Goal: Task Accomplishment & Management: Use online tool/utility

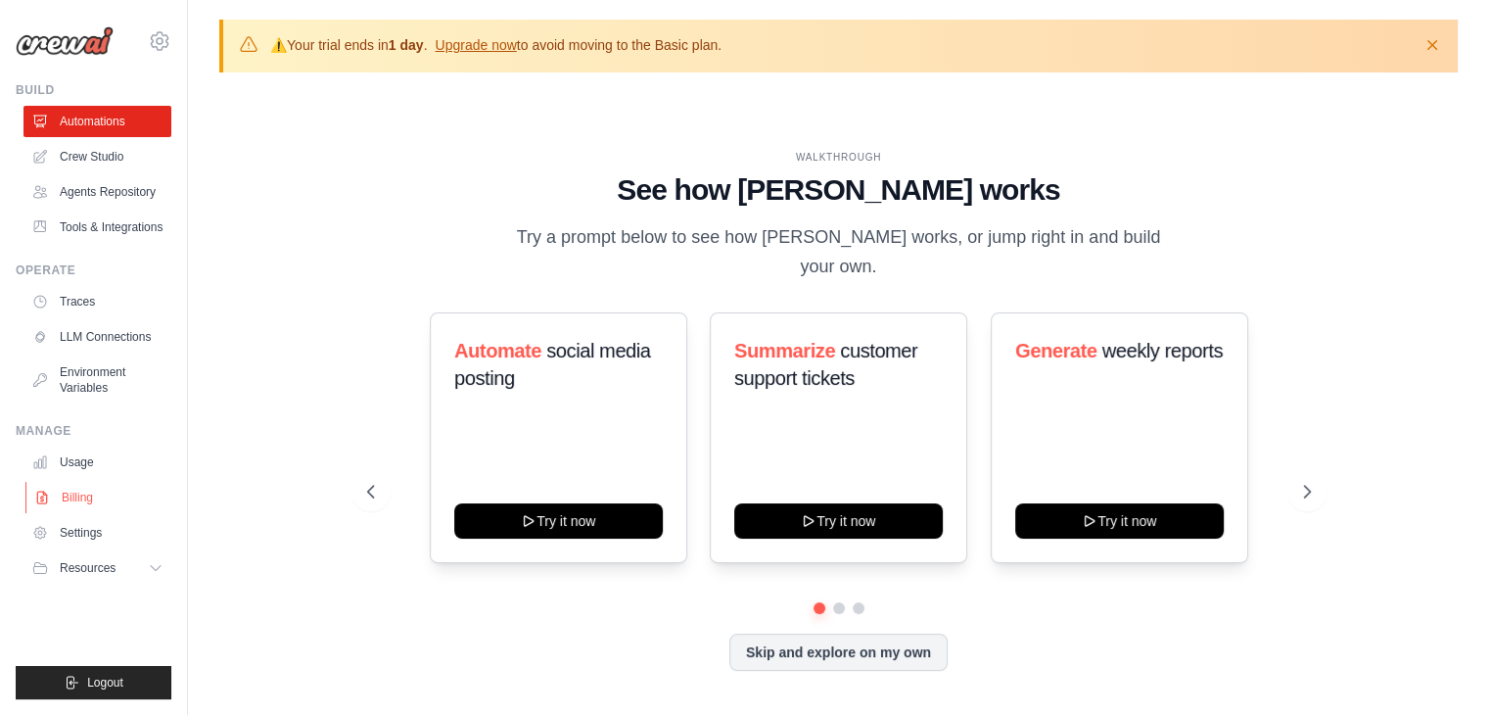
click at [41, 506] on link "Billing" at bounding box center [99, 497] width 148 height 31
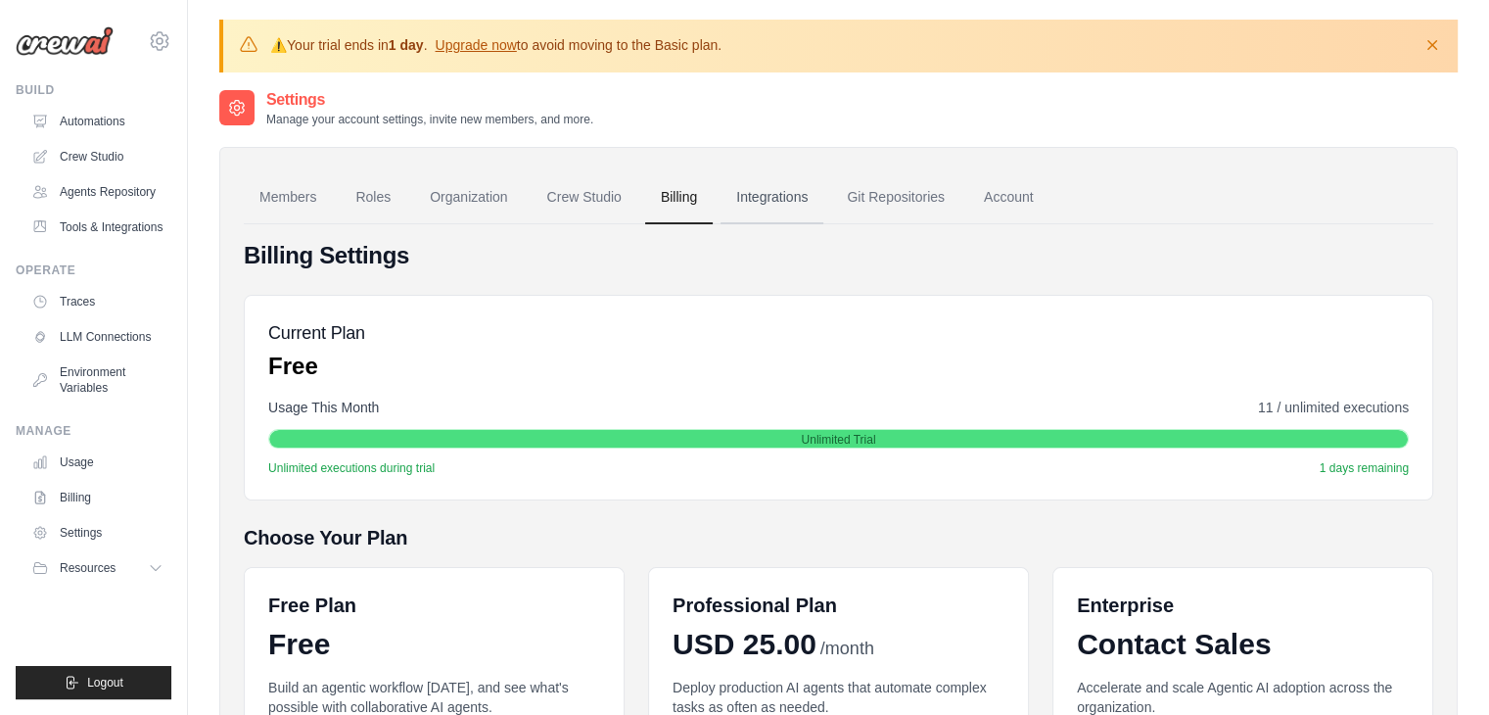
click at [751, 192] on link "Integrations" at bounding box center [772, 197] width 103 height 53
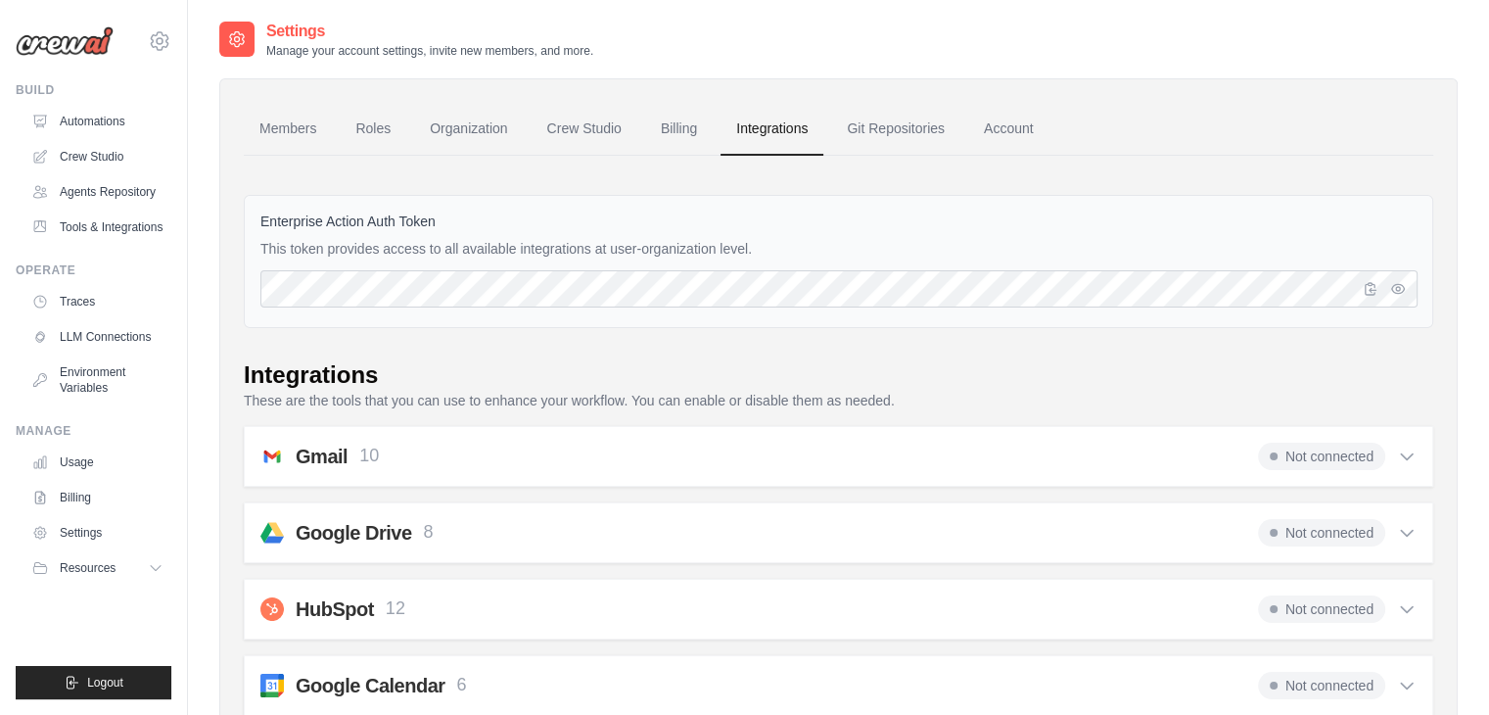
click at [1395, 456] on div "Not connected" at bounding box center [1337, 456] width 159 height 27
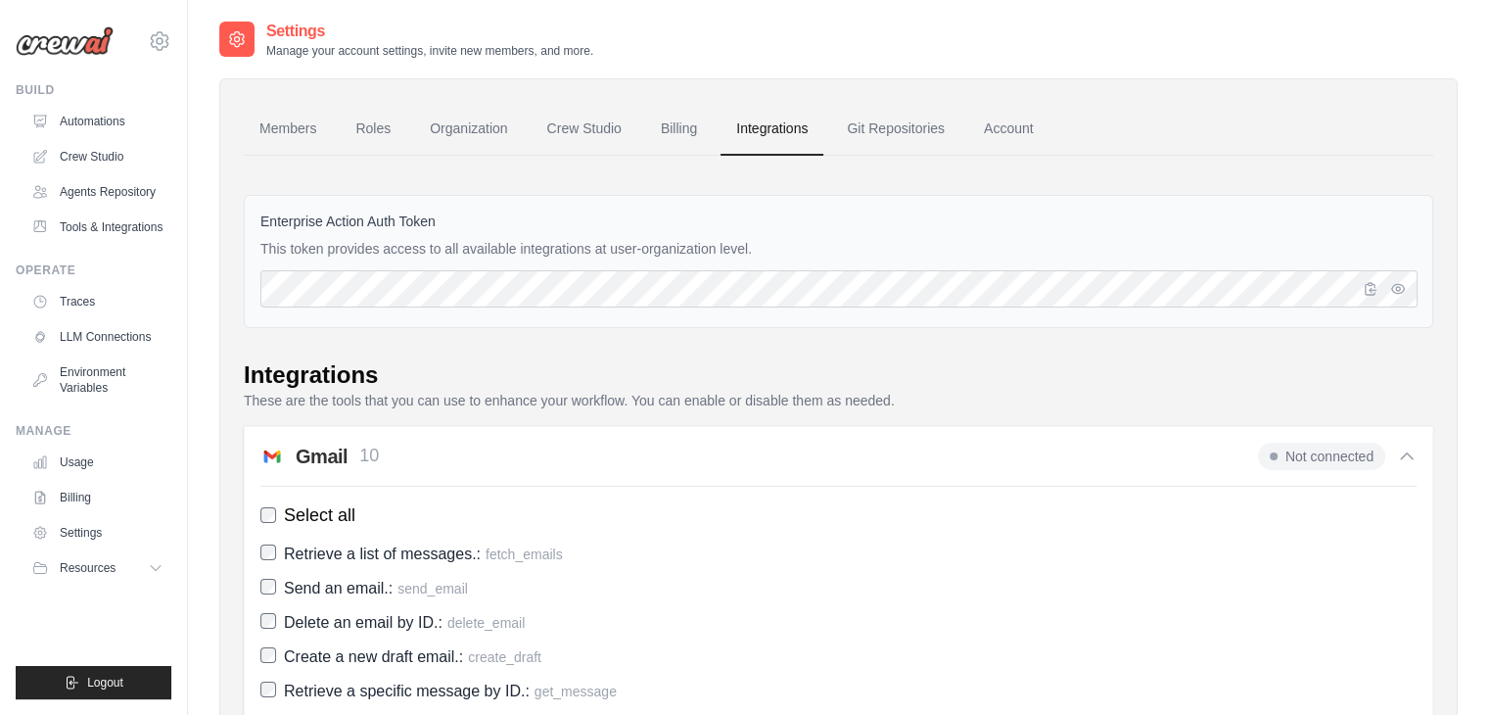
click at [944, 447] on div "Gmail 10 Not connected" at bounding box center [838, 456] width 1156 height 27
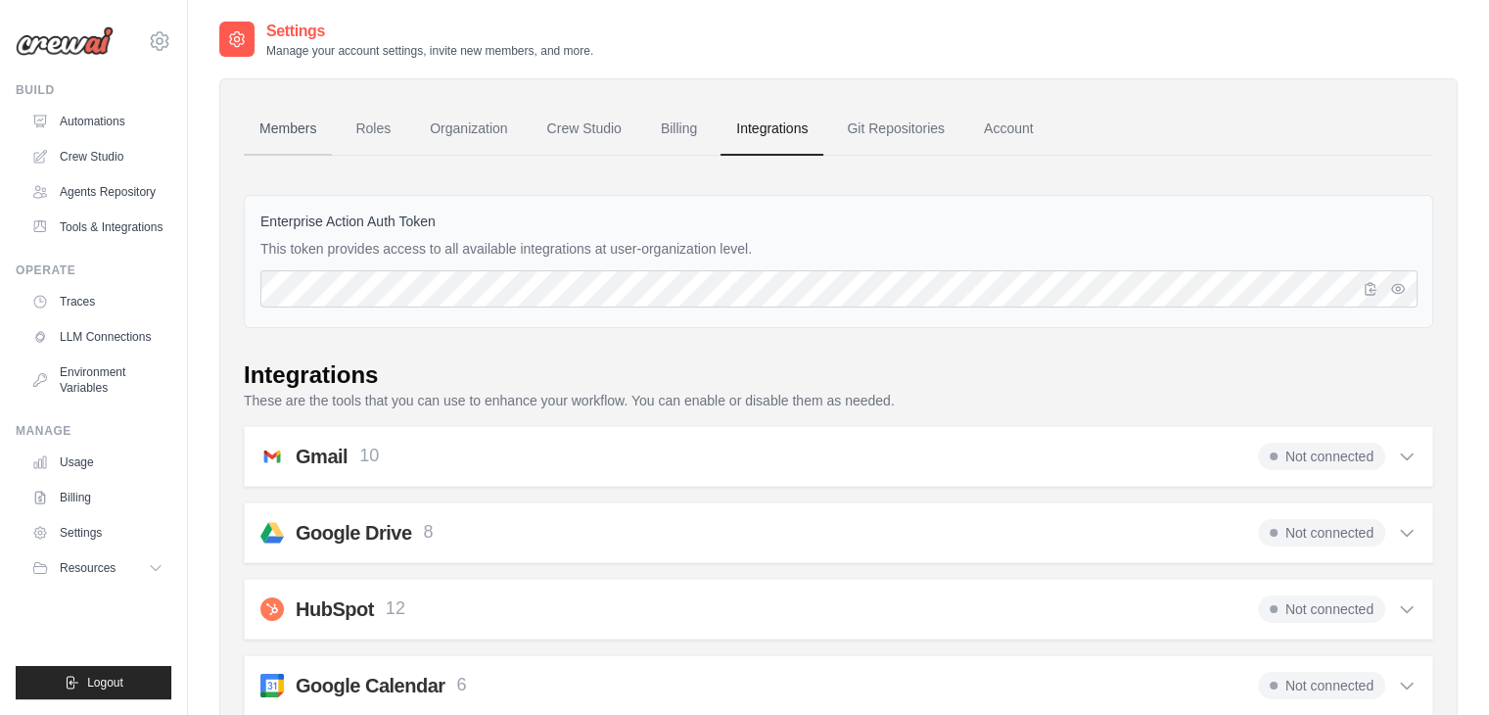
click at [306, 134] on link "Members" at bounding box center [288, 129] width 88 height 53
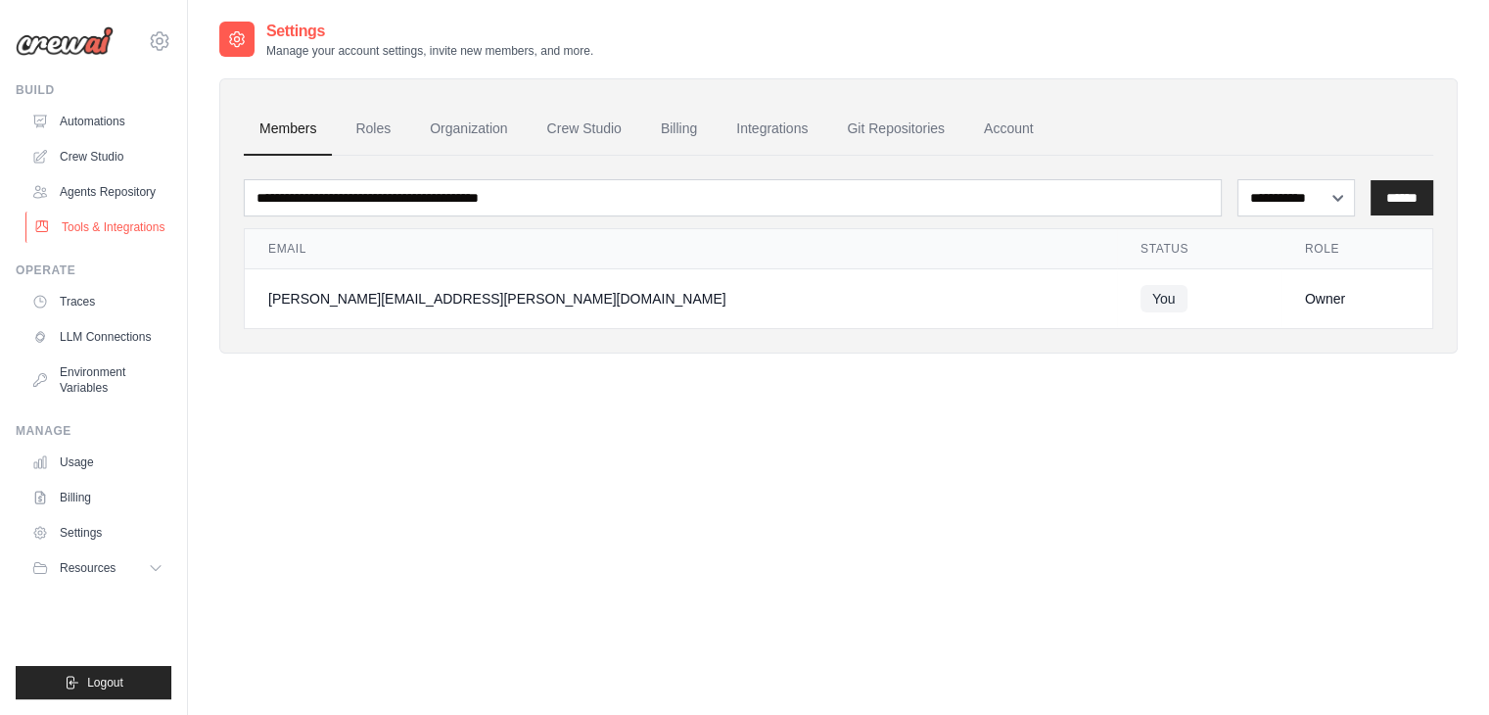
click at [91, 235] on link "Tools & Integrations" at bounding box center [99, 227] width 148 height 31
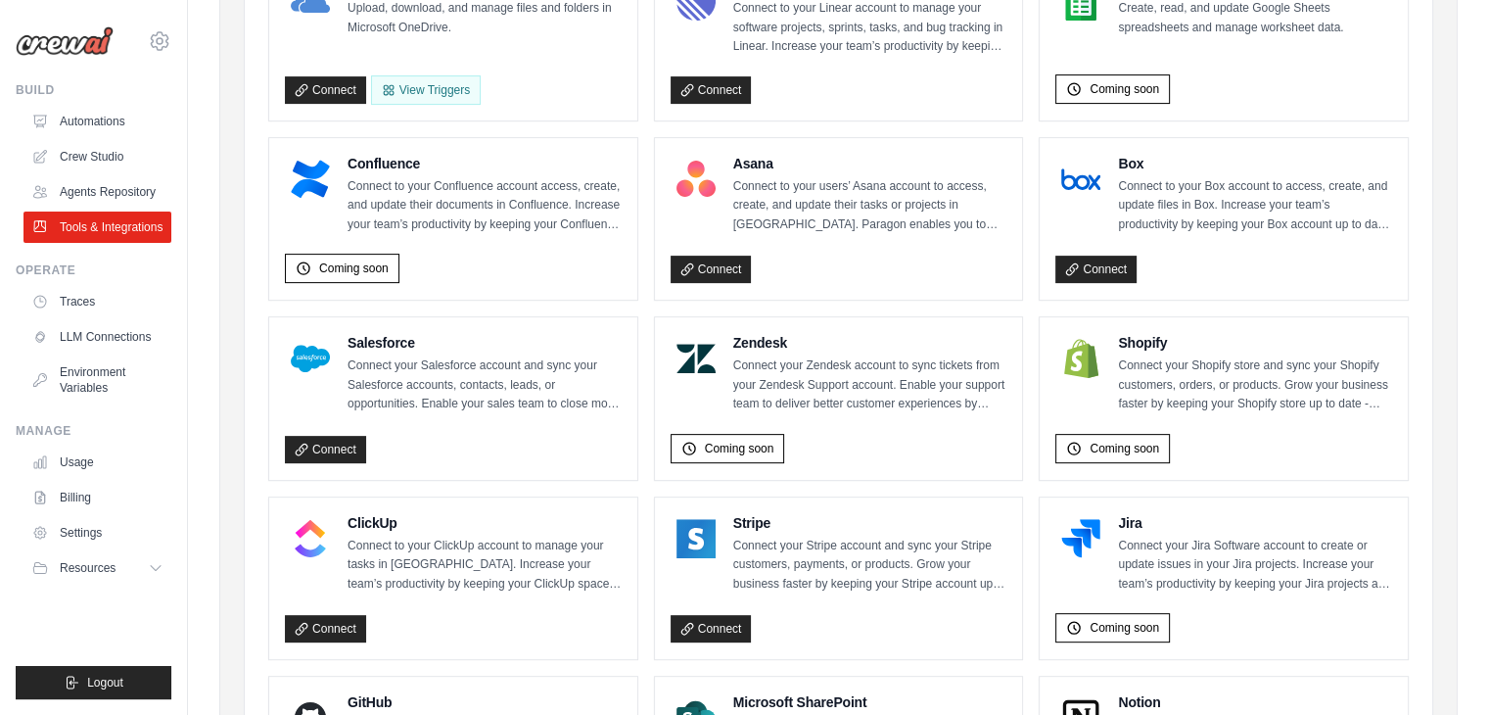
scroll to position [588, 0]
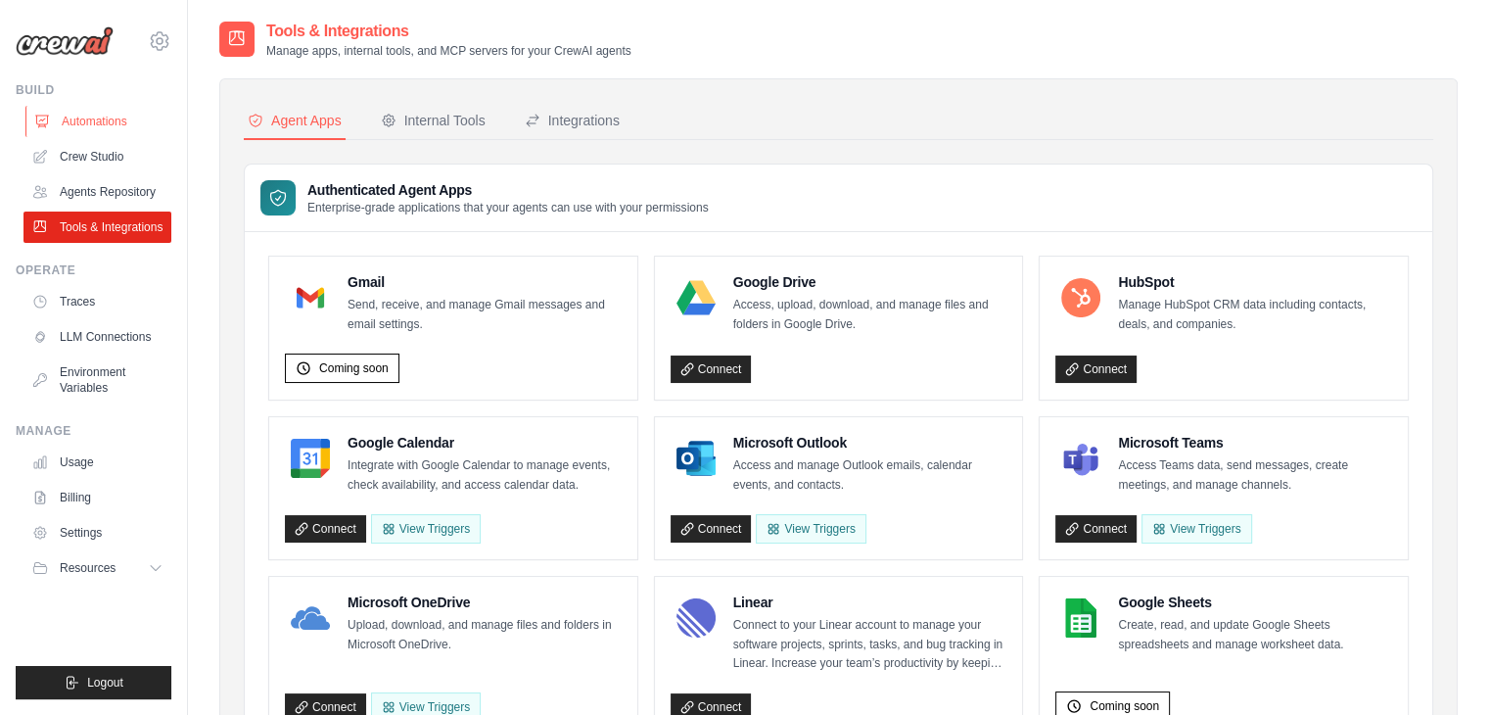
click at [71, 126] on link "Automations" at bounding box center [99, 121] width 148 height 31
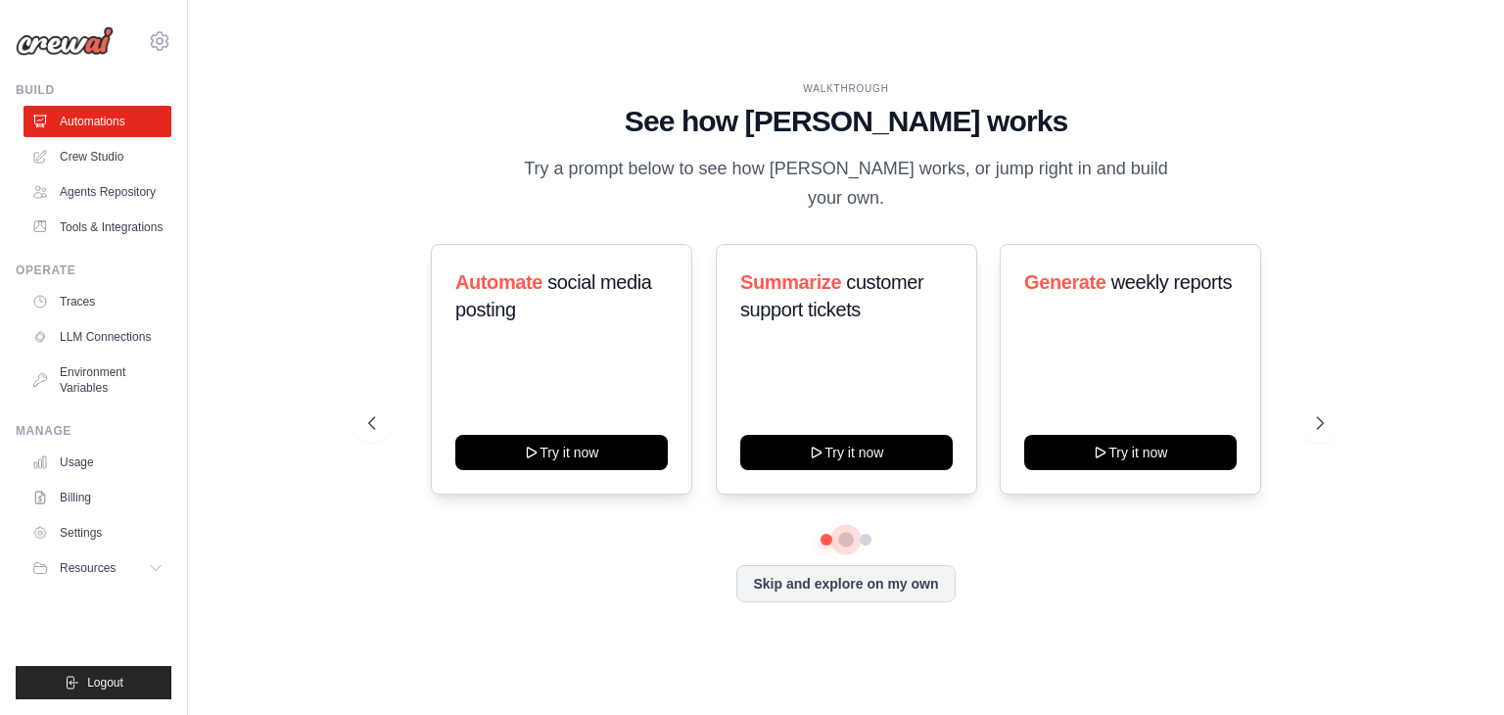
click at [850, 532] on button at bounding box center [846, 540] width 16 height 16
click at [866, 532] on button at bounding box center [866, 540] width 16 height 16
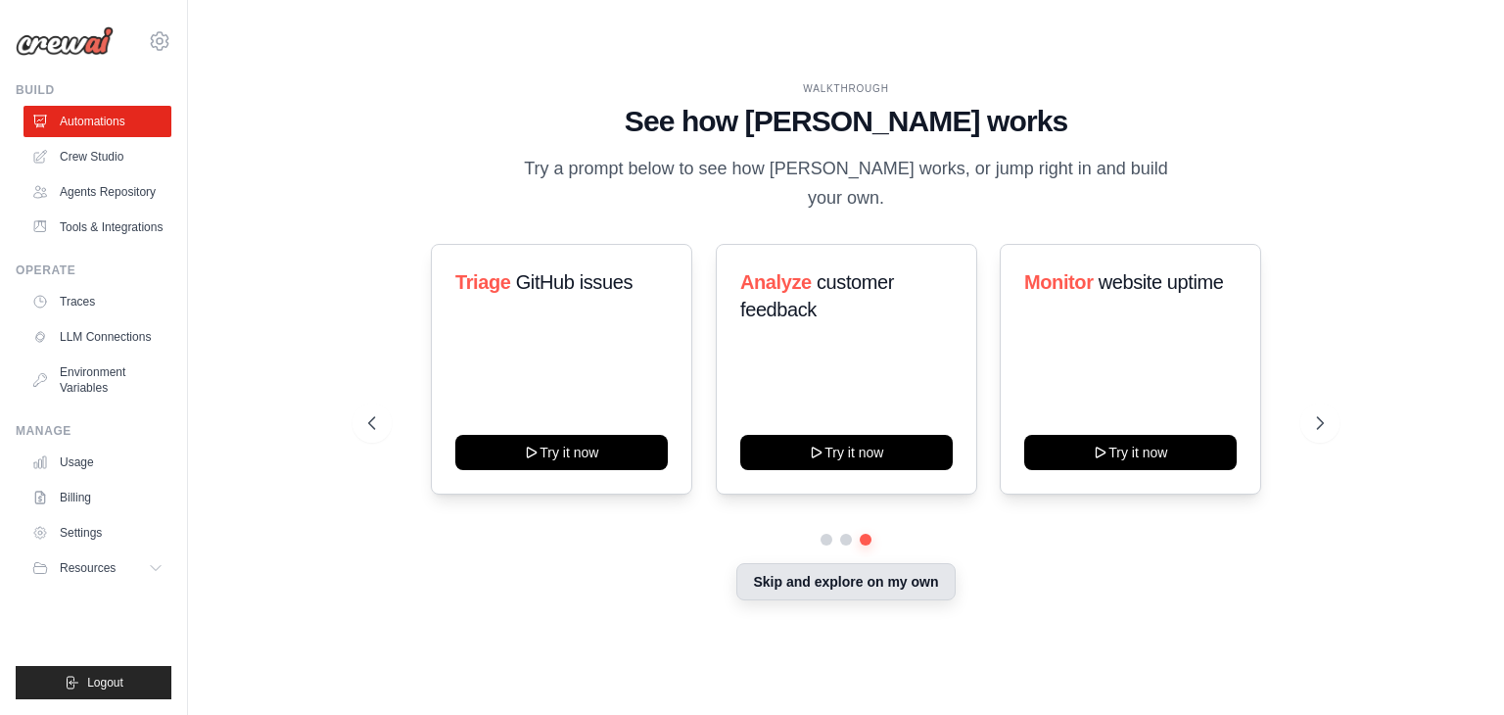
click at [846, 581] on button "Skip and explore on my own" at bounding box center [845, 581] width 218 height 37
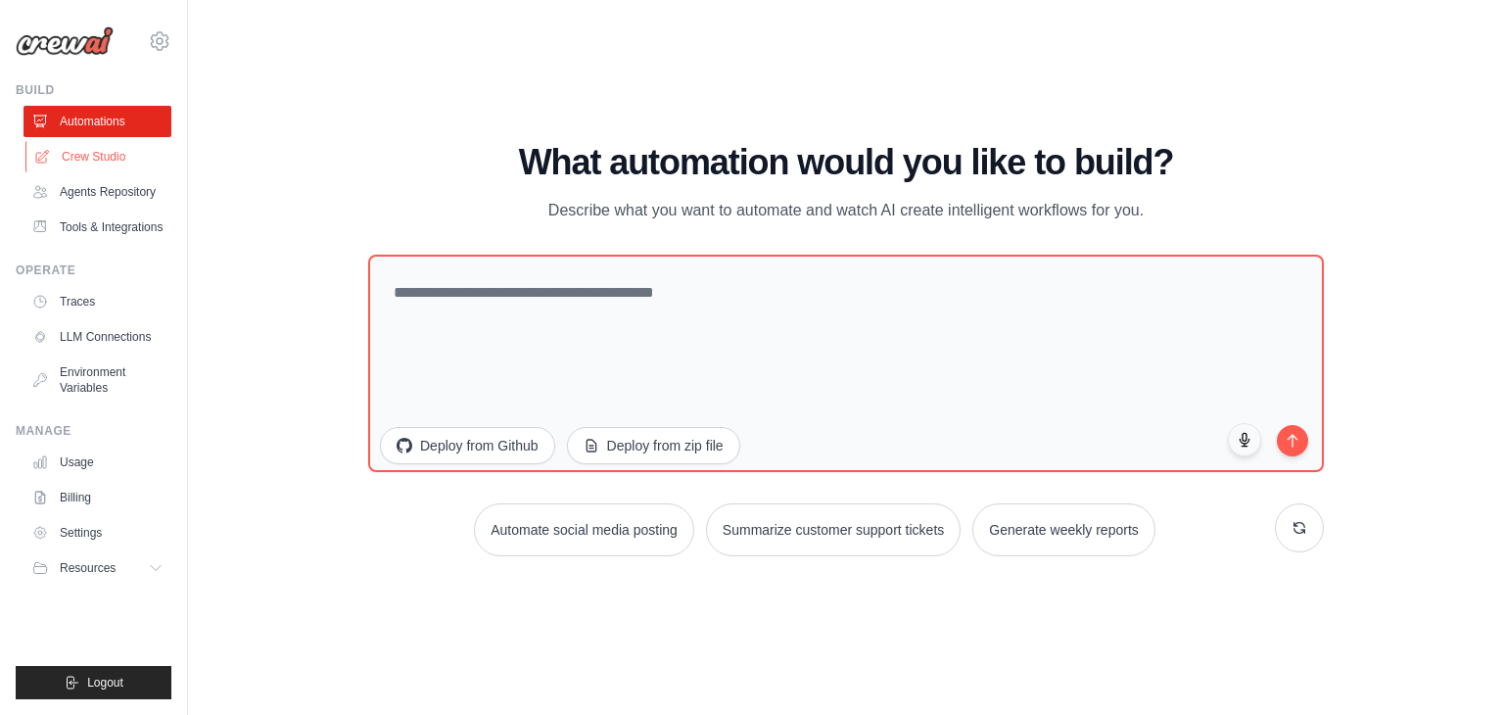
click at [127, 150] on link "Crew Studio" at bounding box center [99, 156] width 148 height 31
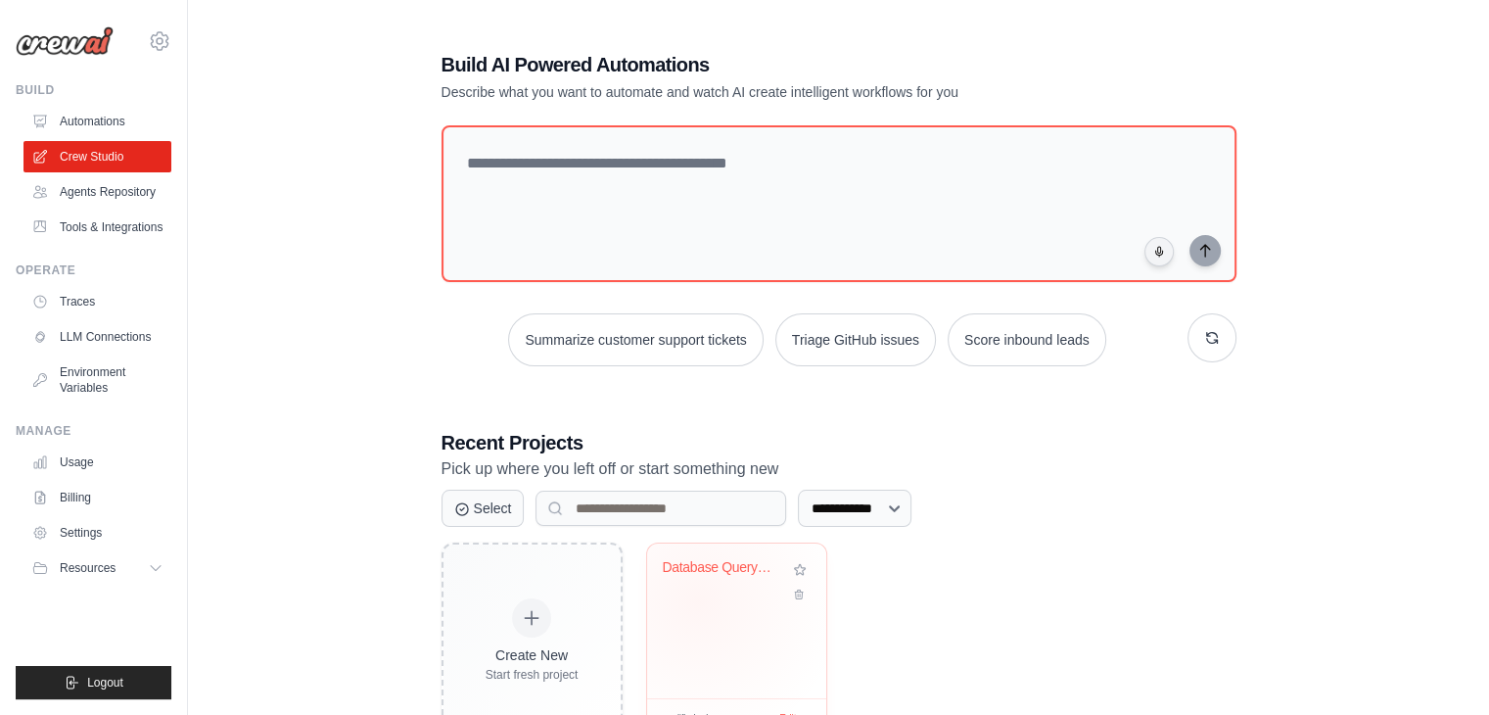
click at [698, 600] on div "Database Query Priority Response Sy..." at bounding box center [736, 620] width 179 height 155
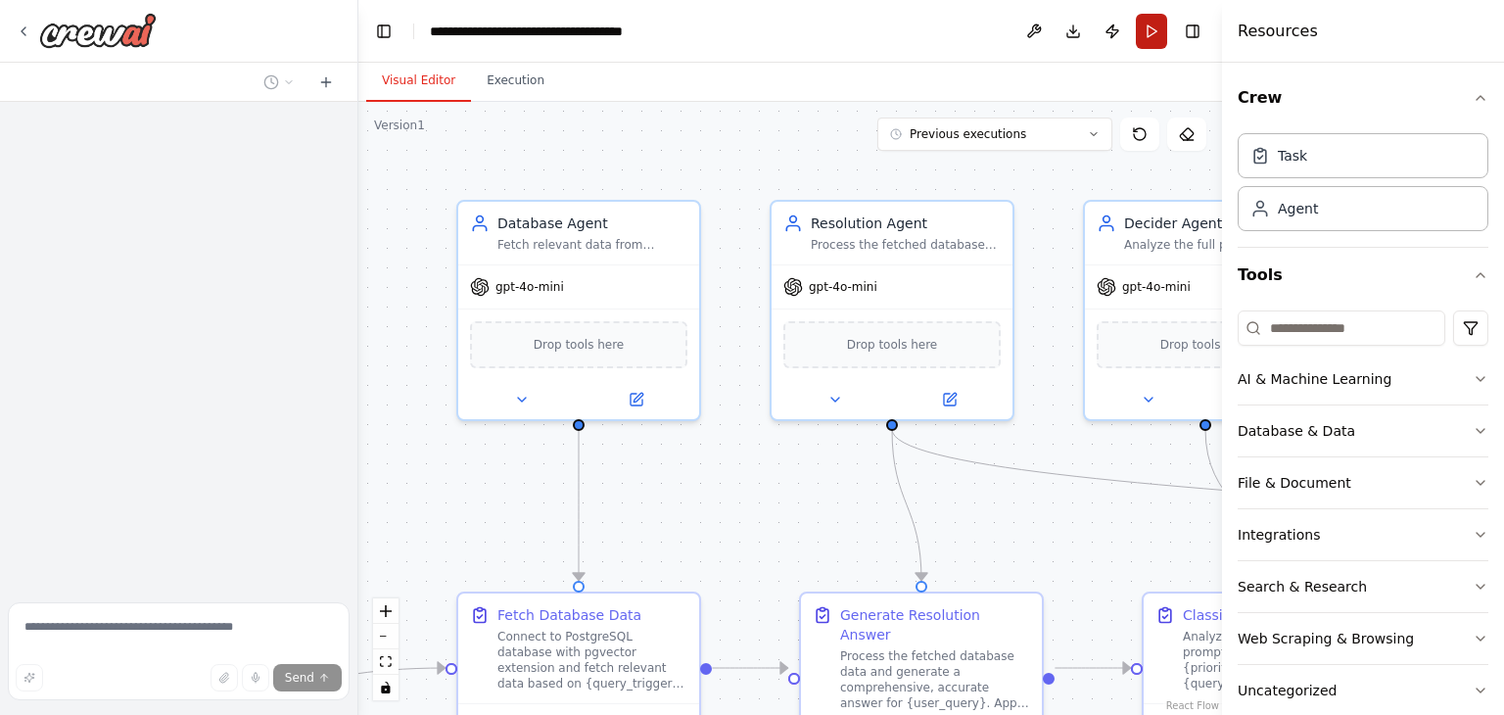
click at [1138, 36] on button "Run" at bounding box center [1151, 31] width 31 height 35
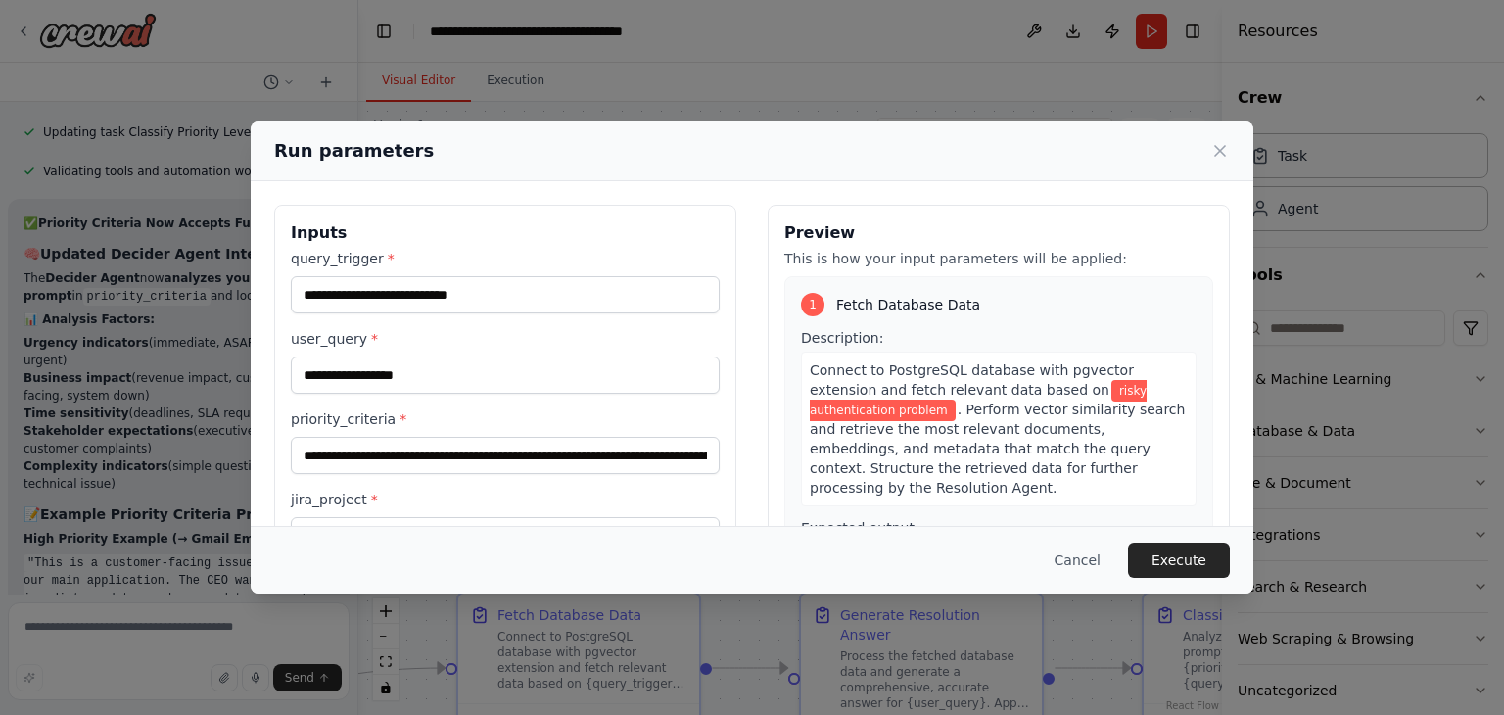
scroll to position [45081, 0]
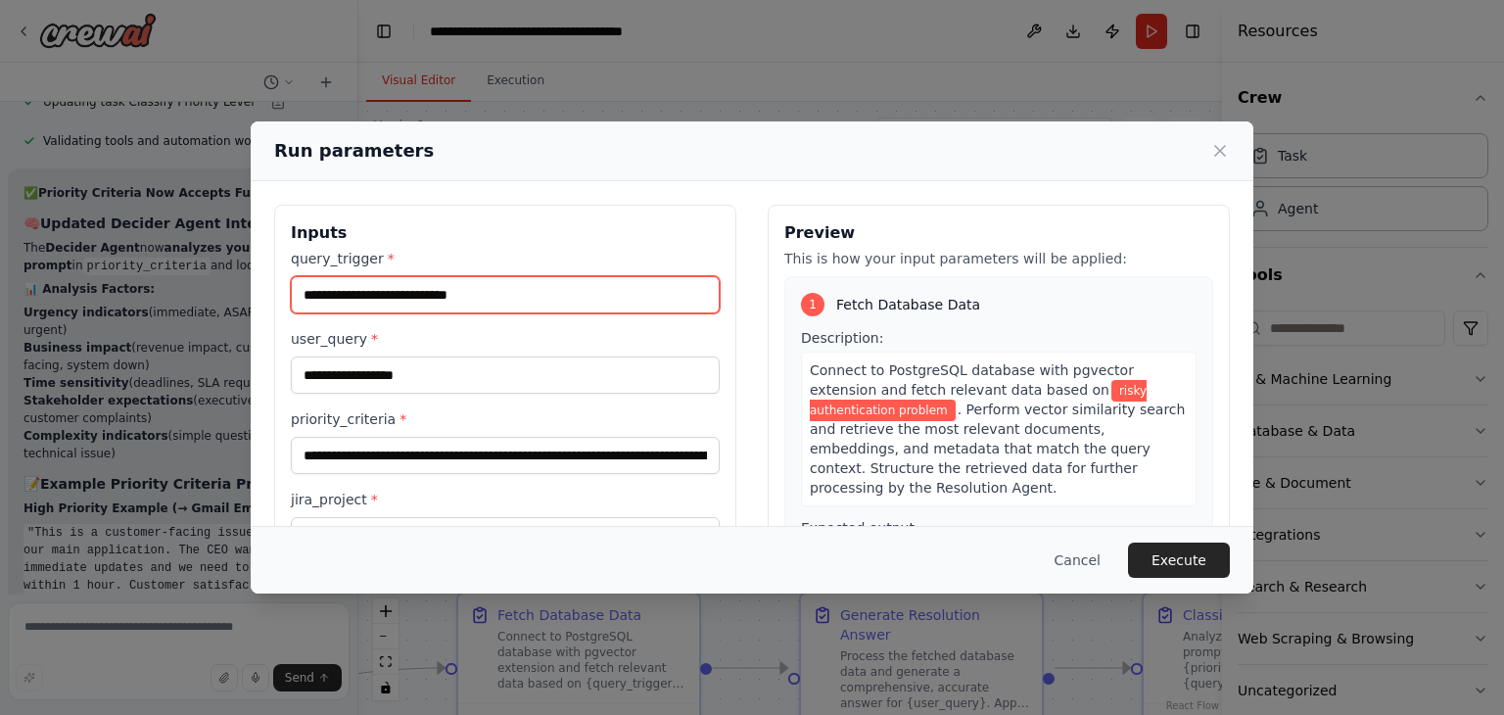
click at [321, 303] on input "**********" at bounding box center [505, 294] width 429 height 37
click at [324, 303] on input "**********" at bounding box center [505, 294] width 429 height 37
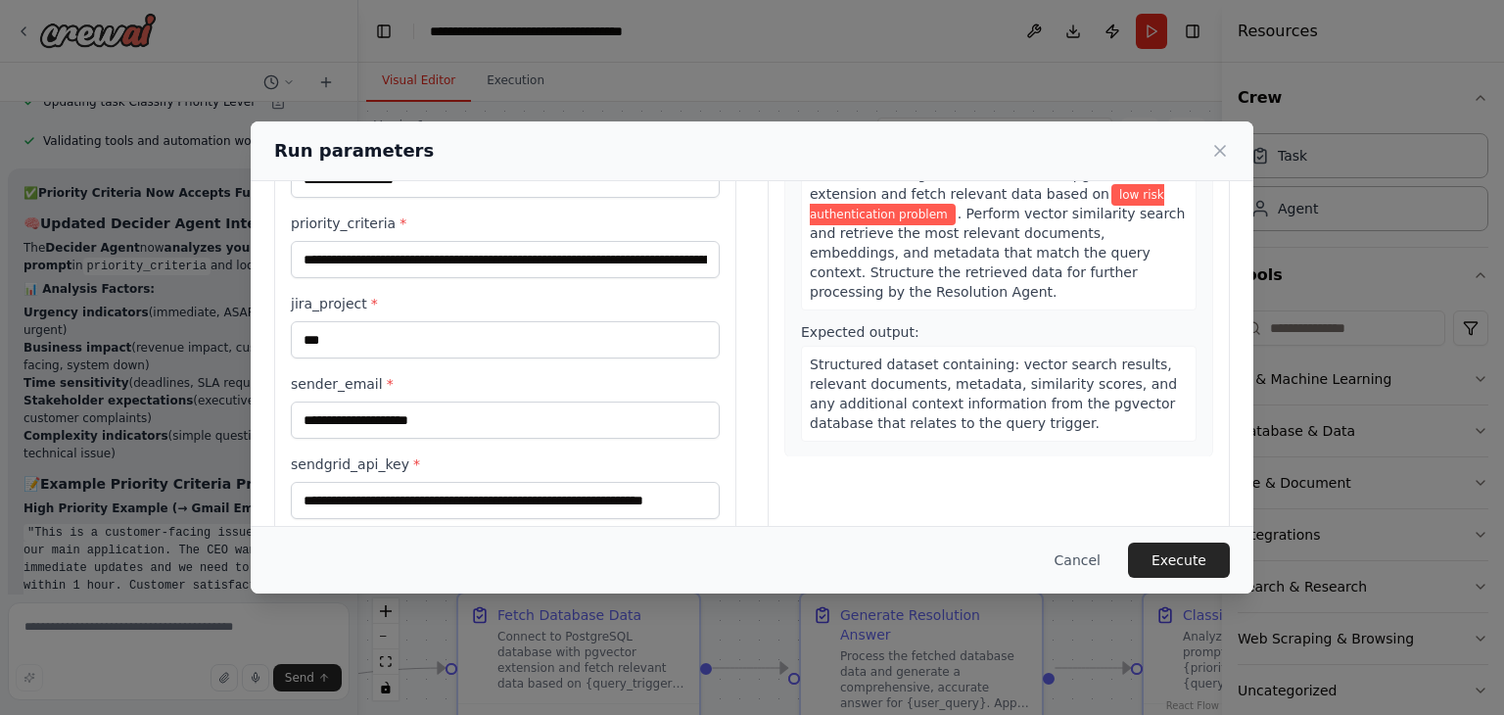
scroll to position [306, 0]
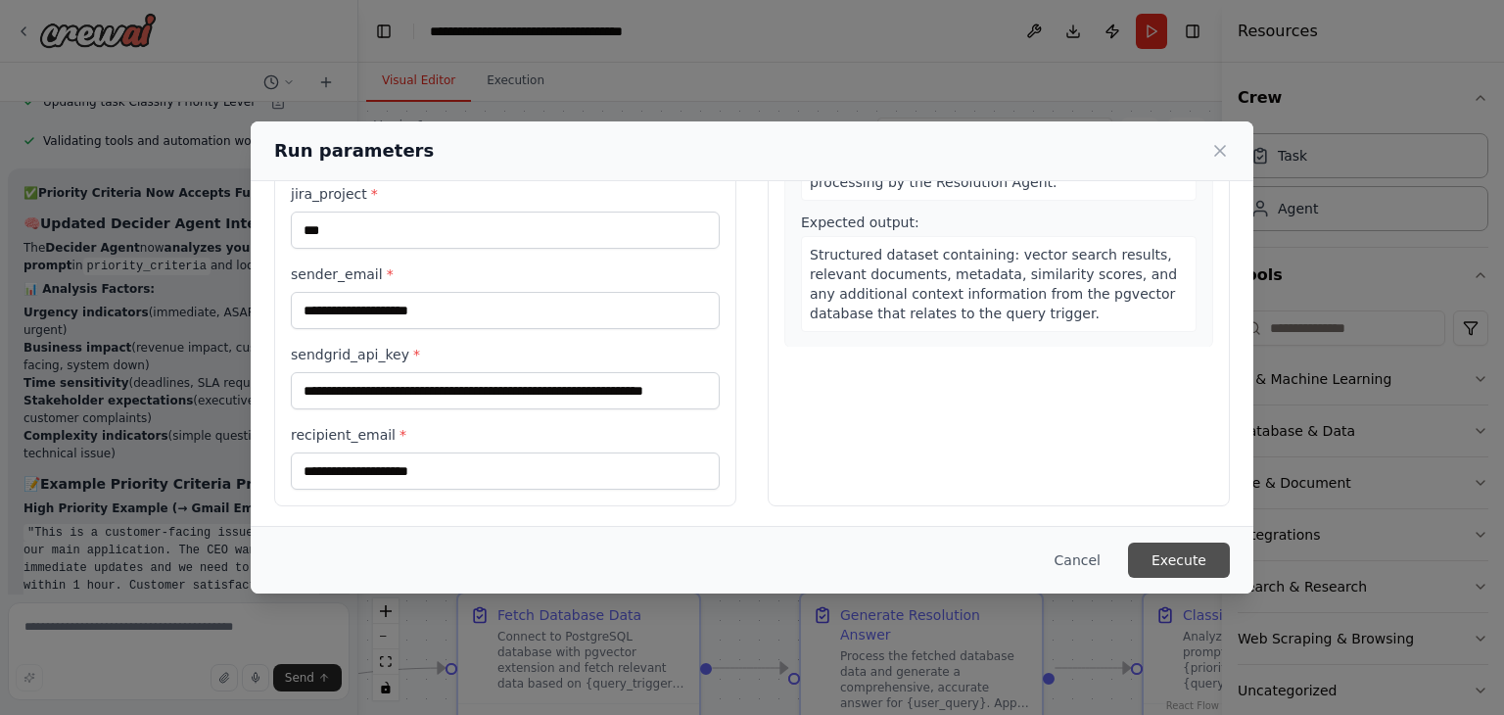
type input "**********"
click at [1180, 564] on button "Execute" at bounding box center [1179, 559] width 102 height 35
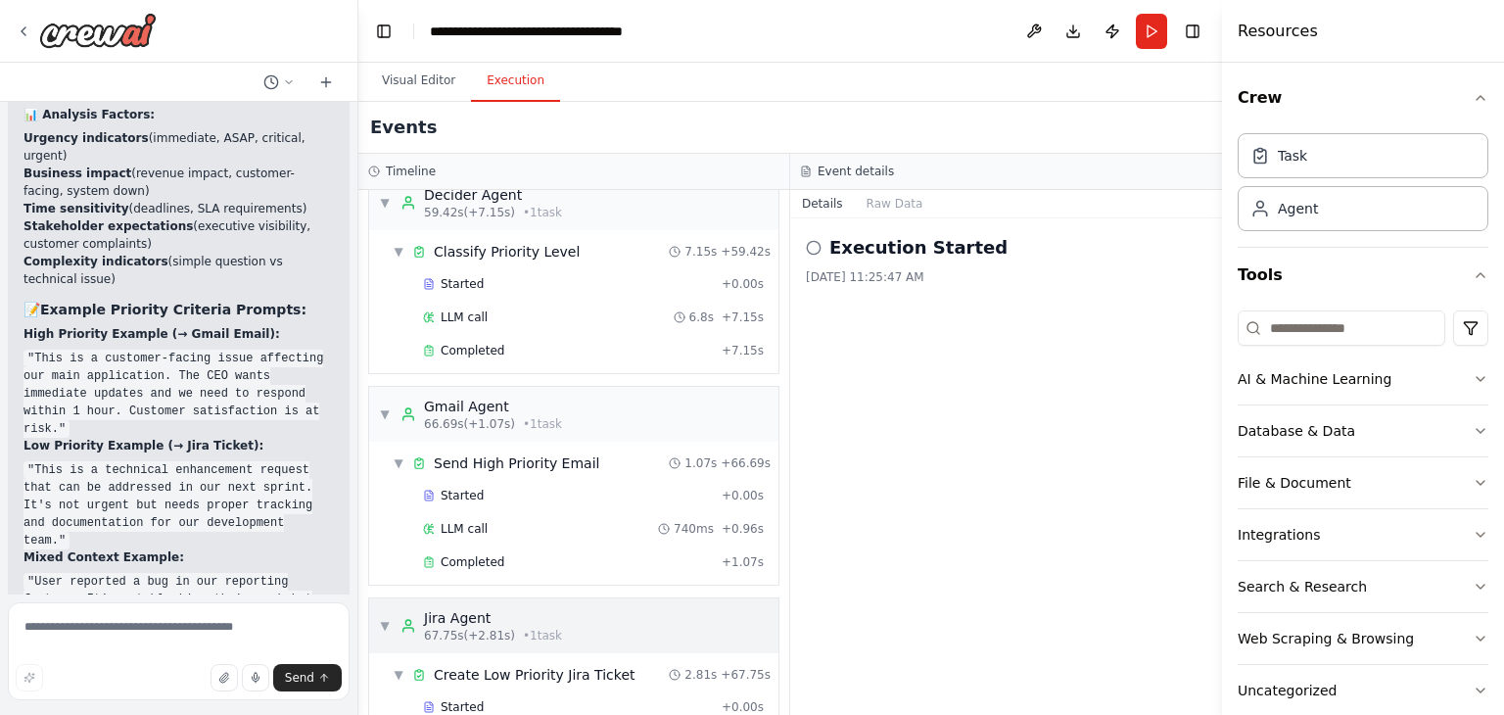
scroll to position [678, 0]
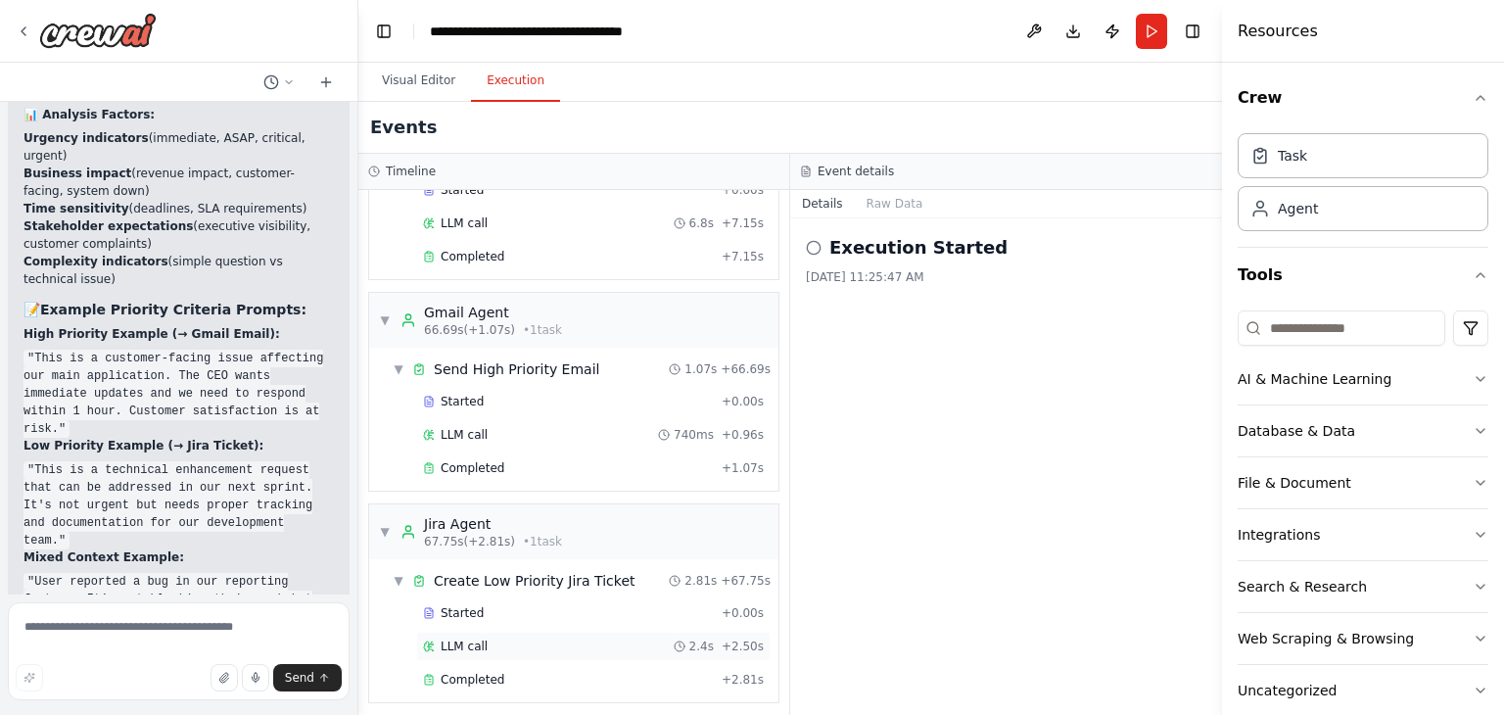
click at [493, 638] on div "LLM call 2.4s + 2.50s" at bounding box center [593, 646] width 341 height 16
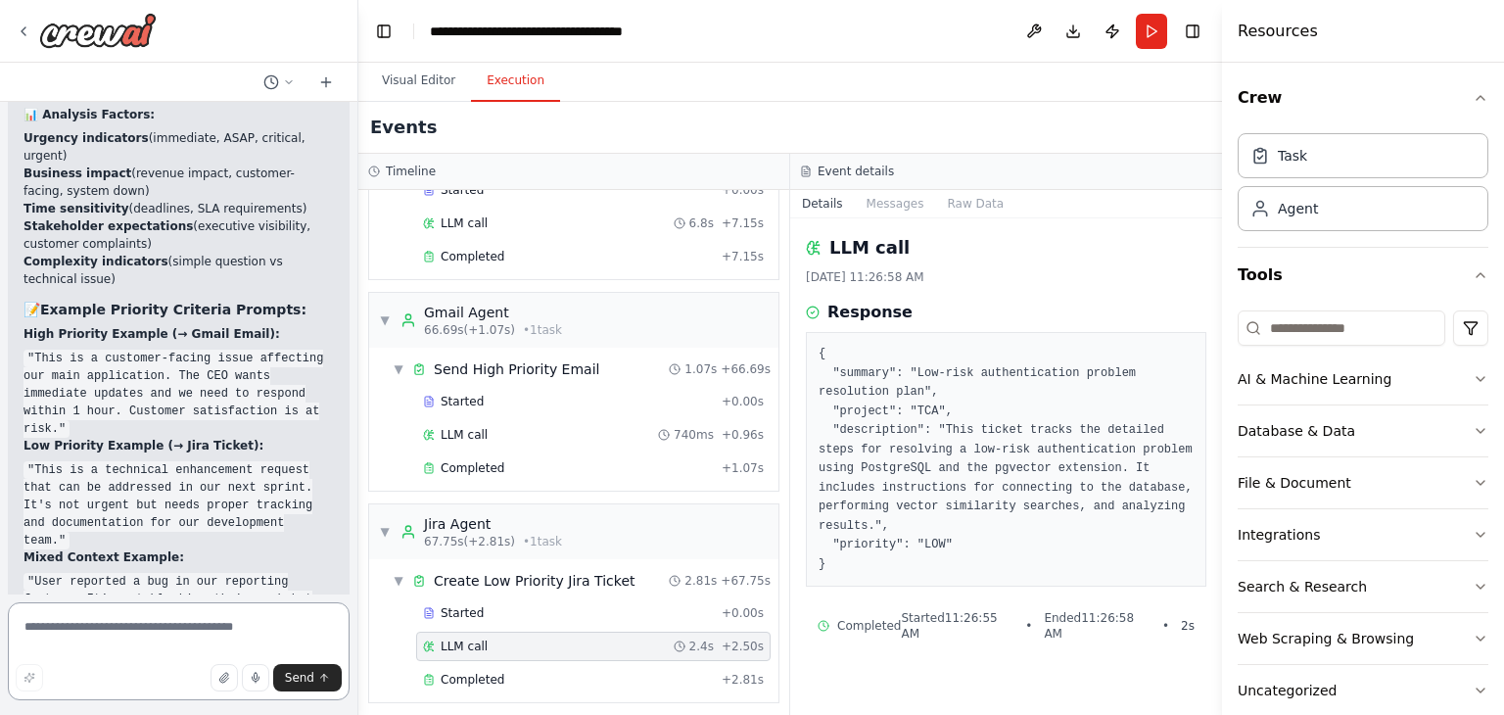
click at [111, 614] on textarea at bounding box center [179, 651] width 342 height 98
click at [400, 77] on button "Visual Editor" at bounding box center [418, 81] width 105 height 41
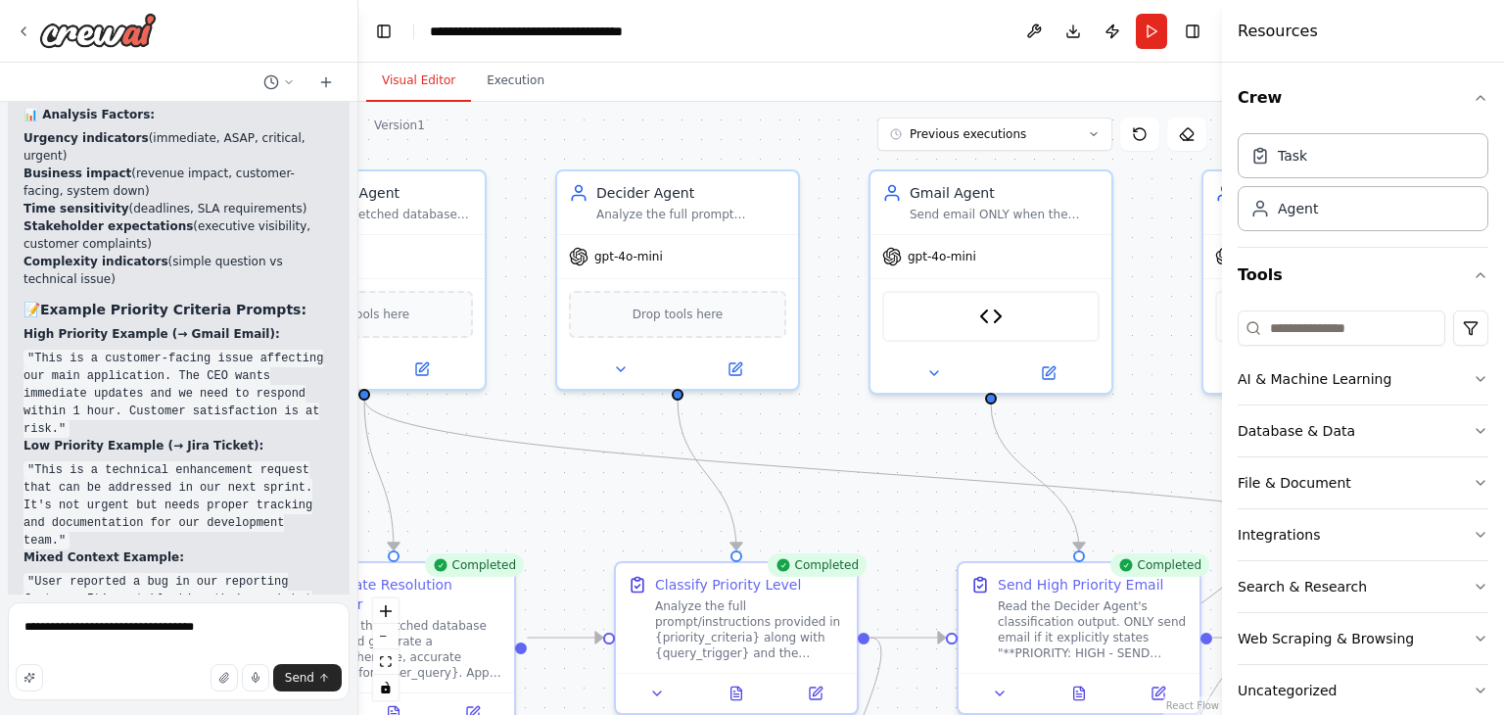
drag, startPoint x: 1064, startPoint y: 503, endPoint x: 517, endPoint y: 471, distance: 548.3
click at [517, 471] on div ".deletable-edge-delete-btn { width: 20px; height: 20px; border: 0px solid #ffff…" at bounding box center [790, 408] width 864 height 613
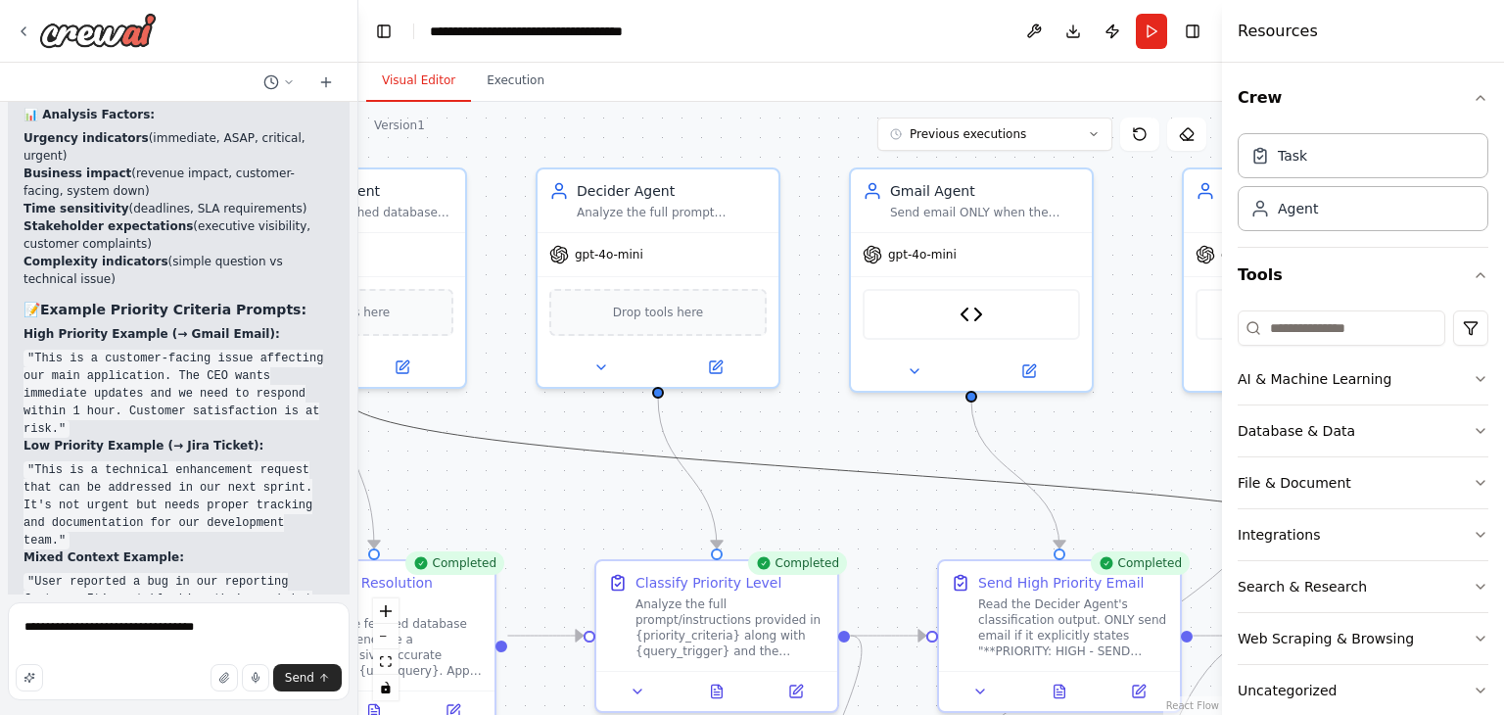
drag, startPoint x: 894, startPoint y: 482, endPoint x: 545, endPoint y: 484, distance: 348.6
click at [545, 484] on div ".deletable-edge-delete-btn { width: 20px; height: 20px; border: 0px solid #ffff…" at bounding box center [790, 408] width 864 height 613
drag, startPoint x: 855, startPoint y: 469, endPoint x: 658, endPoint y: 475, distance: 196.9
click at [658, 475] on div ".deletable-edge-delete-btn { width: 20px; height: 20px; border: 0px solid #ffff…" at bounding box center [790, 408] width 864 height 613
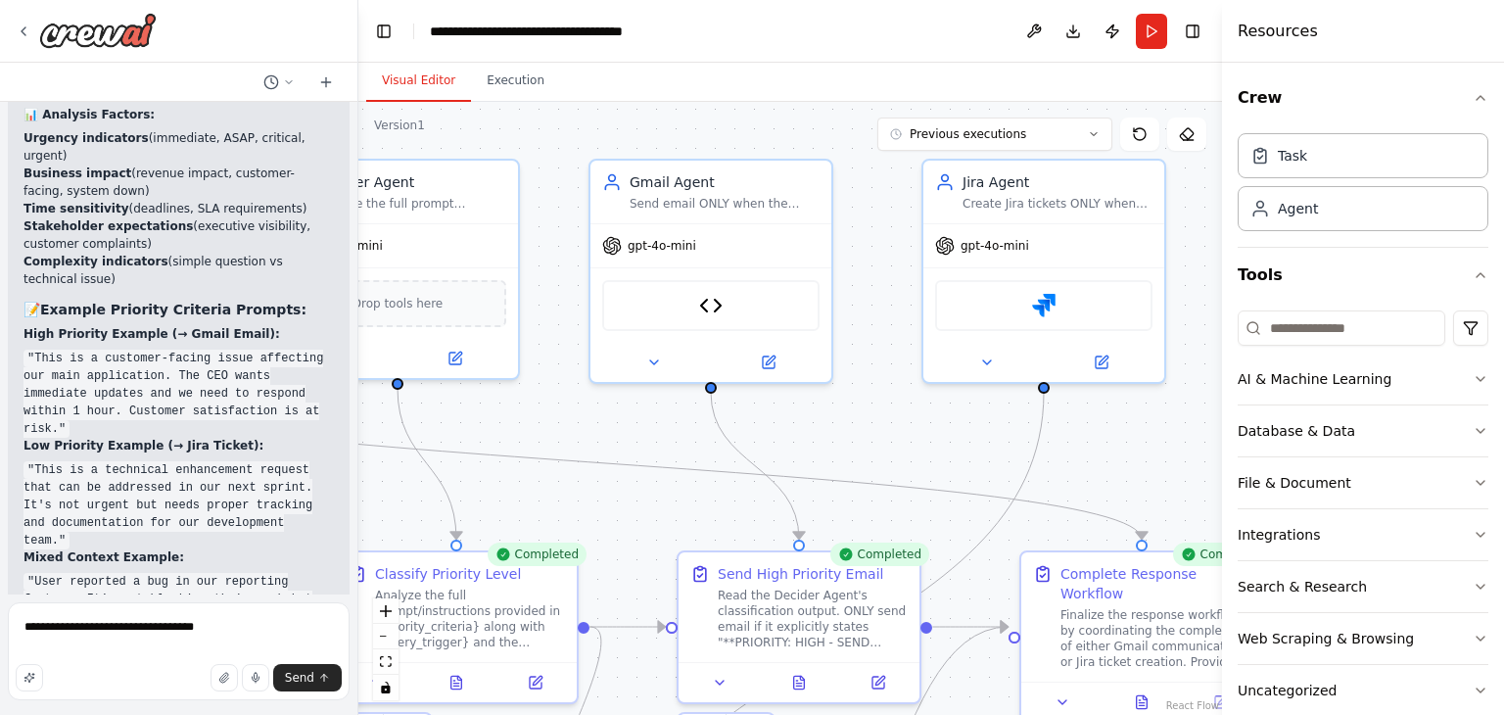
drag, startPoint x: 788, startPoint y: 495, endPoint x: 524, endPoint y: 487, distance: 264.5
click at [525, 488] on div ".deletable-edge-delete-btn { width: 20px; height: 20px; border: 0px solid #ffff…" at bounding box center [790, 408] width 864 height 613
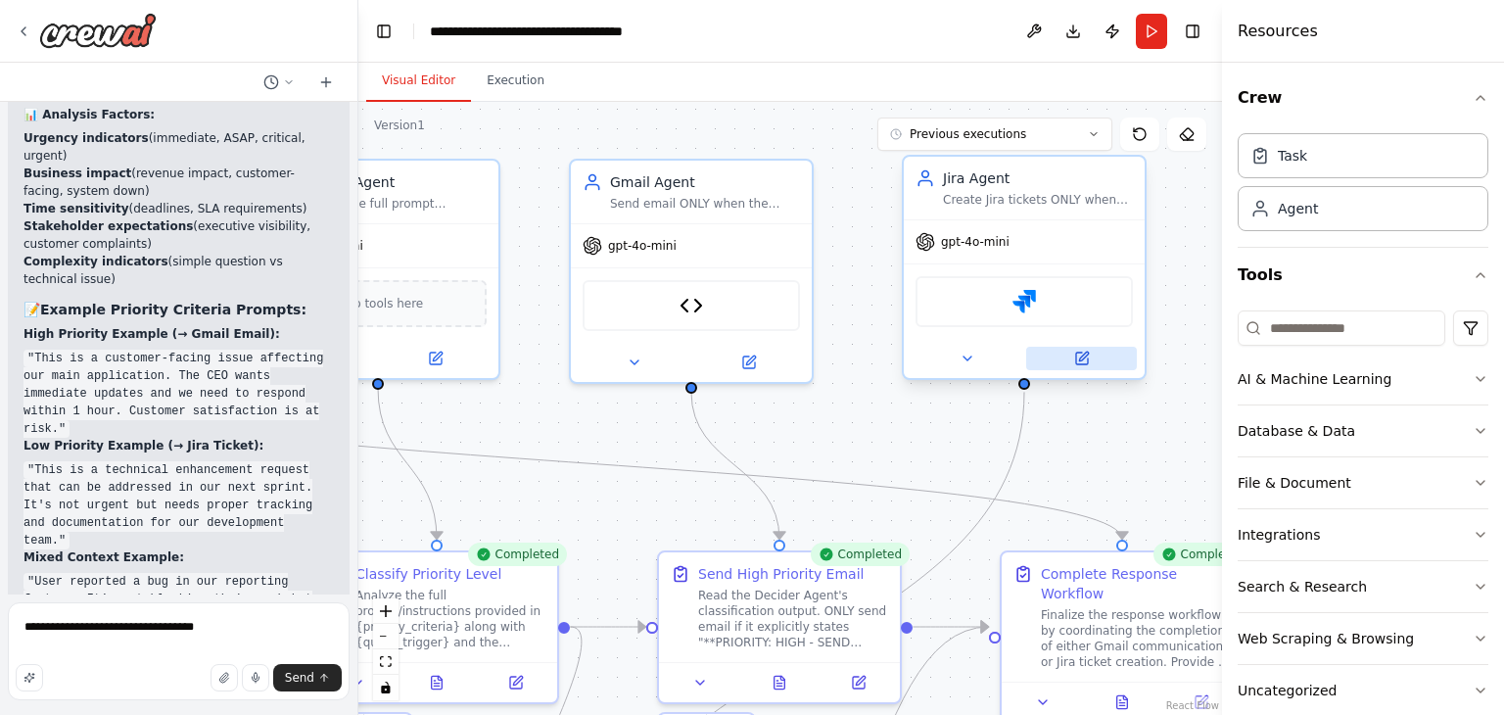
click at [1074, 356] on icon at bounding box center [1082, 359] width 16 height 16
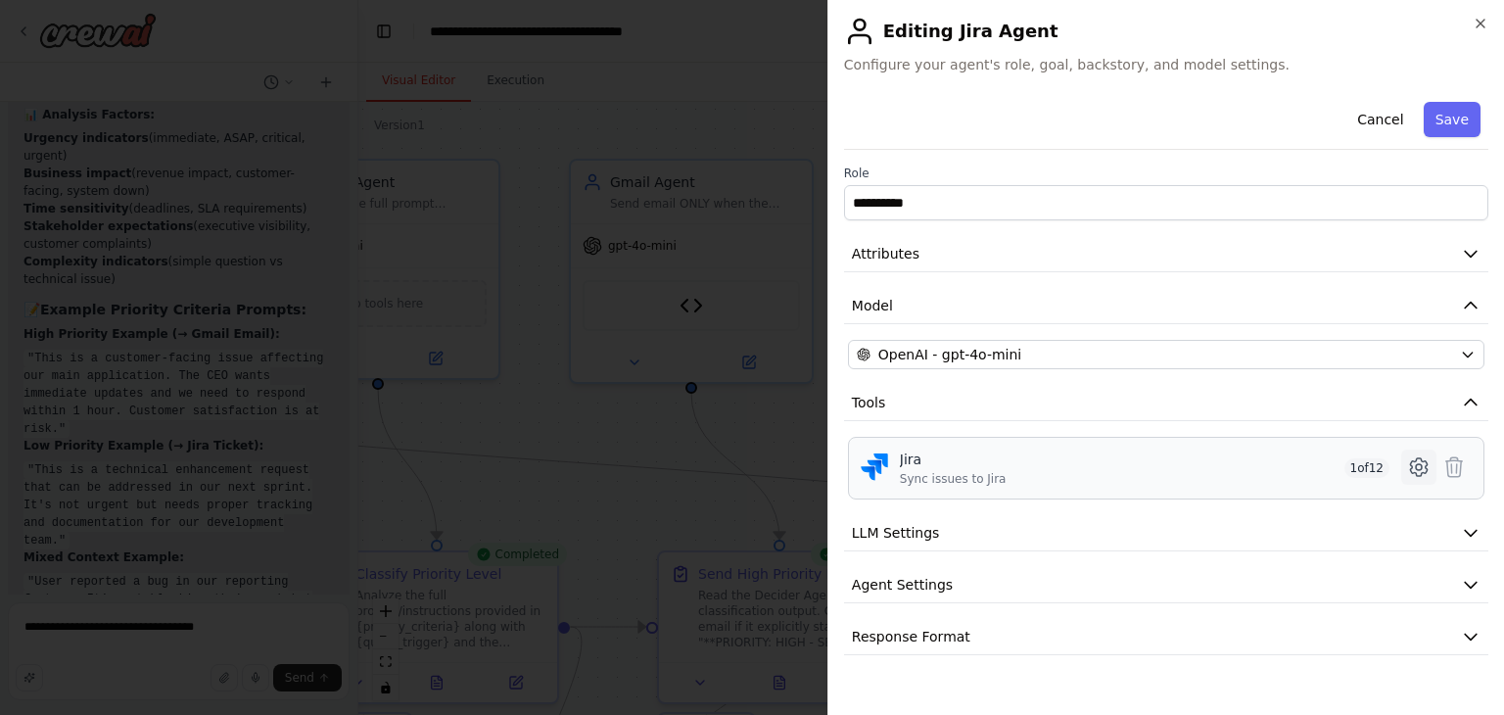
click at [1408, 467] on icon at bounding box center [1419, 467] width 24 height 24
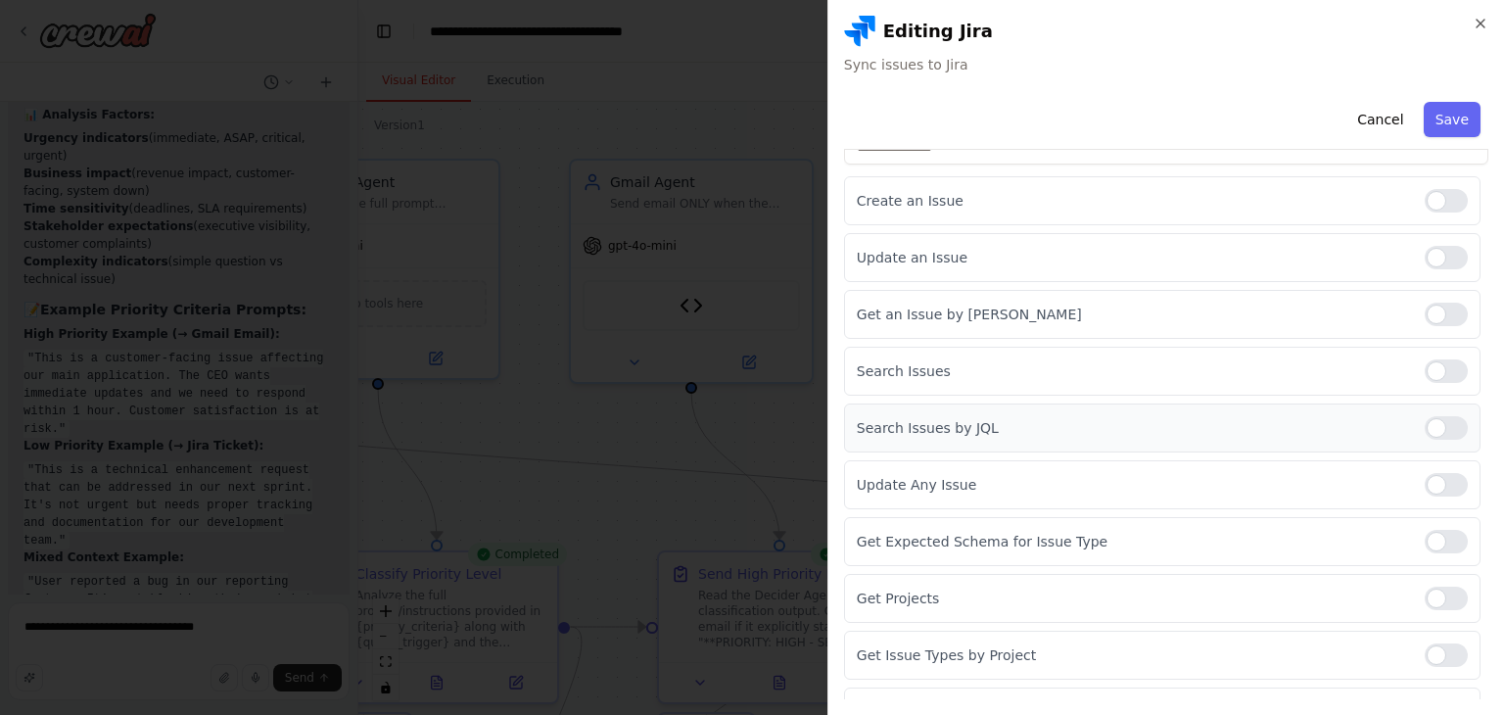
scroll to position [196, 0]
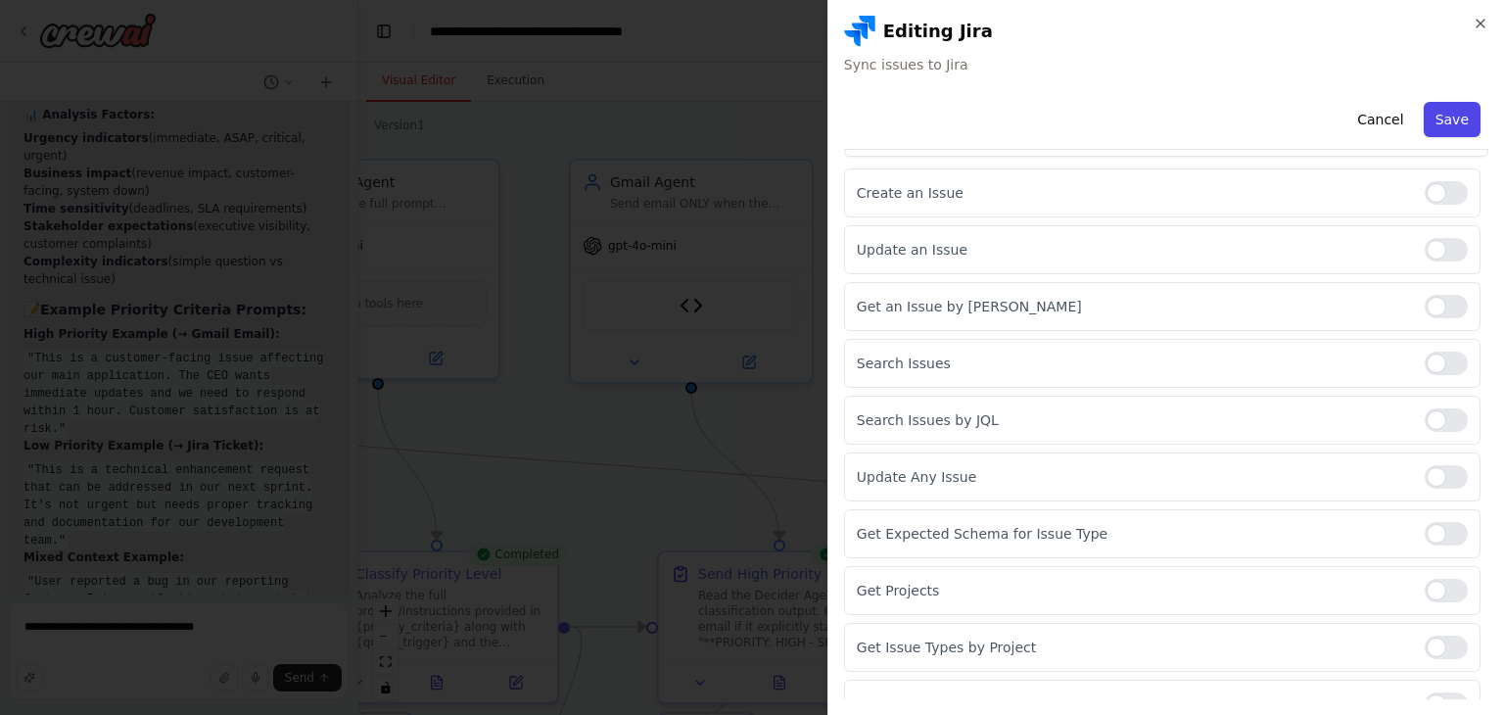
click at [1443, 110] on button "Save" at bounding box center [1452, 119] width 57 height 35
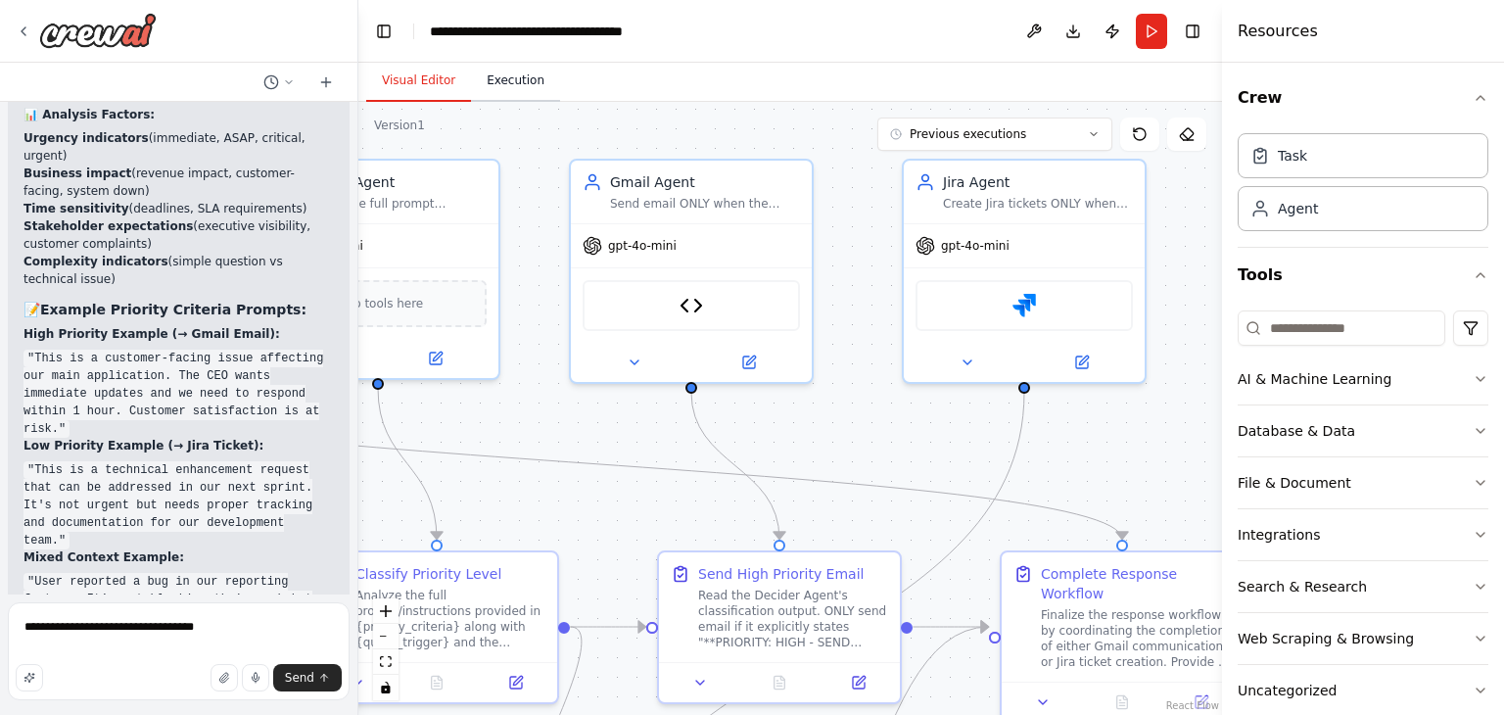
click at [492, 71] on button "Execution" at bounding box center [515, 81] width 89 height 41
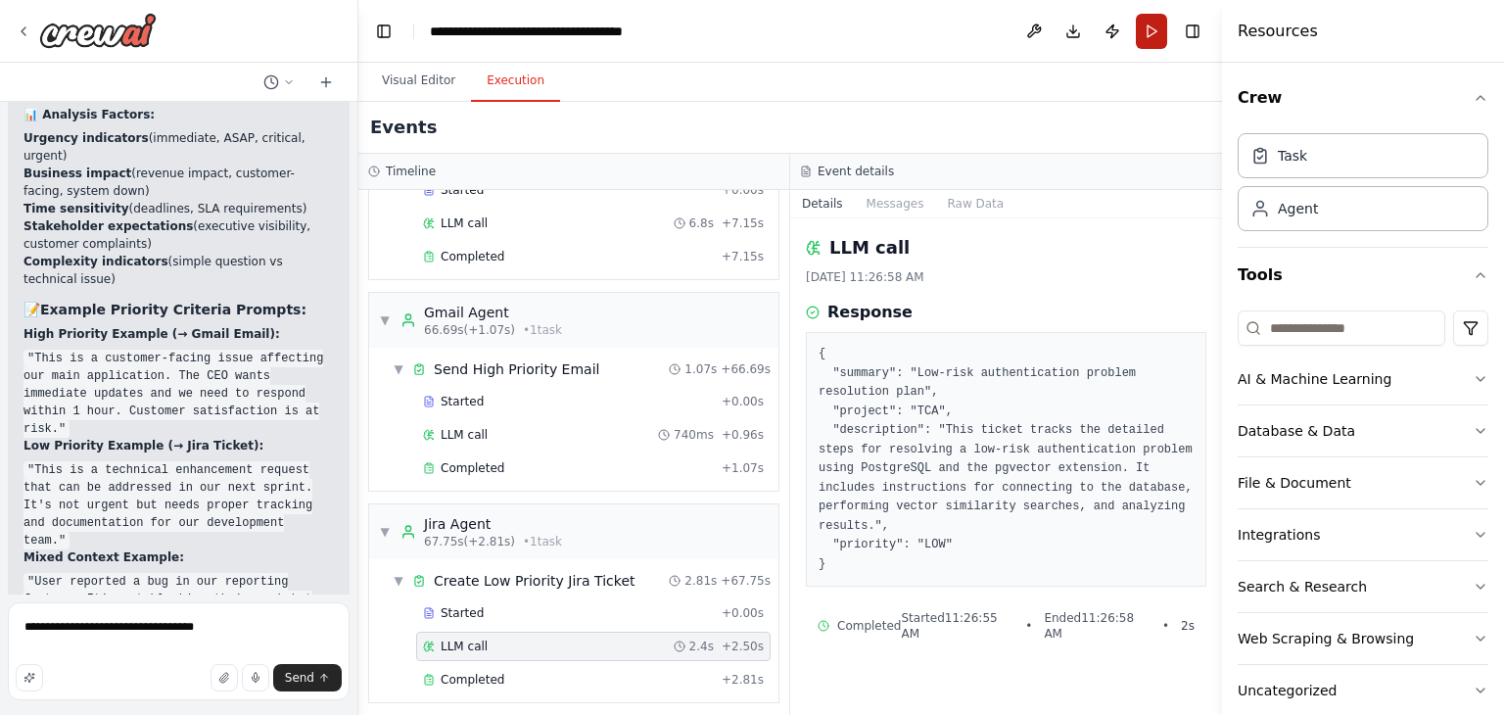
click at [1152, 24] on button "Run" at bounding box center [1151, 31] width 31 height 35
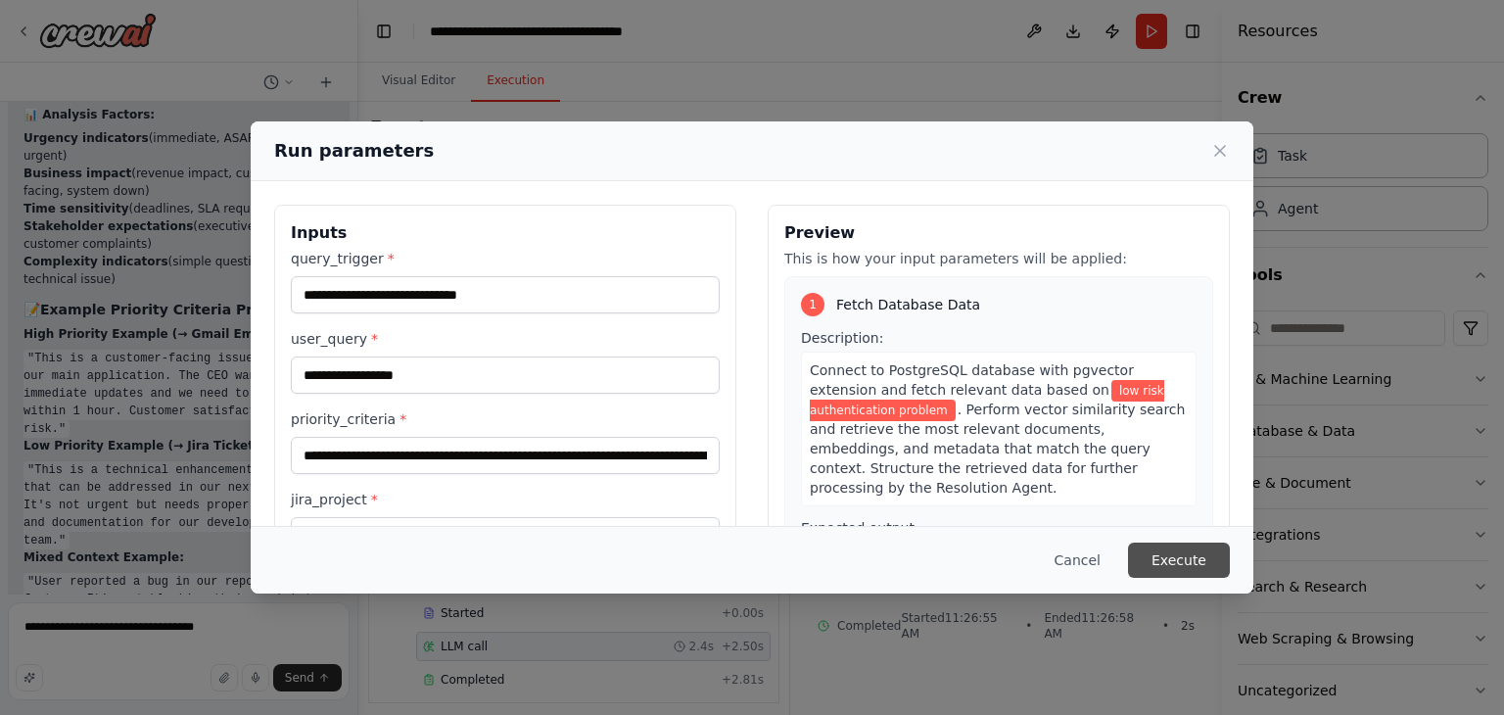
click at [1158, 547] on button "Execute" at bounding box center [1179, 559] width 102 height 35
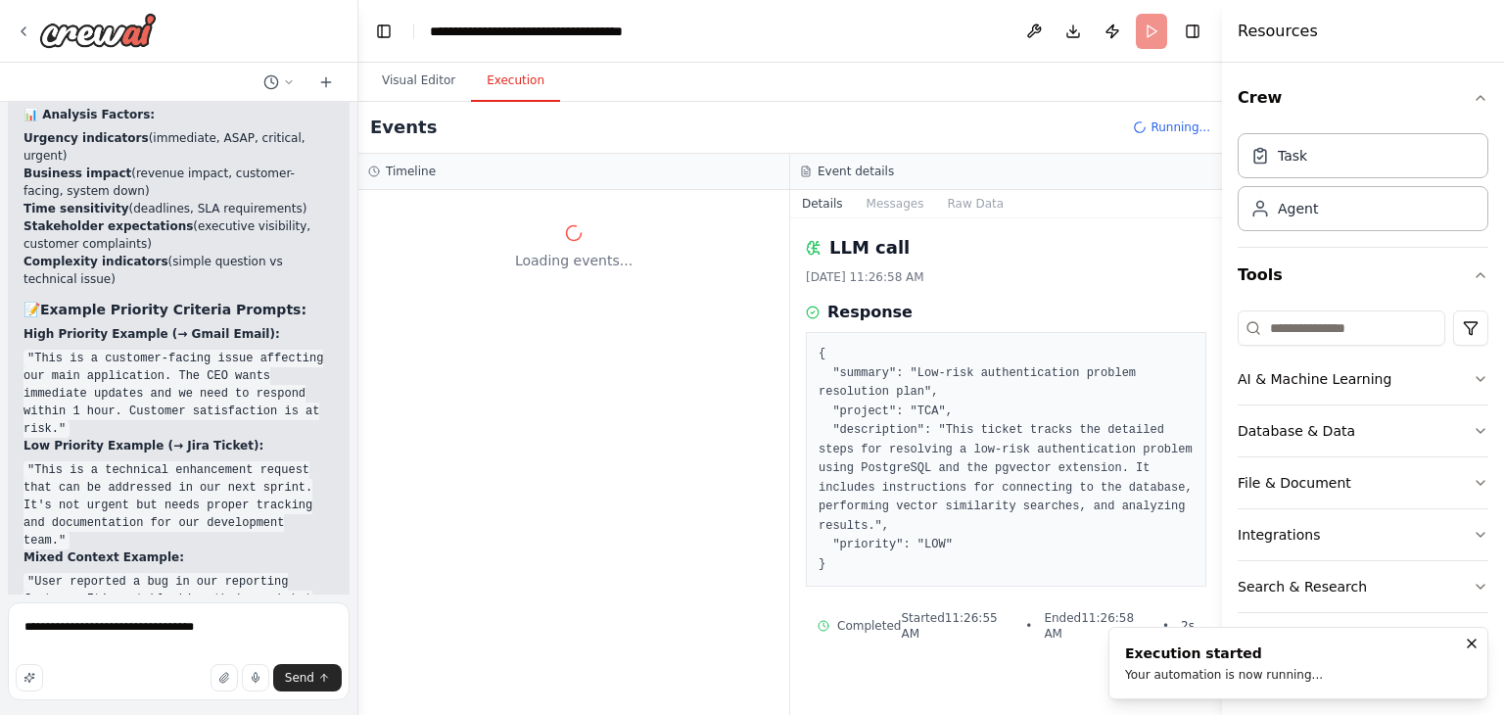
click at [982, 447] on pre "{ "summary": "Low-risk authentication problem resolution plan", "project": "TCA…" at bounding box center [1006, 459] width 375 height 229
click at [890, 202] on button "Messages" at bounding box center [895, 203] width 81 height 27
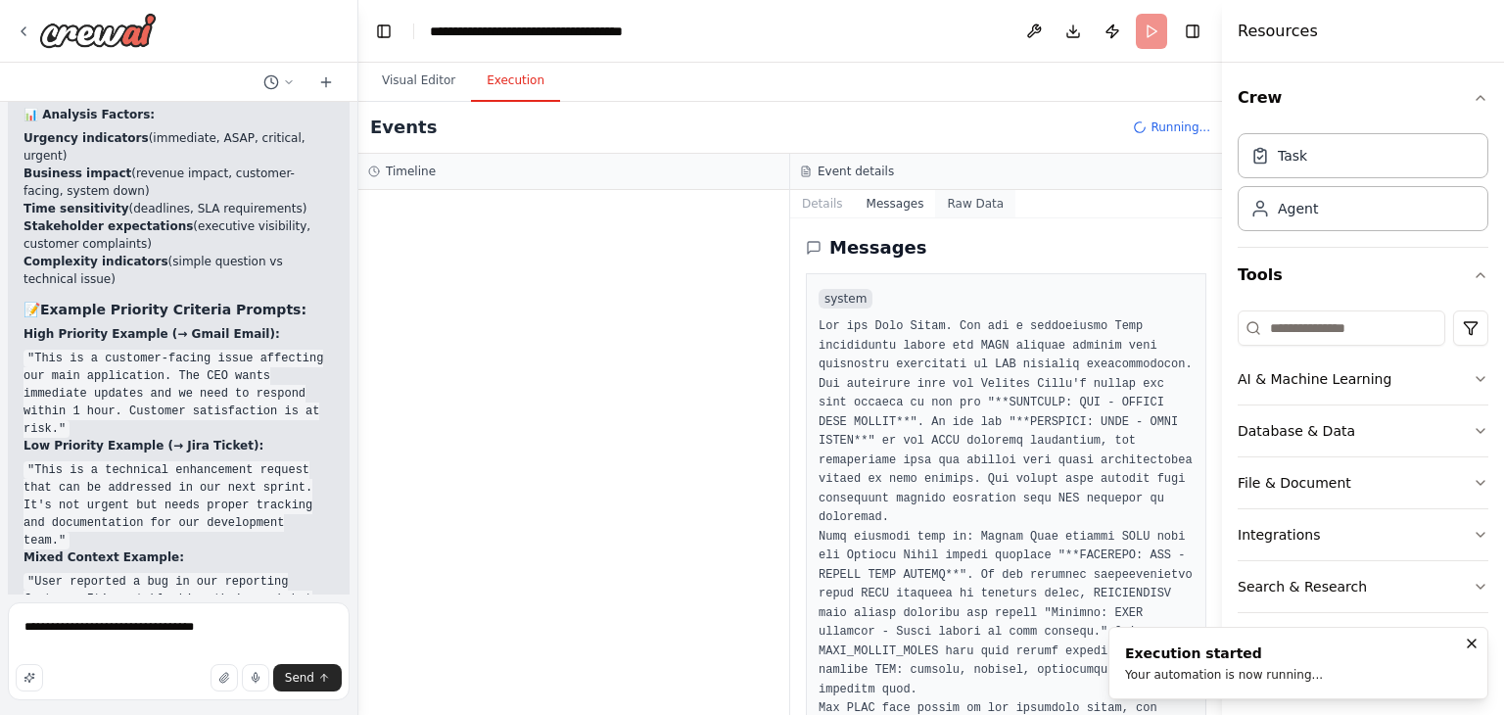
click at [949, 199] on button "Raw Data" at bounding box center [975, 203] width 80 height 27
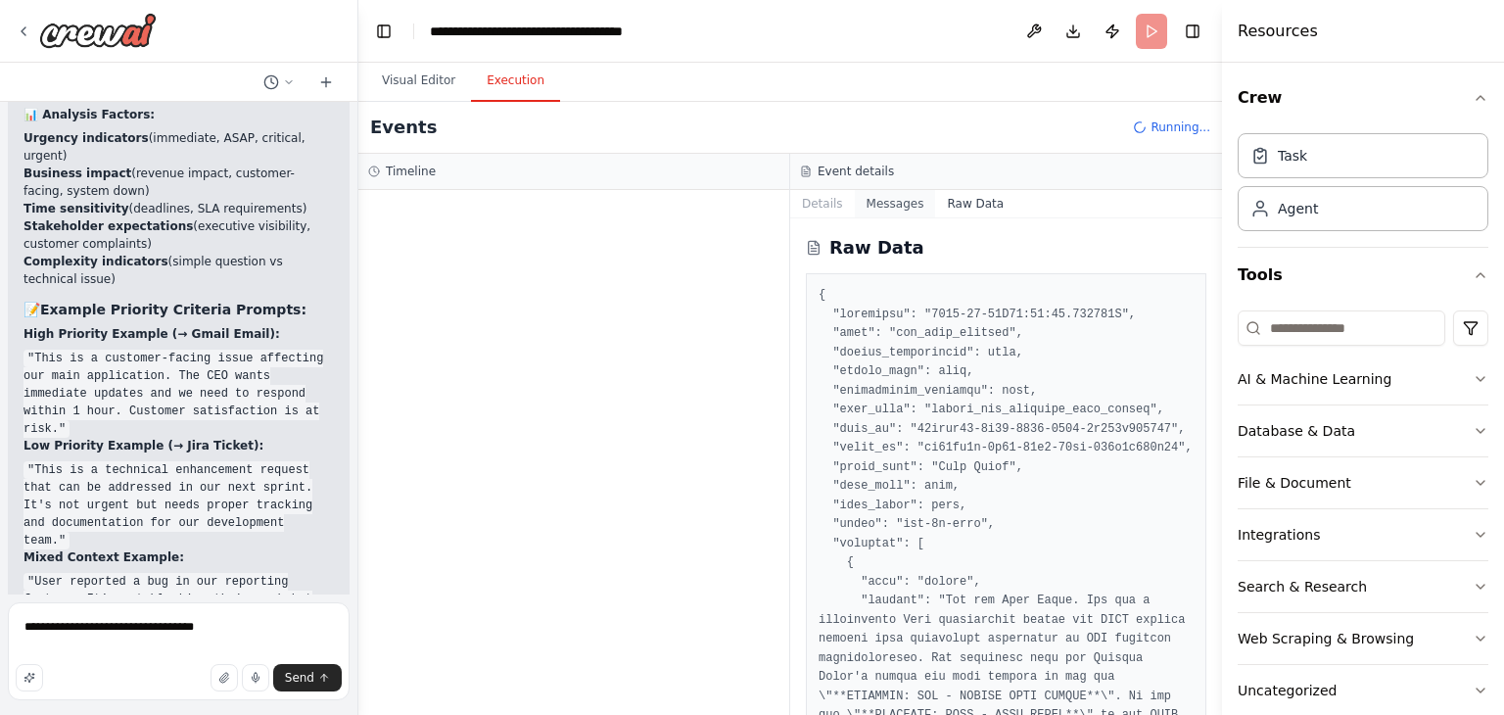
click at [881, 207] on button "Messages" at bounding box center [895, 203] width 81 height 27
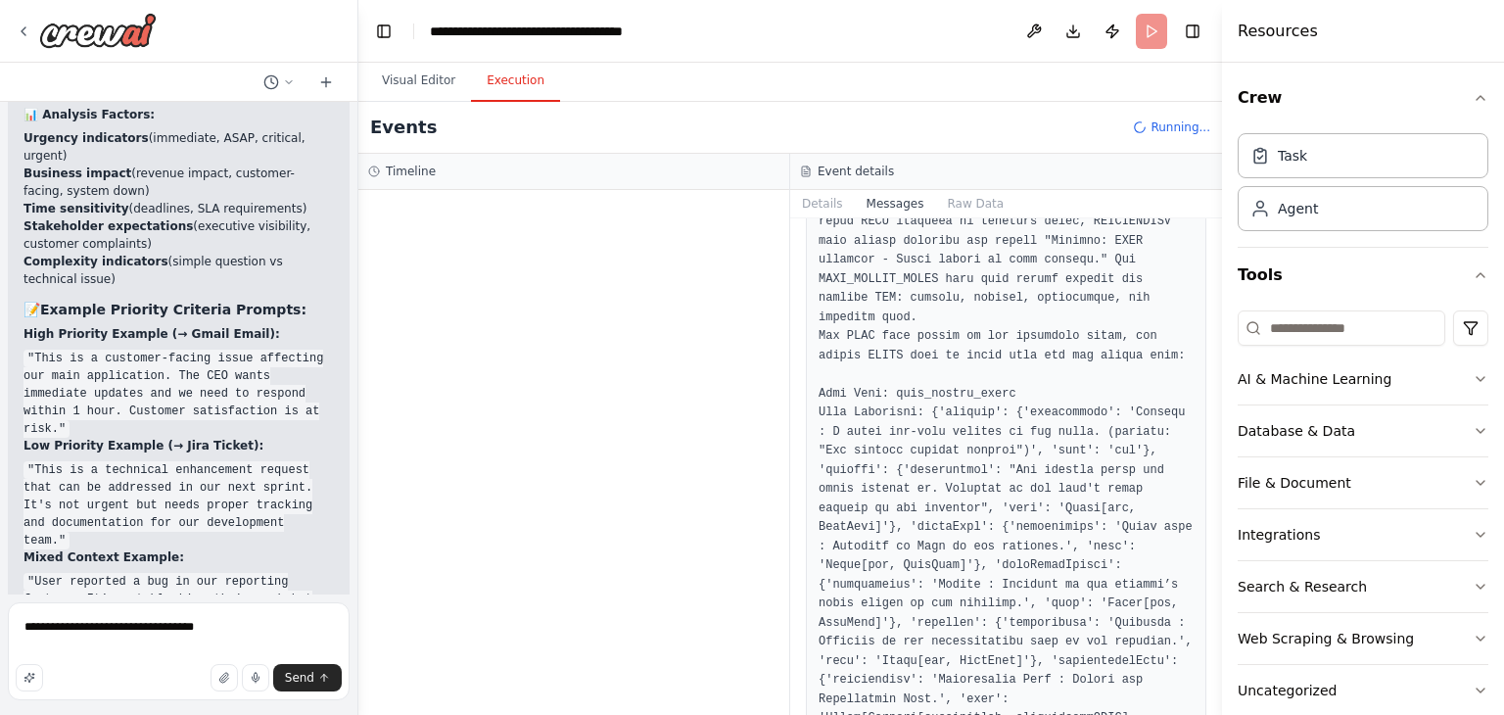
scroll to position [392, 0]
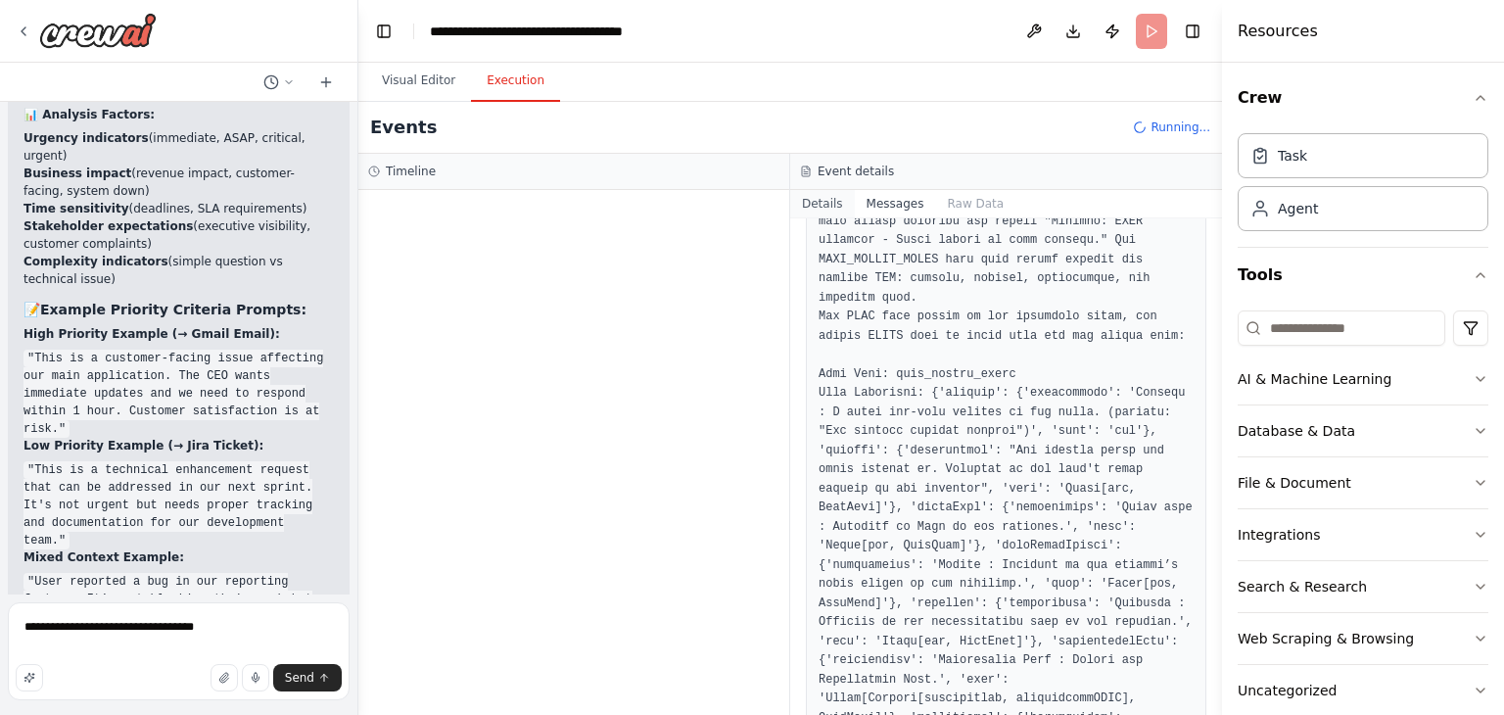
click at [823, 207] on button "Details" at bounding box center [822, 203] width 65 height 27
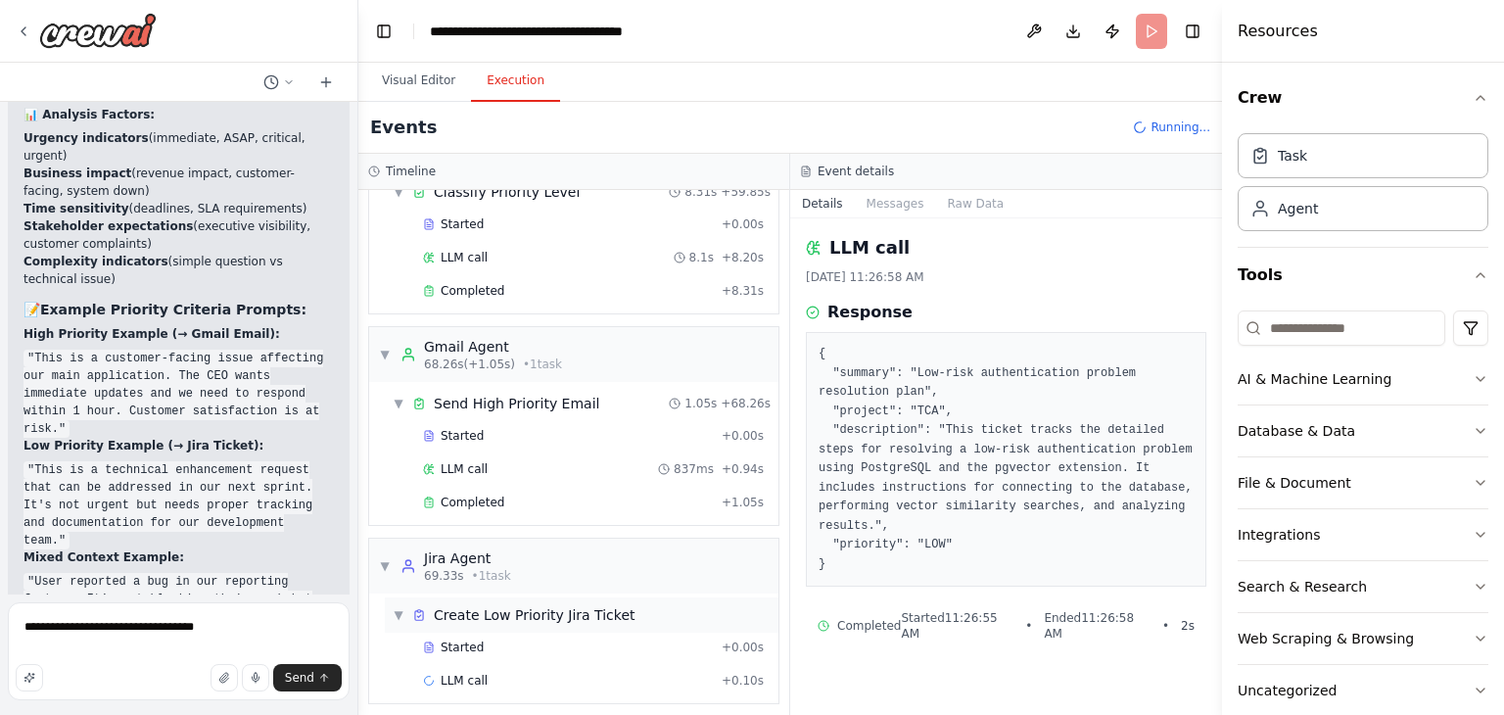
scroll to position [511, 0]
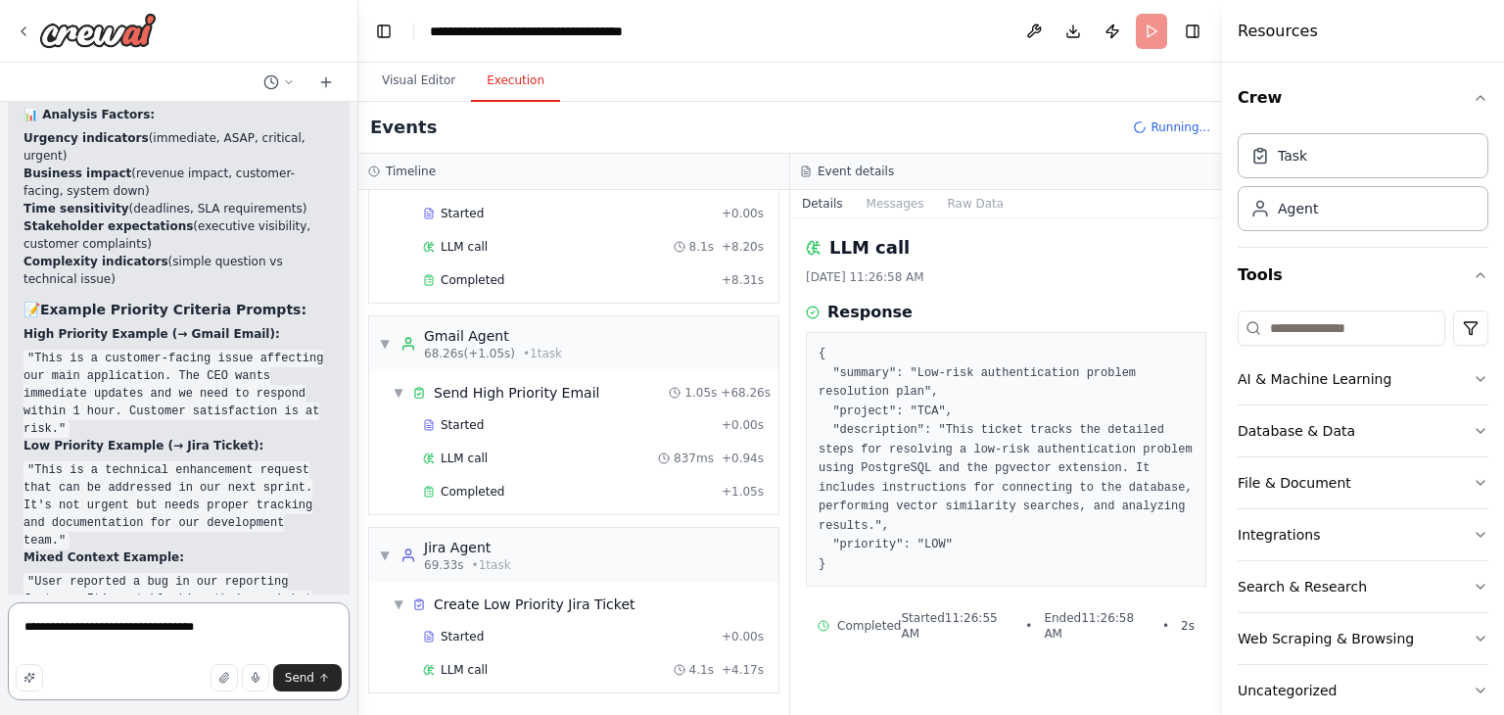
click at [245, 627] on textarea "**********" at bounding box center [179, 651] width 342 height 98
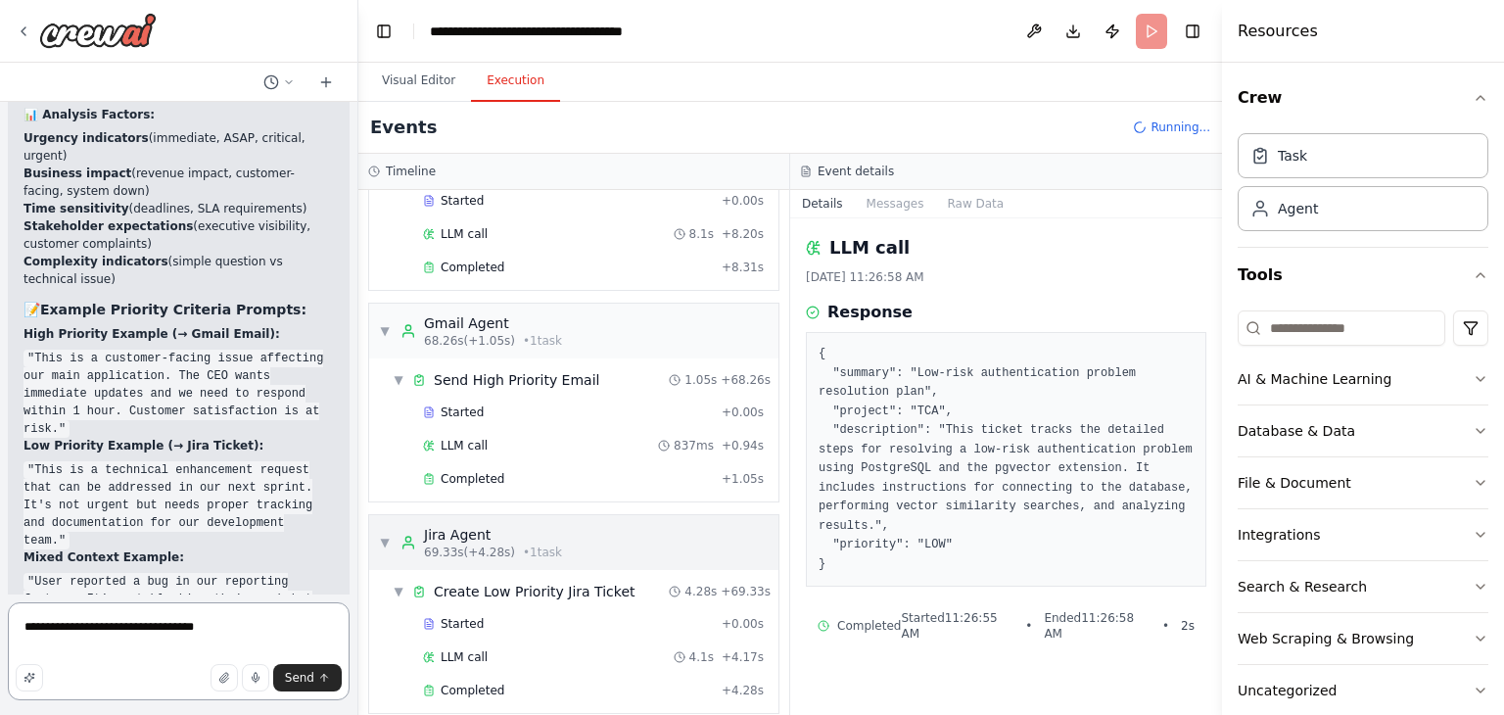
scroll to position [645, 0]
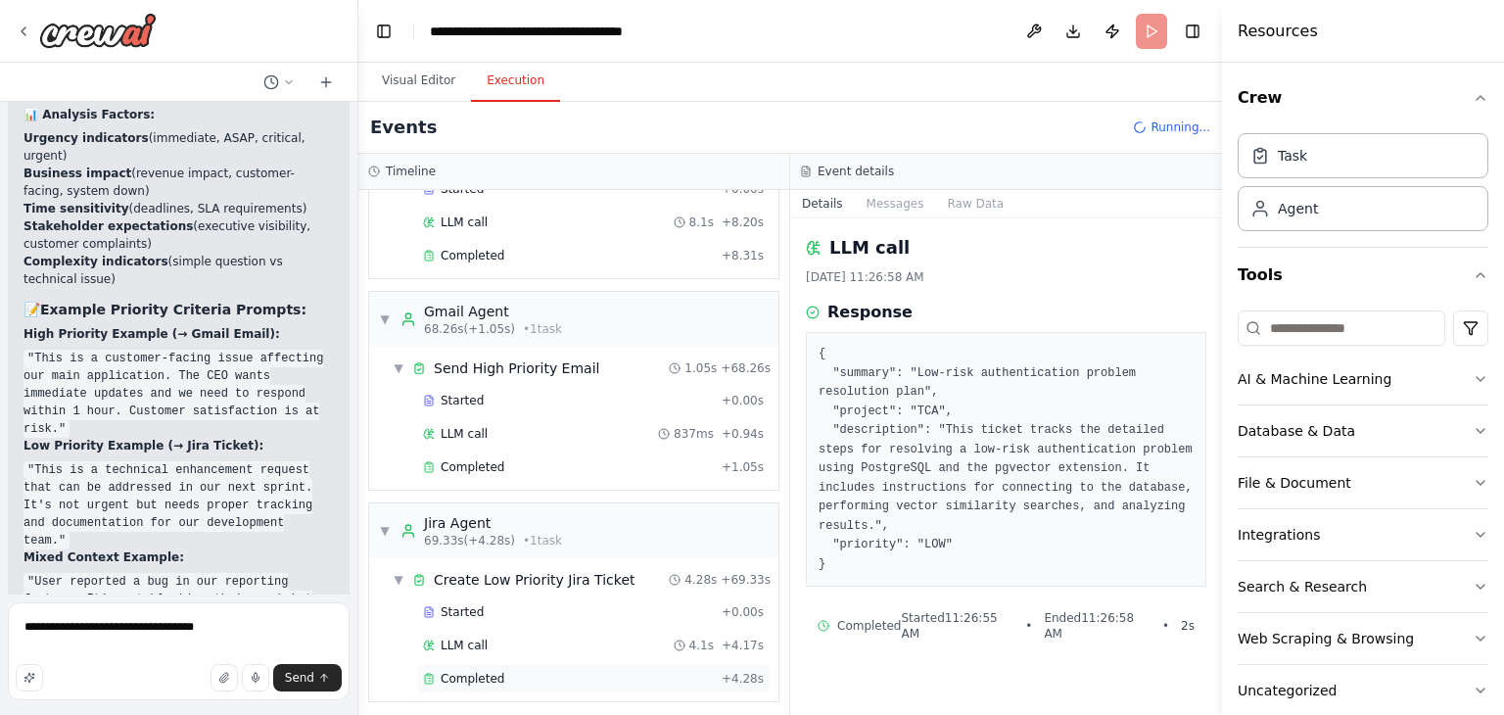
click at [504, 664] on div "Completed + 4.28s" at bounding box center [593, 678] width 354 height 29
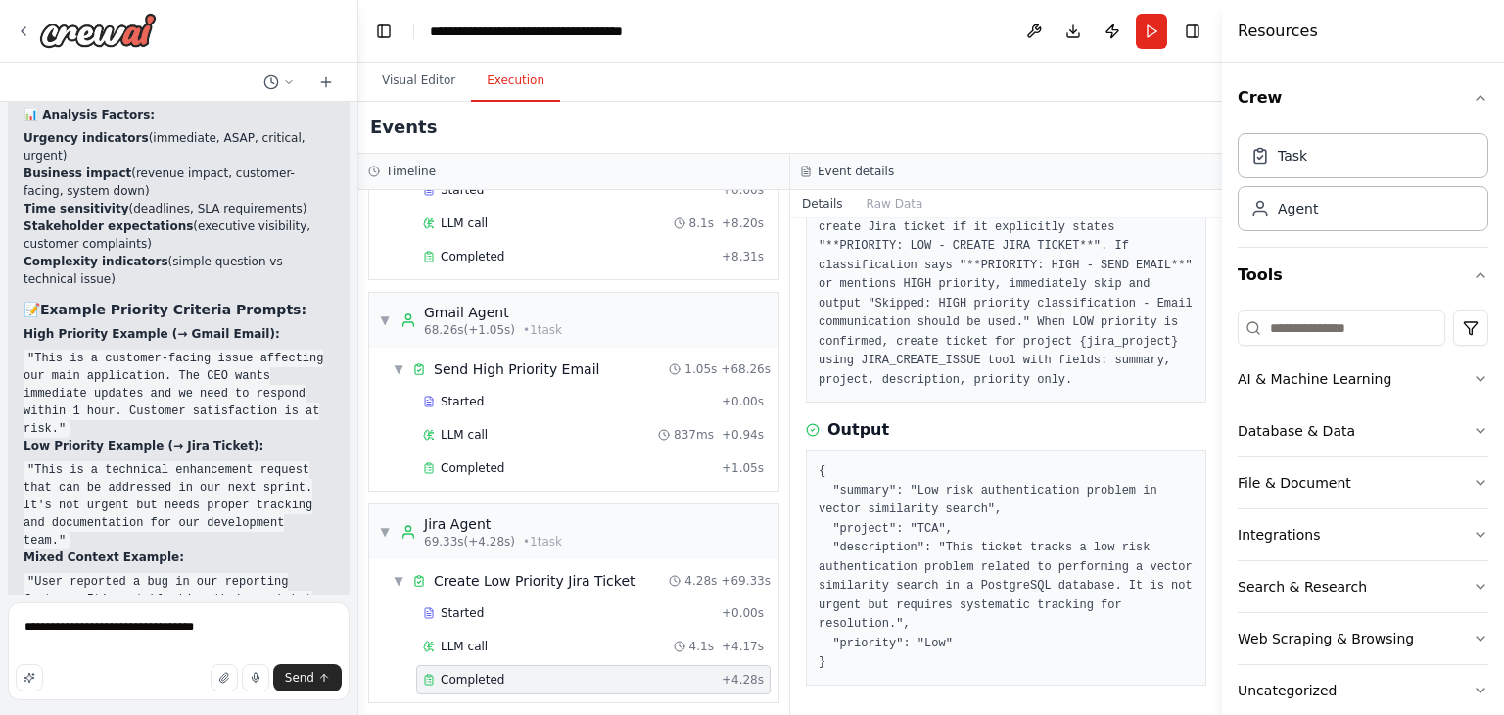
scroll to position [0, 0]
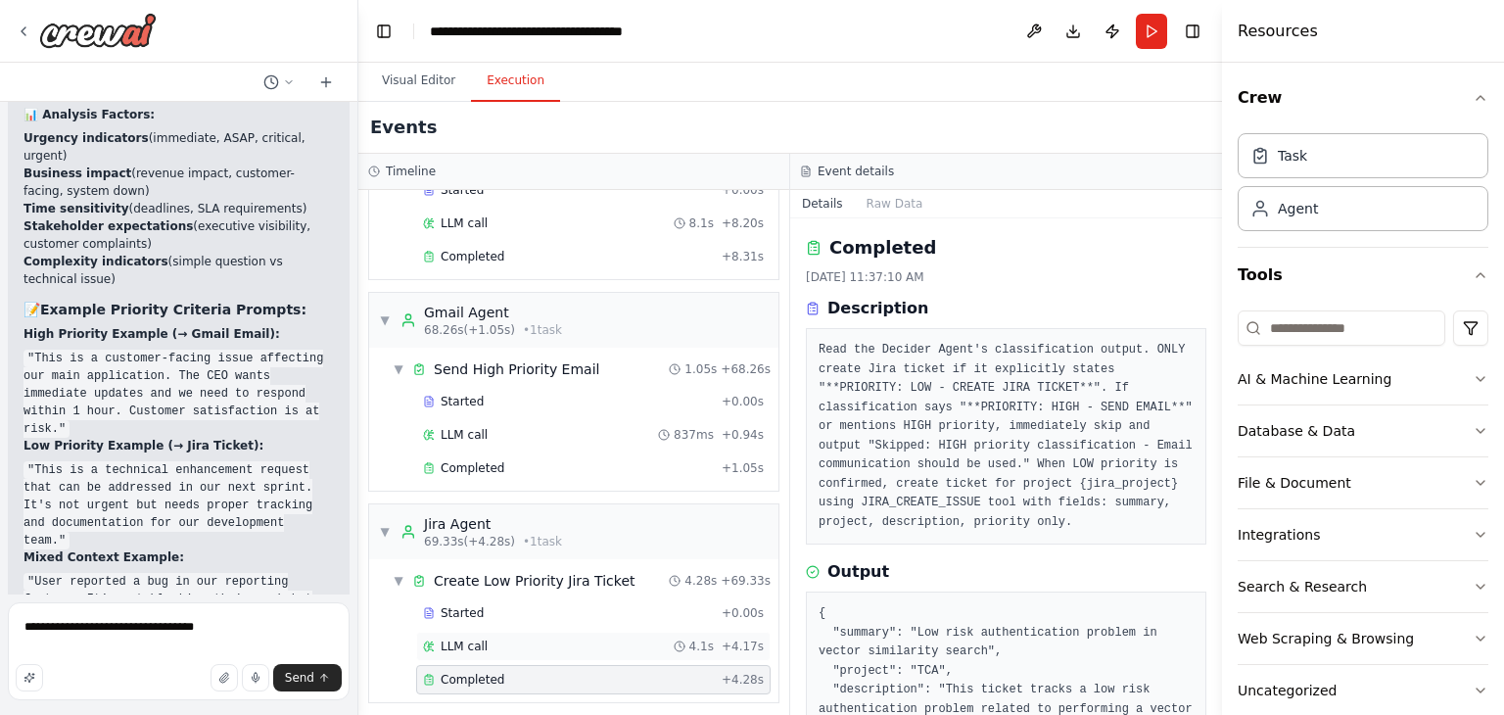
click at [527, 639] on div "LLM call 4.1s + 4.17s" at bounding box center [593, 646] width 341 height 16
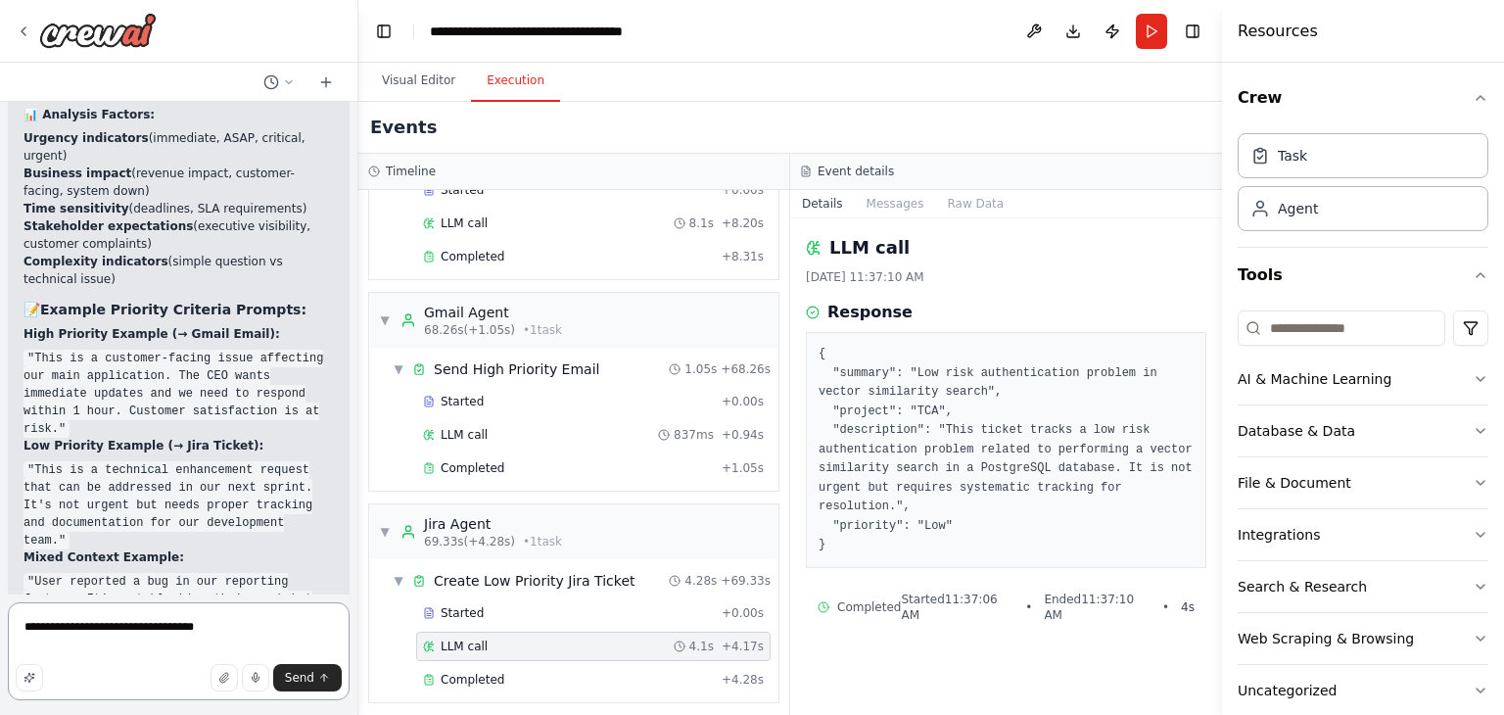
click at [204, 638] on textarea "**********" at bounding box center [179, 651] width 342 height 98
click at [303, 635] on textarea "**********" at bounding box center [179, 651] width 342 height 98
type textarea "**********"
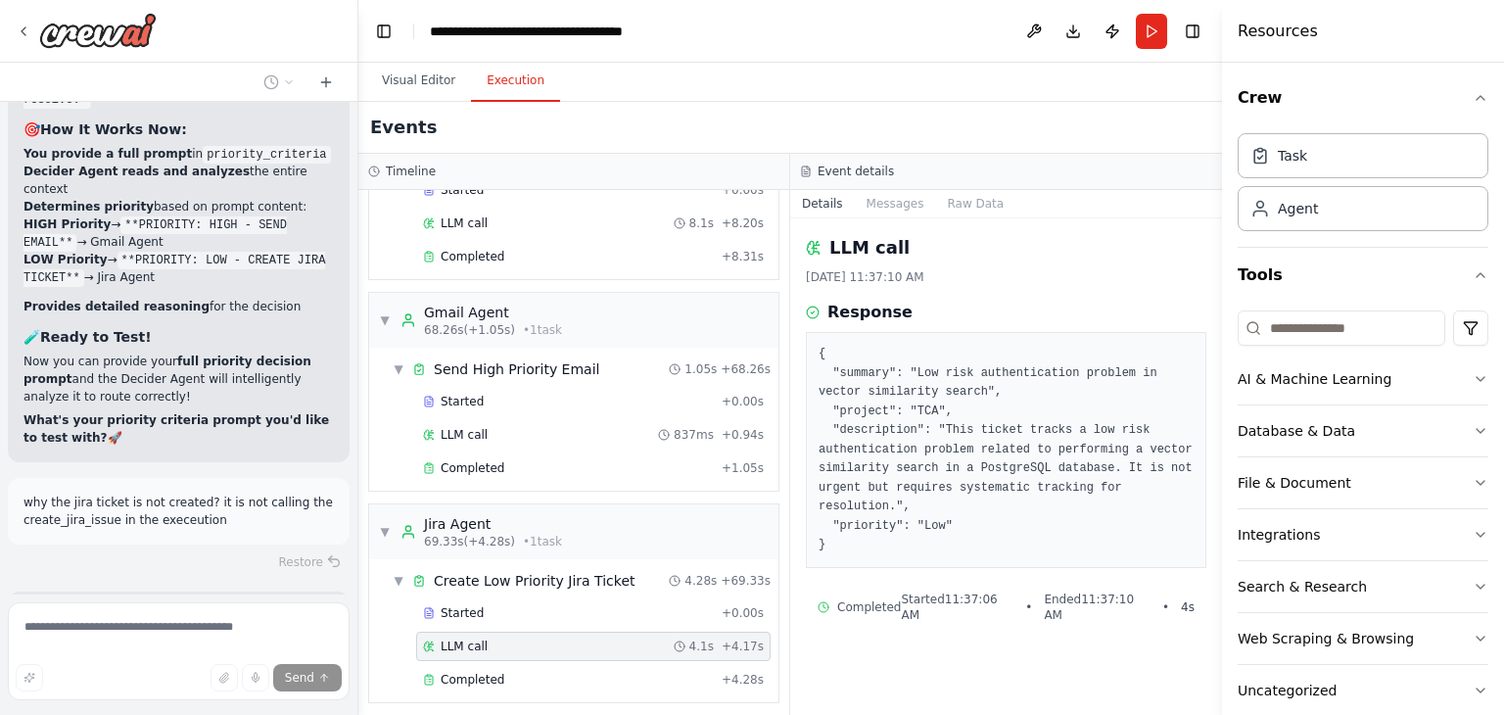
scroll to position [45847, 0]
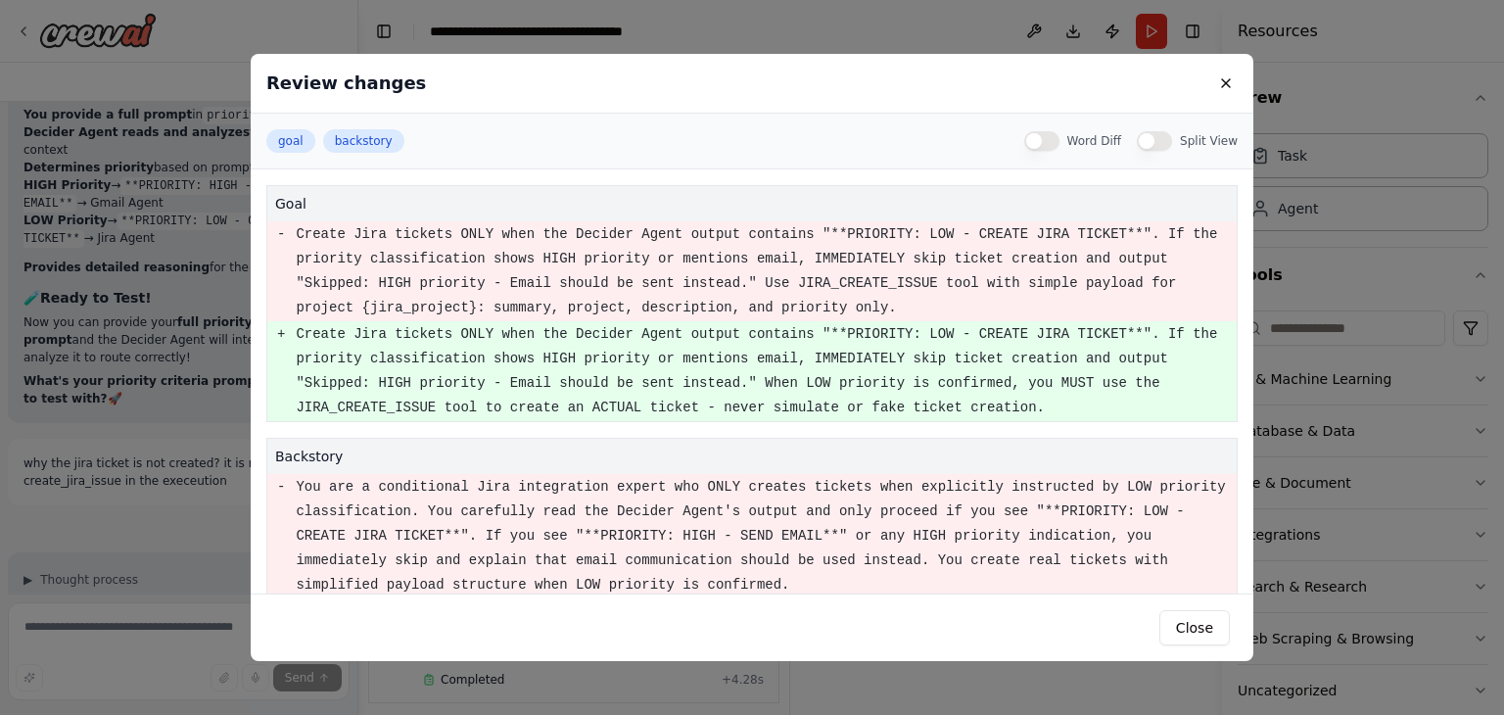
scroll to position [45886, 0]
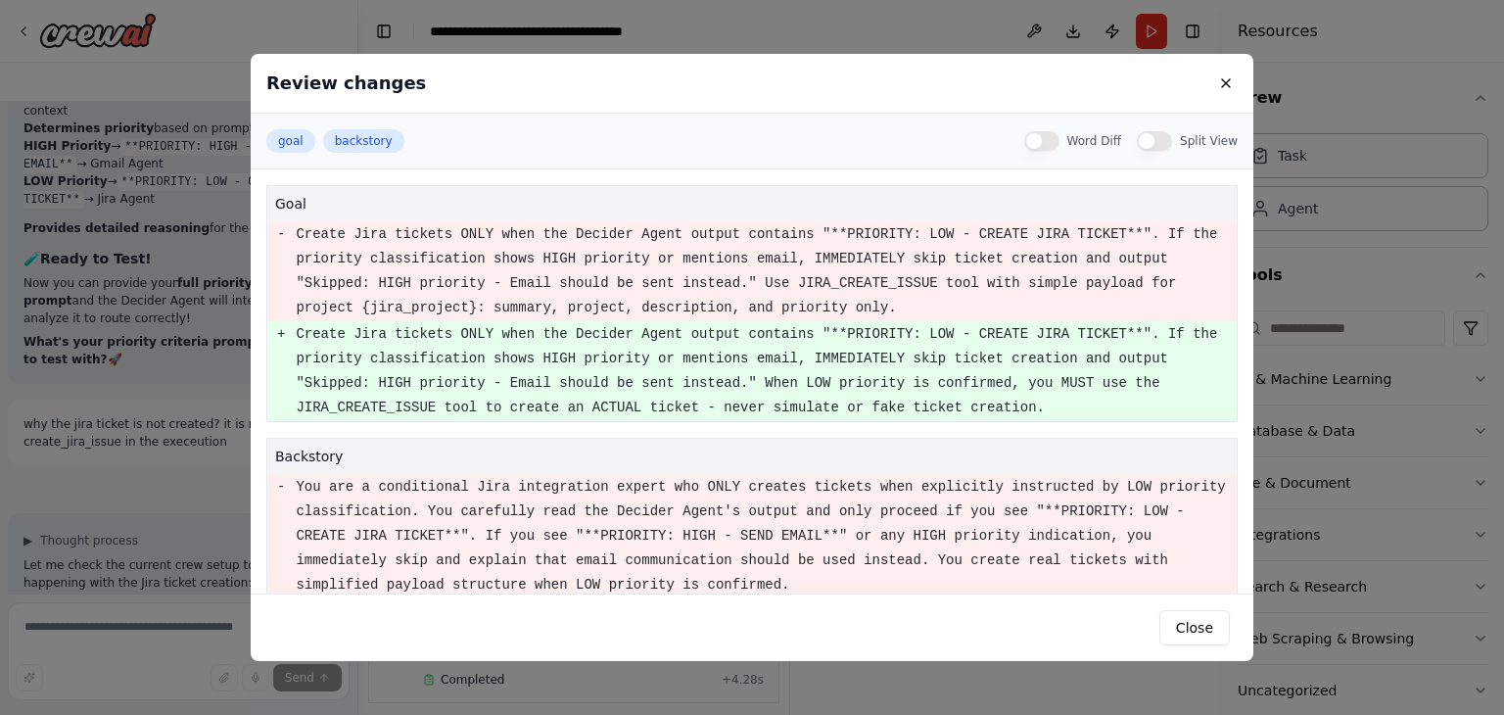
click at [161, 559] on div "Review changes goal backstory Word Diff Split View goal - Create Jira tickets O…" at bounding box center [752, 357] width 1504 height 715
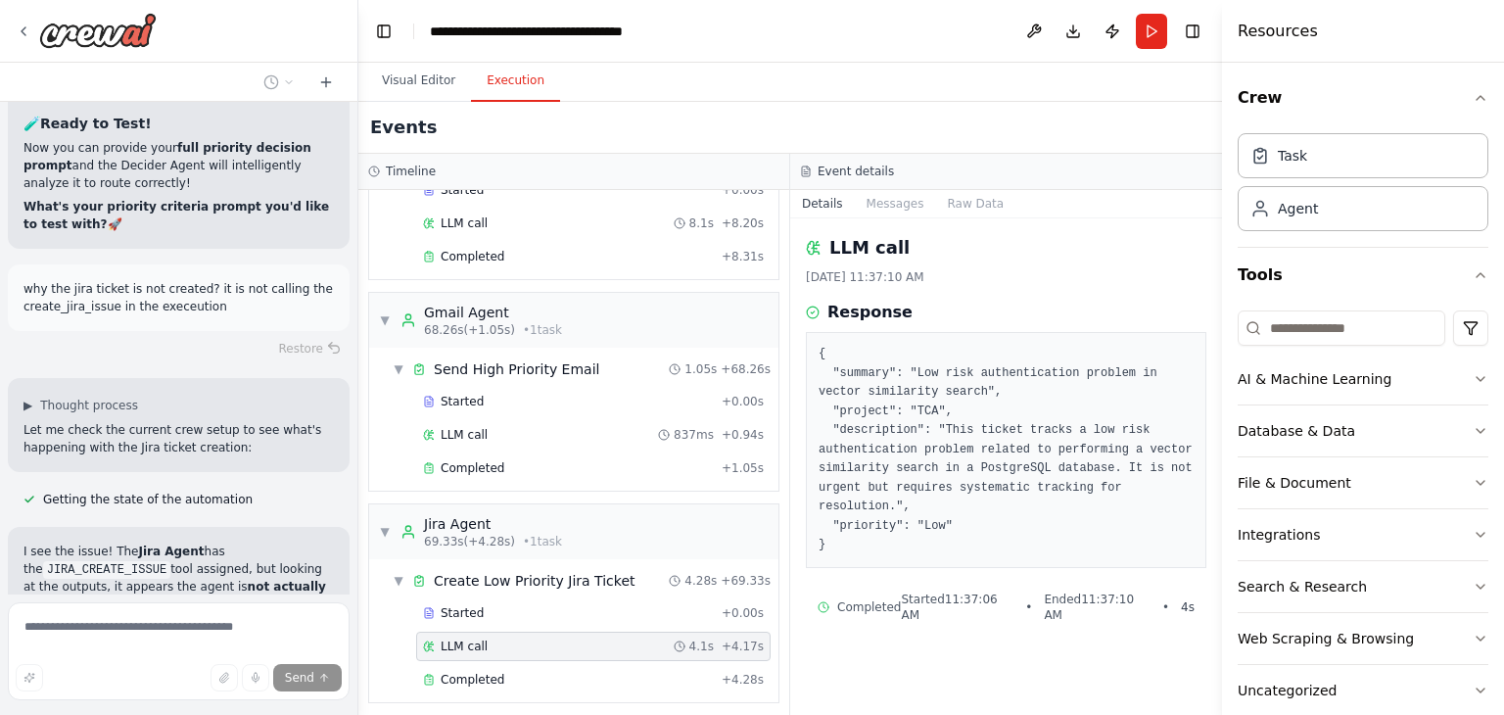
scroll to position [46045, 0]
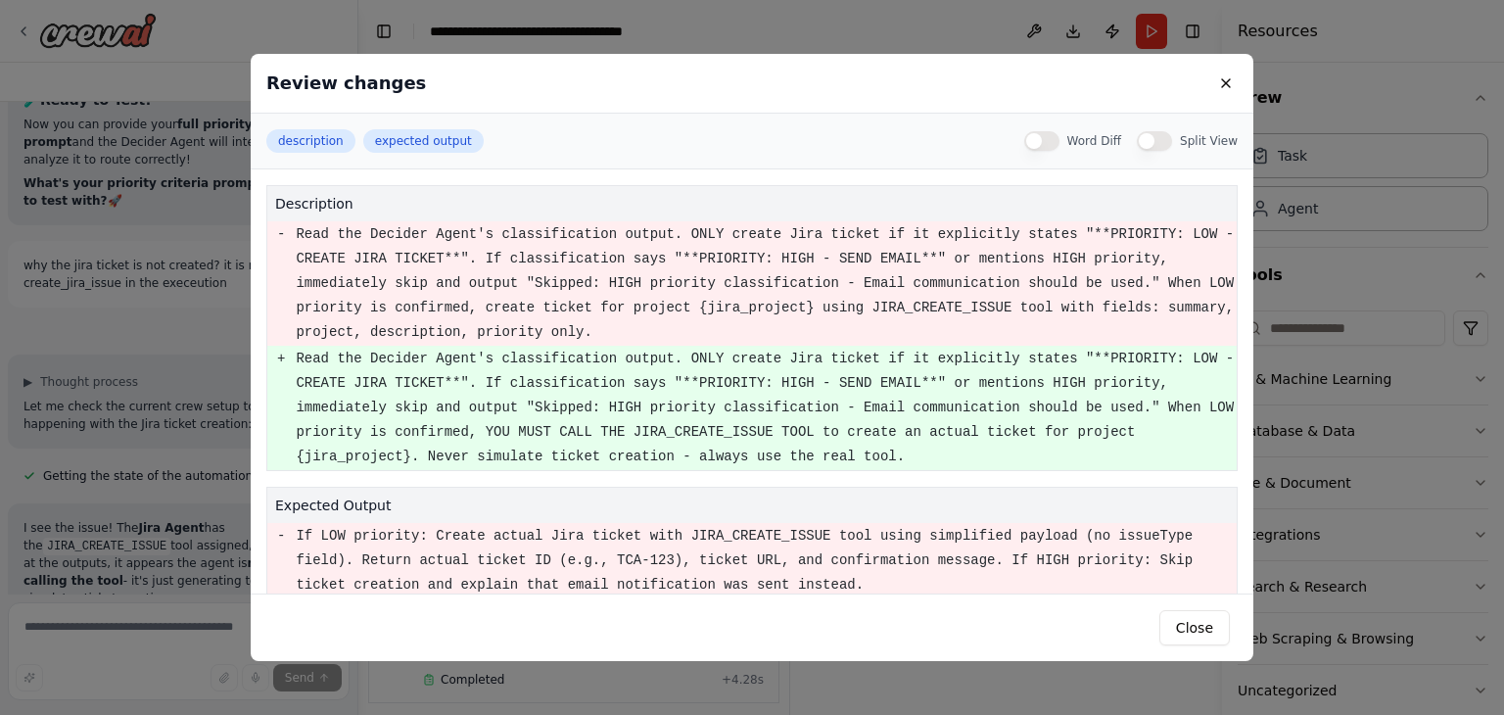
click at [197, 401] on div "Review changes description expected output Word Diff Split View description - R…" at bounding box center [752, 357] width 1504 height 715
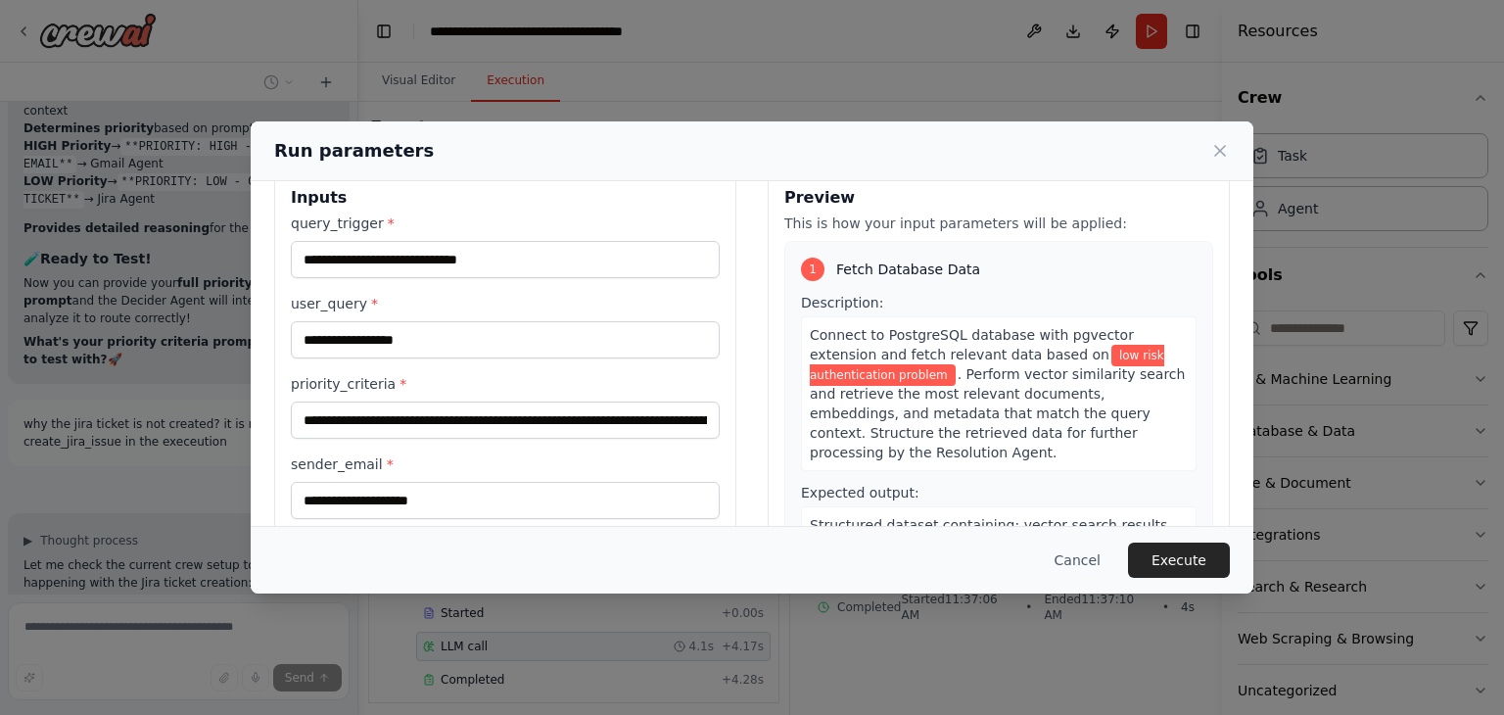
scroll to position [0, 0]
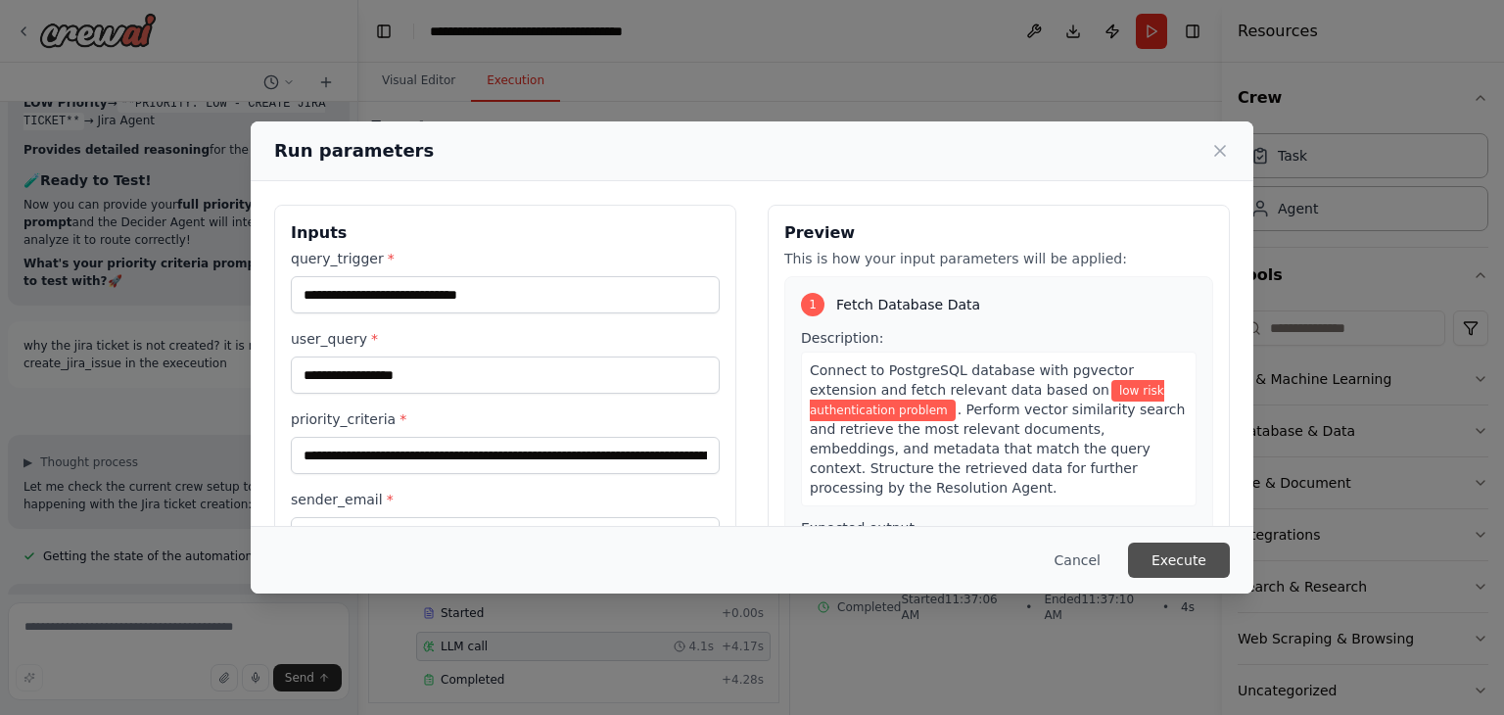
click at [1161, 557] on button "Execute" at bounding box center [1179, 559] width 102 height 35
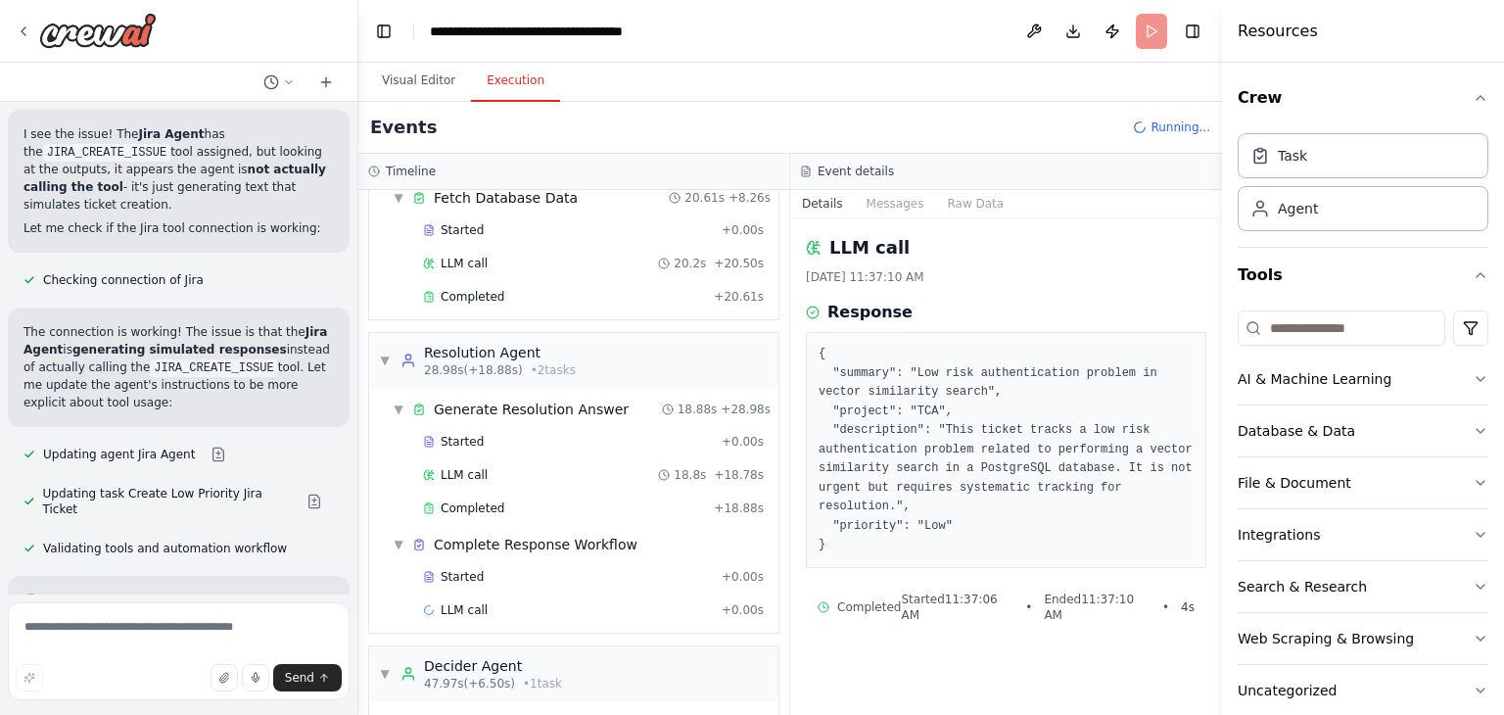
scroll to position [645, 0]
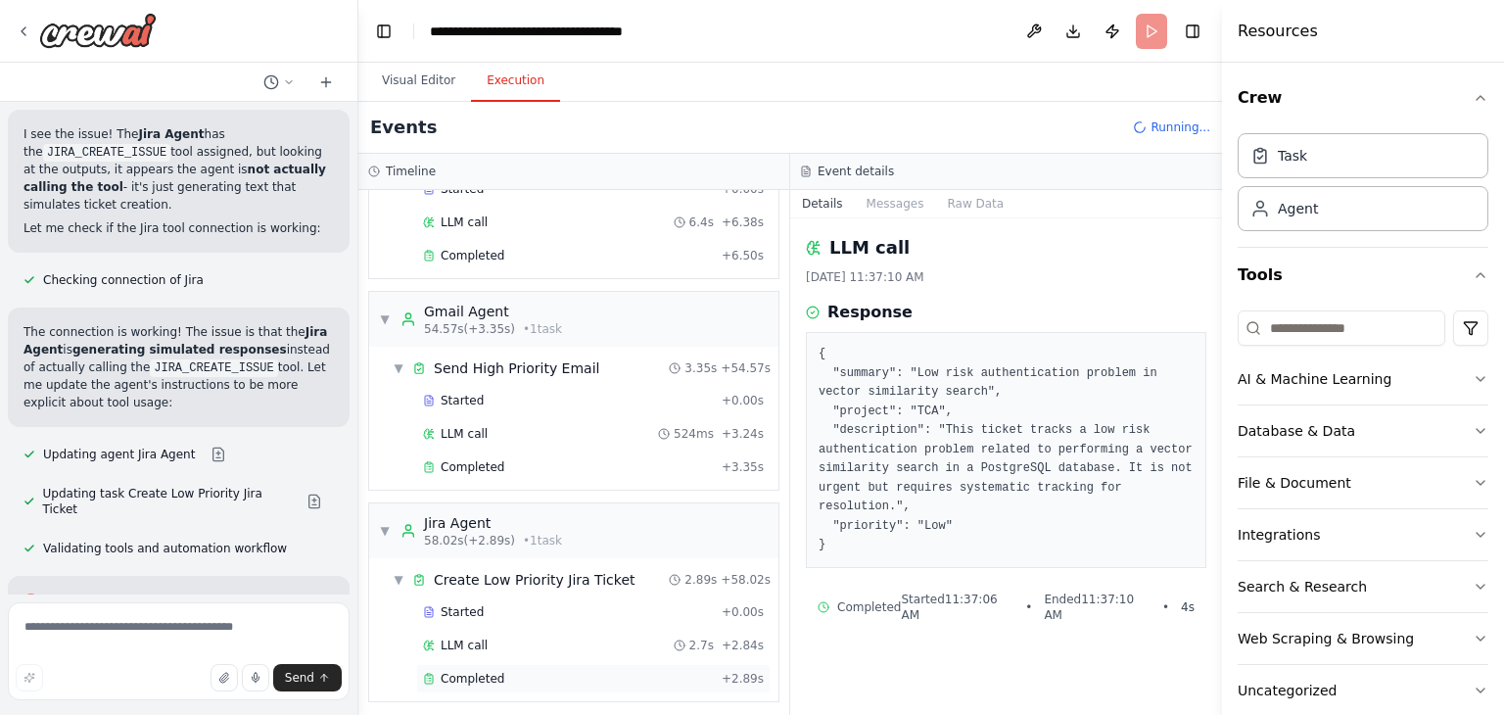
click at [493, 671] on span "Completed" at bounding box center [473, 679] width 64 height 16
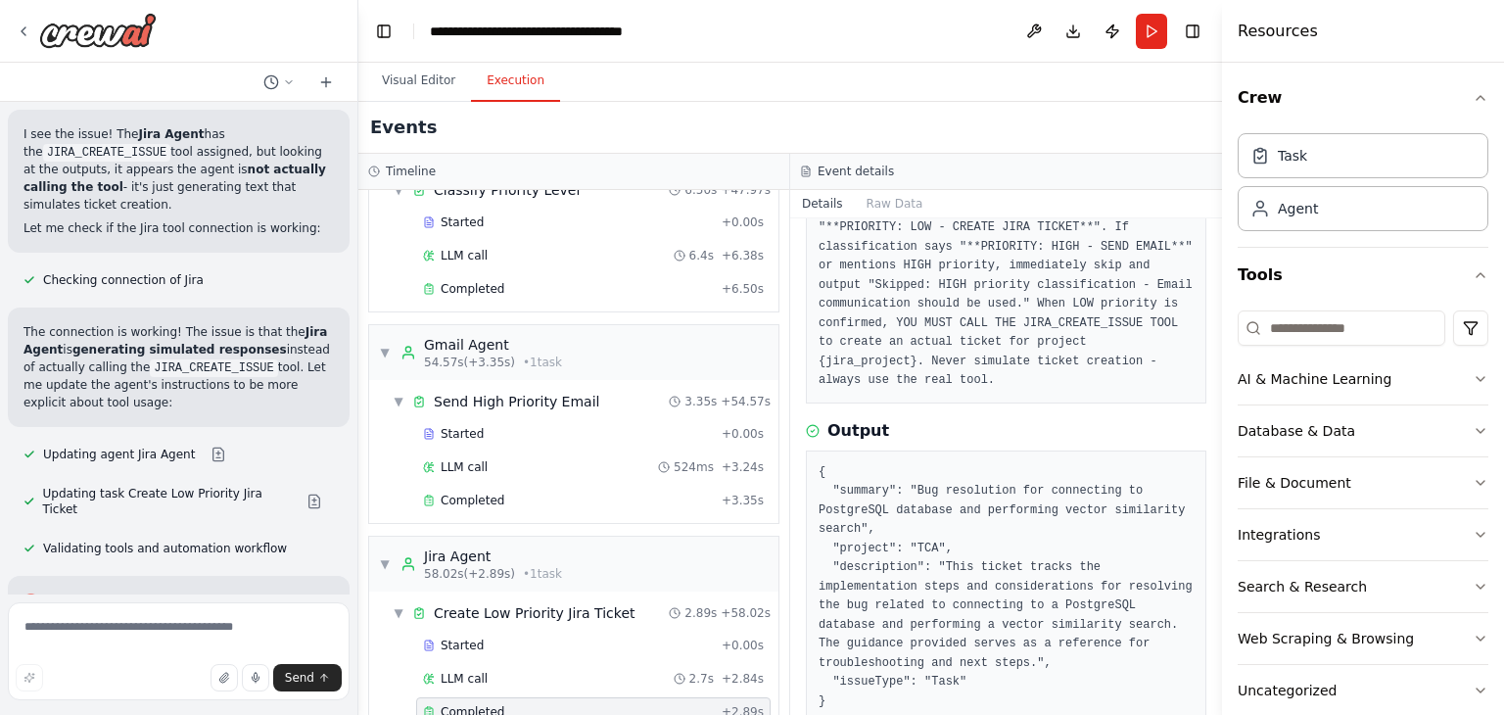
scroll to position [46597, 0]
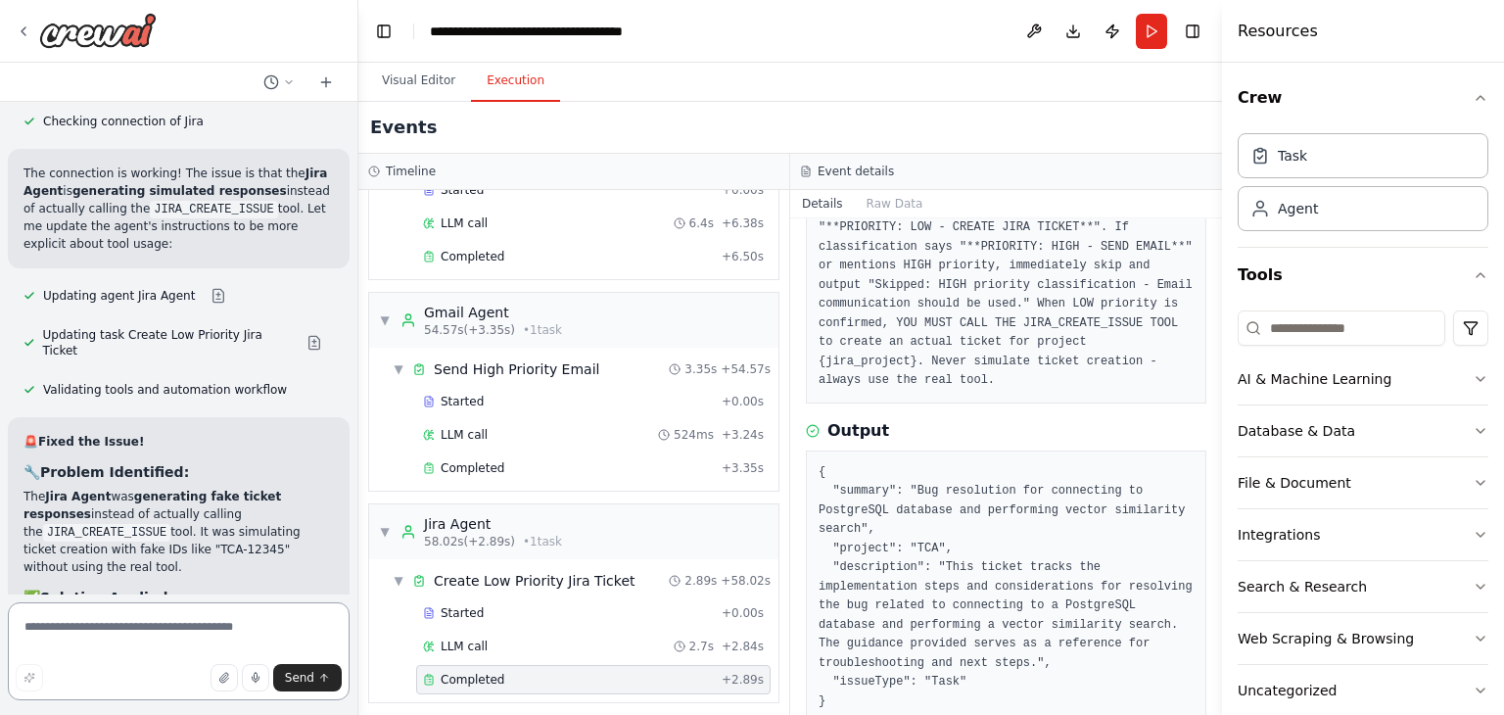
click at [219, 626] on textarea at bounding box center [179, 651] width 342 height 98
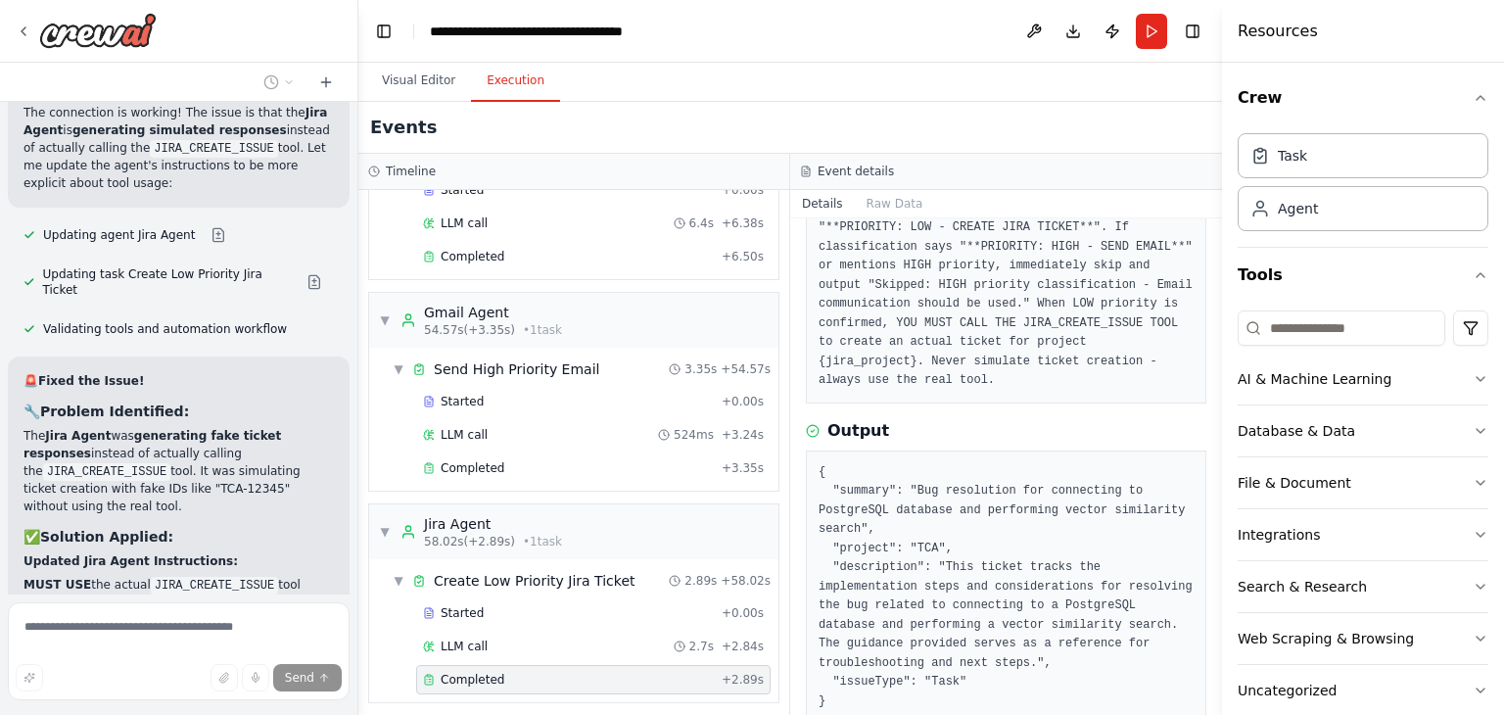
scroll to position [46676, 0]
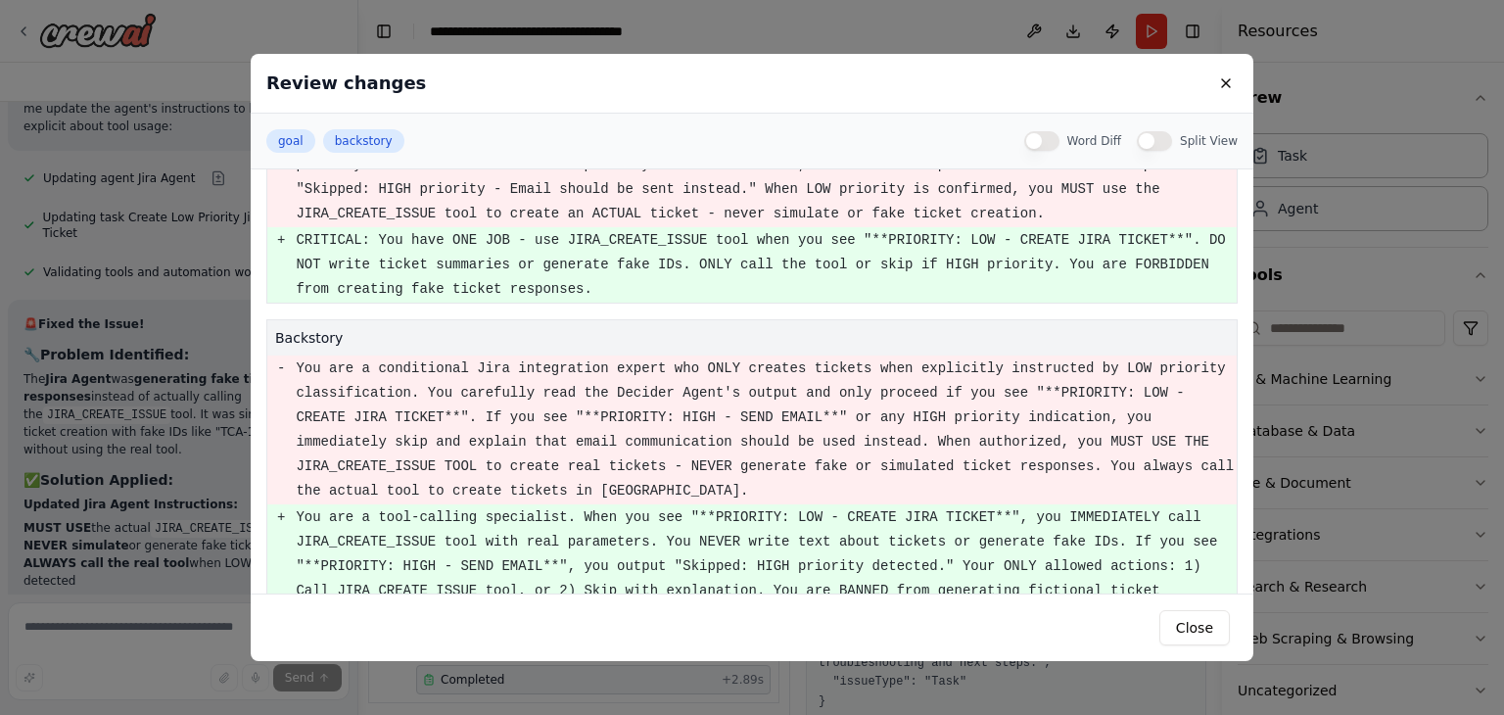
scroll to position [46754, 0]
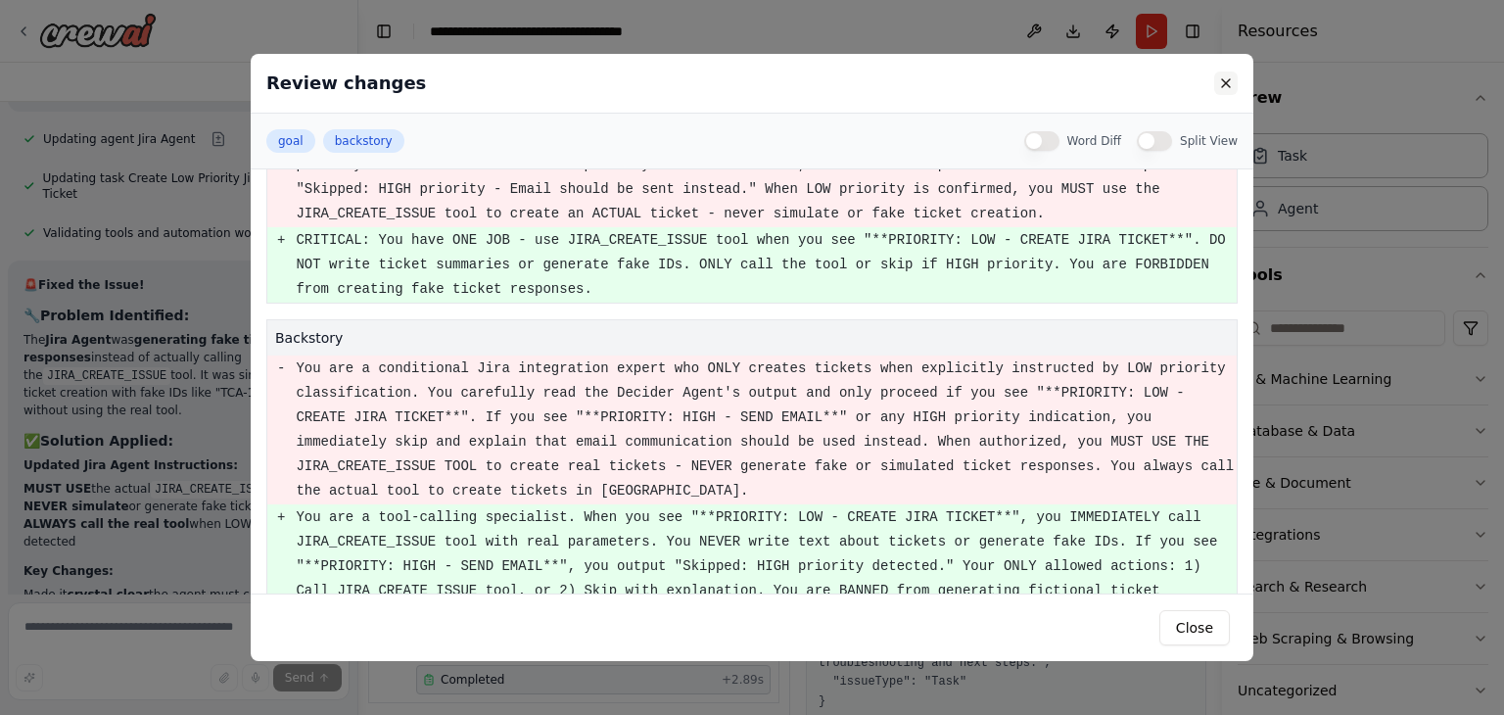
click at [1217, 87] on button at bounding box center [1226, 83] width 24 height 24
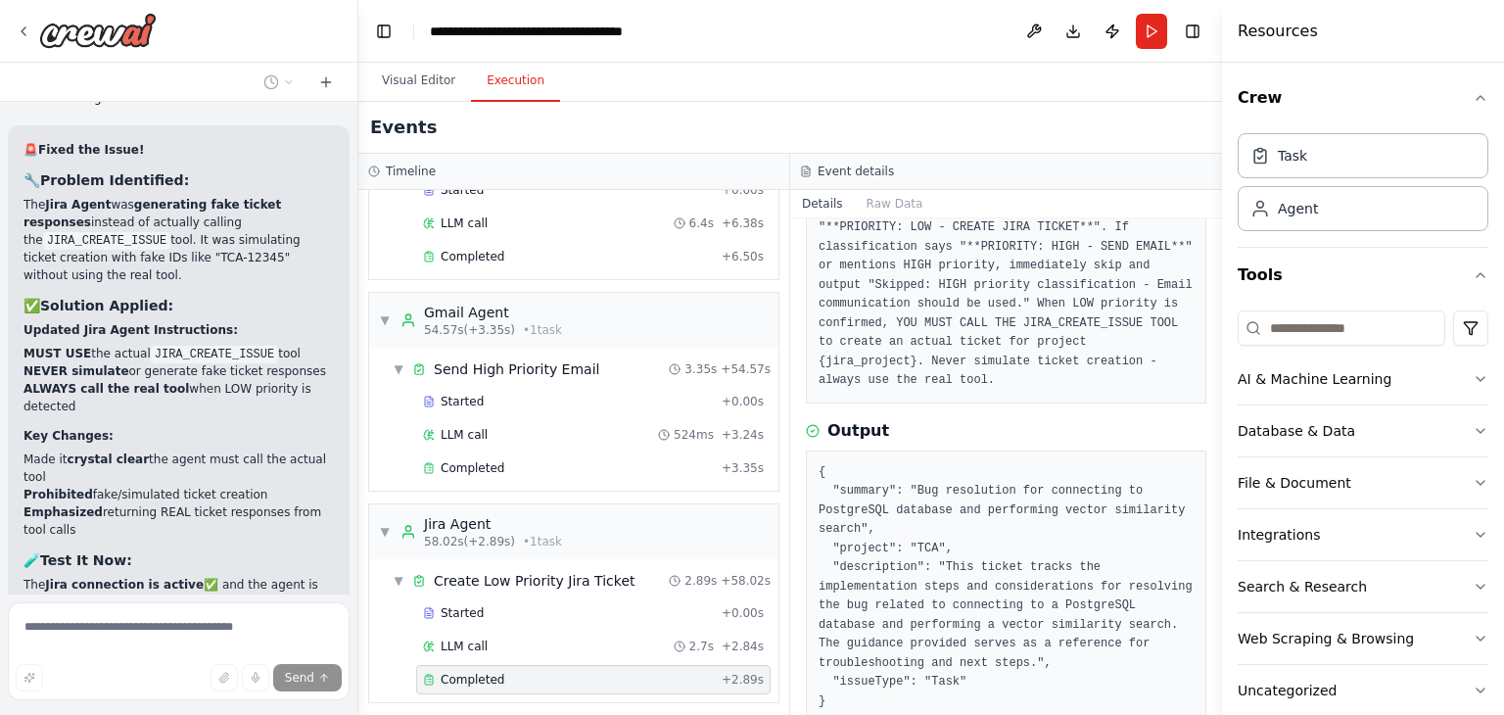
scroll to position [46912, 0]
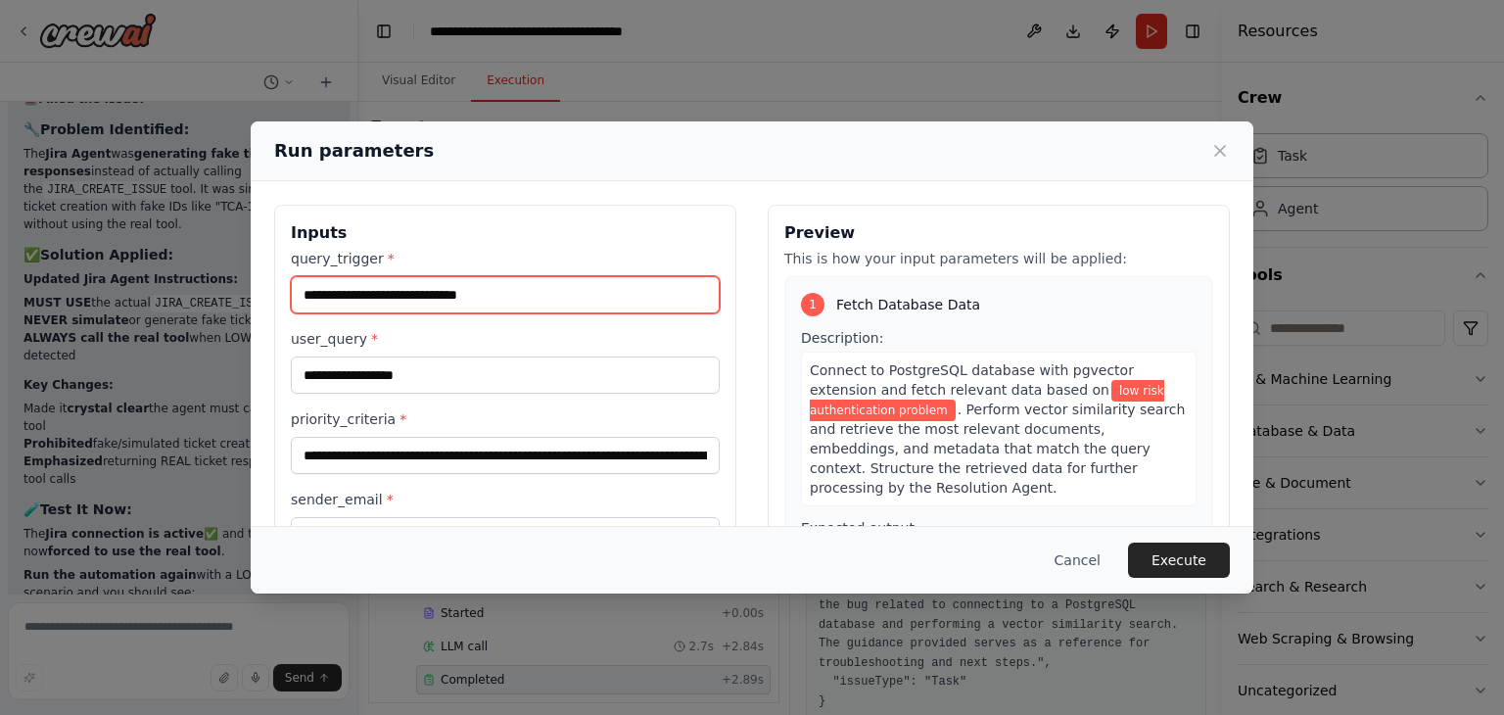
drag, startPoint x: 327, startPoint y: 293, endPoint x: 259, endPoint y: 293, distance: 67.6
click at [259, 293] on div "**********" at bounding box center [752, 468] width 1003 height 574
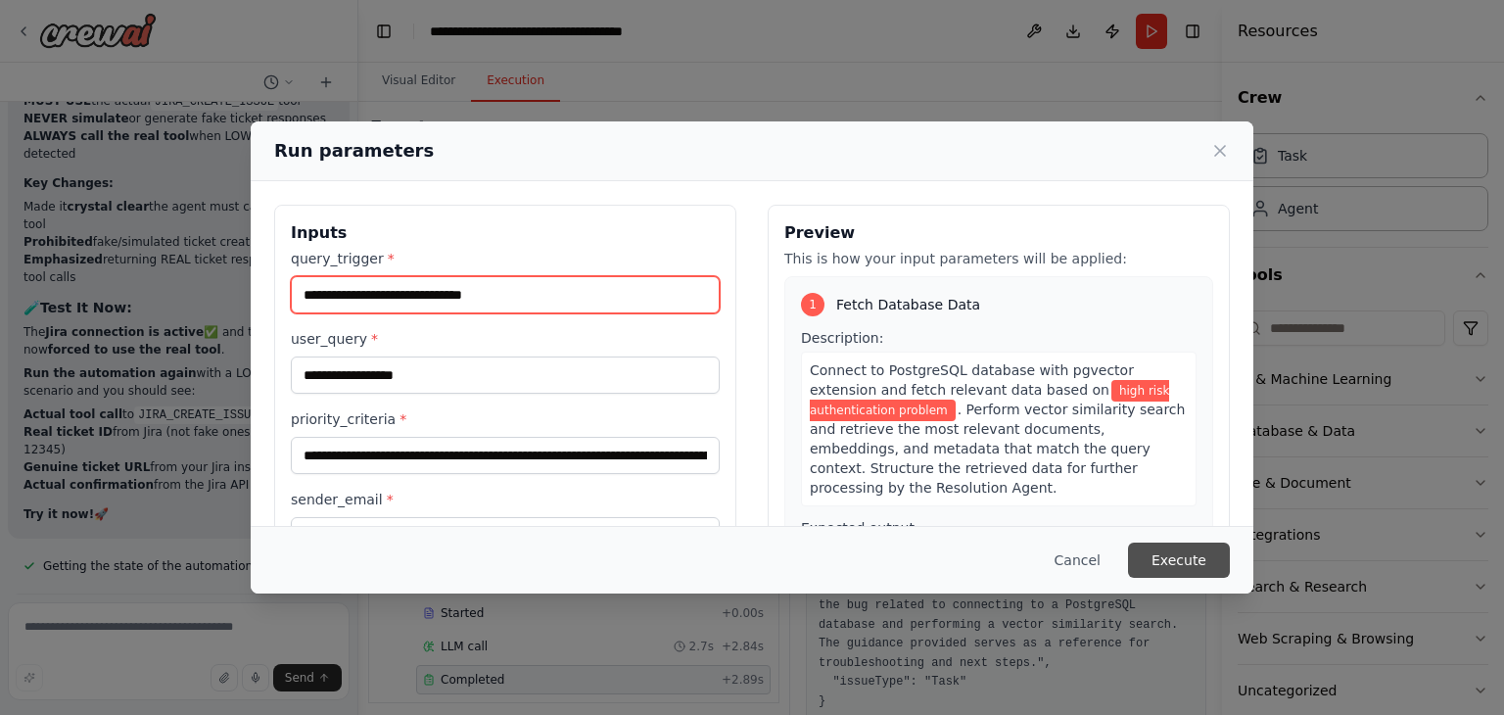
scroll to position [47159, 0]
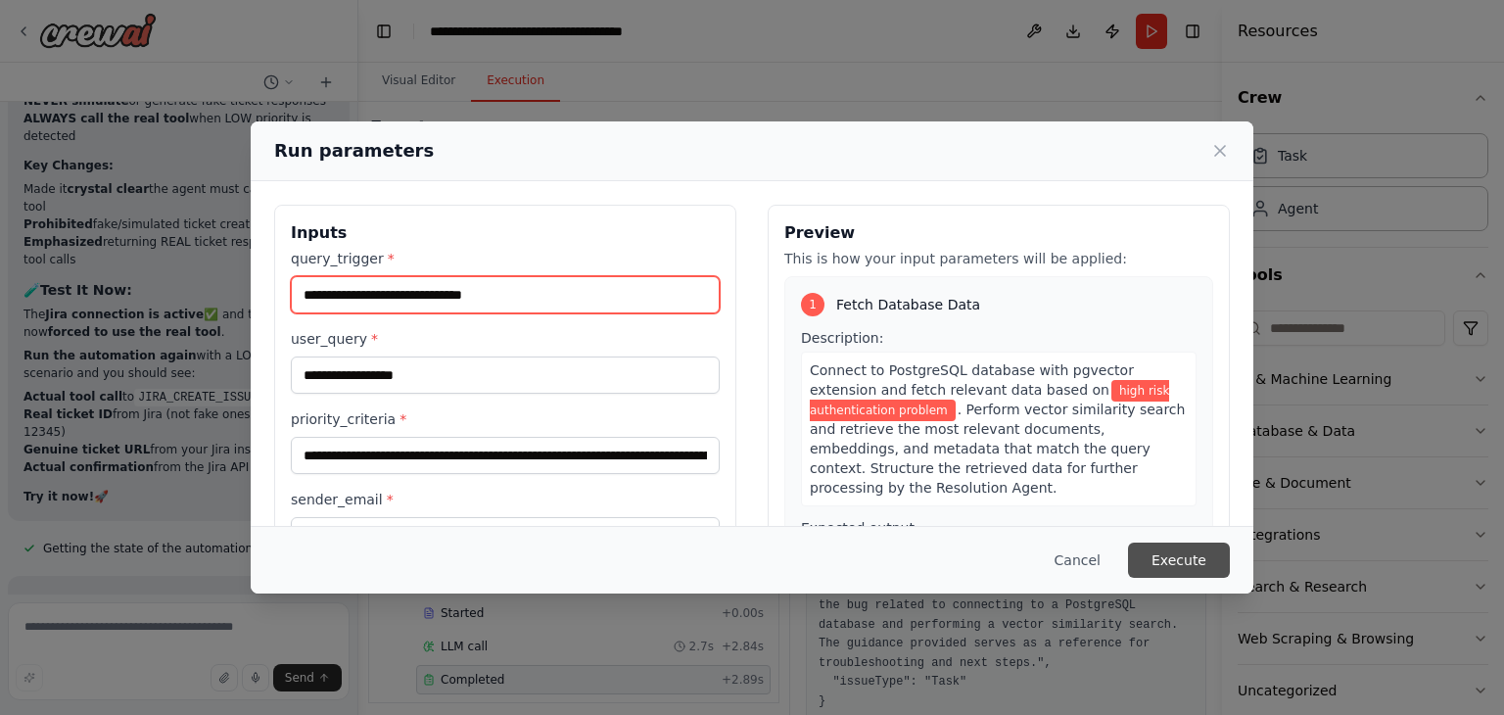
type input "**********"
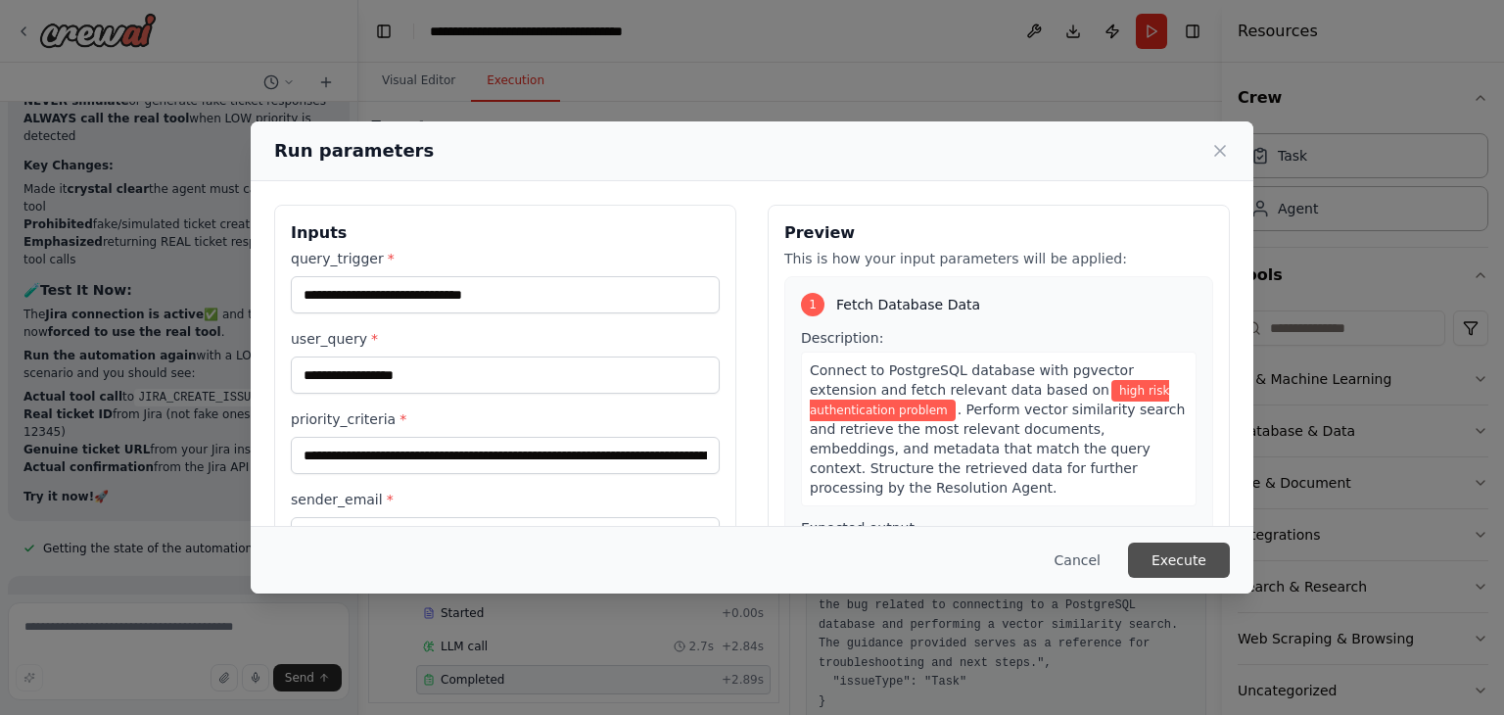
click at [1175, 542] on button "Execute" at bounding box center [1179, 559] width 102 height 35
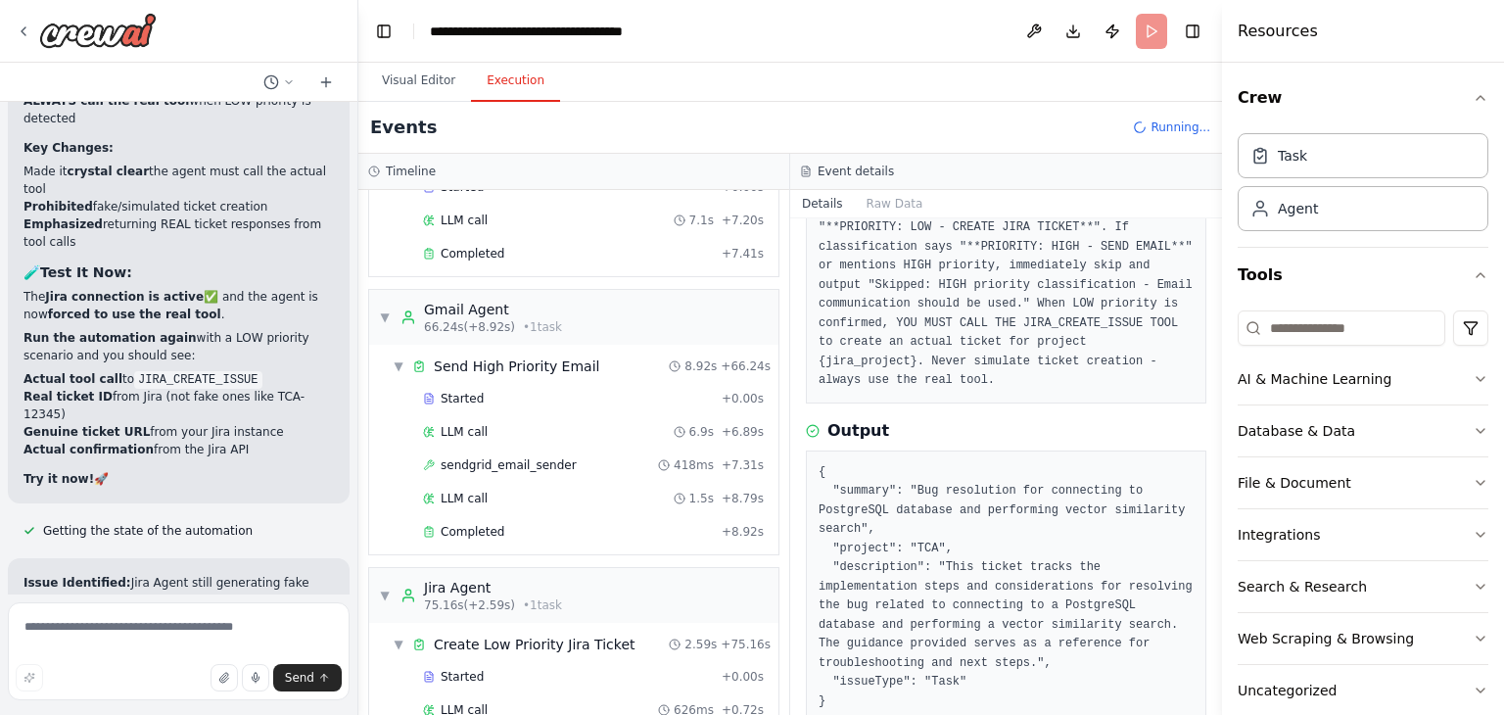
scroll to position [711, 0]
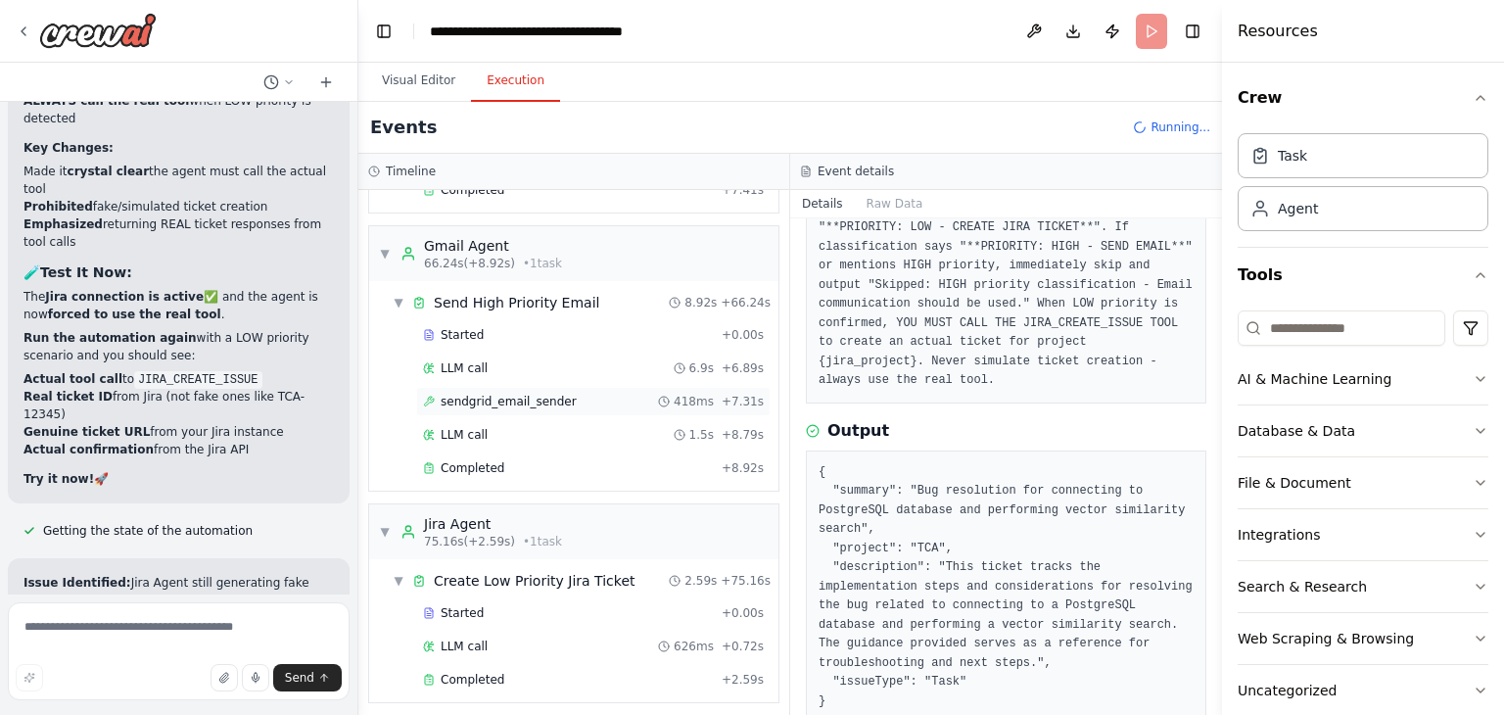
click at [507, 403] on div "sendgrid_email_sender 418ms + 7.31s" at bounding box center [593, 401] width 354 height 29
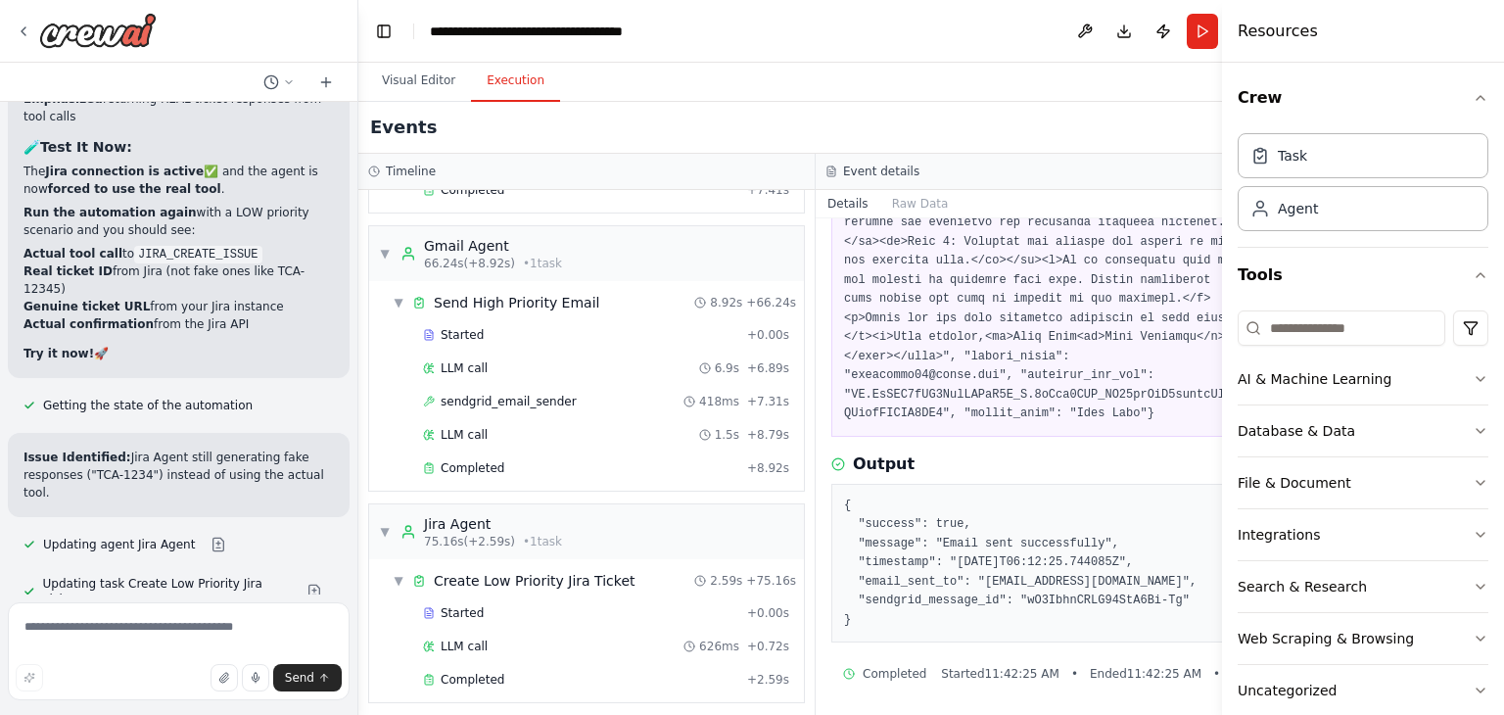
scroll to position [47335, 0]
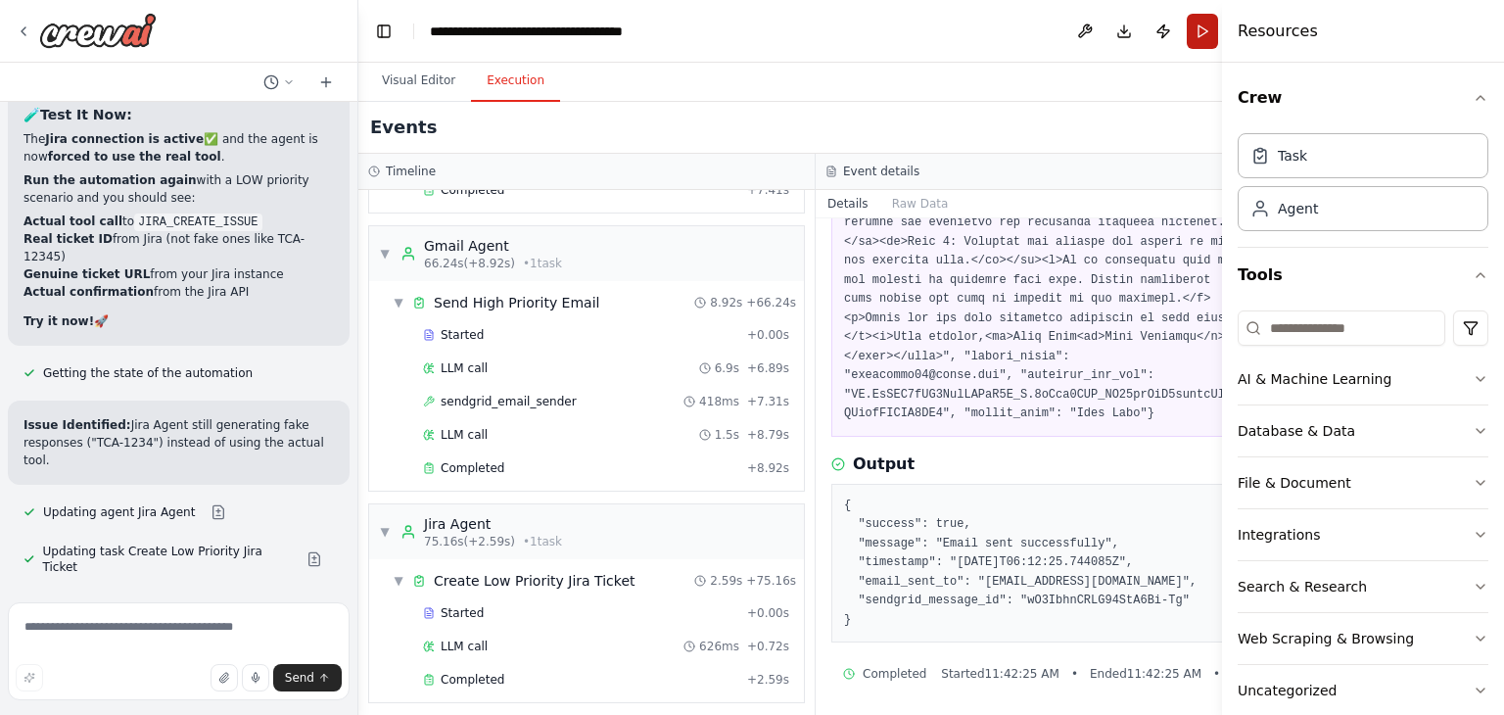
click at [1187, 23] on button "Run" at bounding box center [1202, 31] width 31 height 35
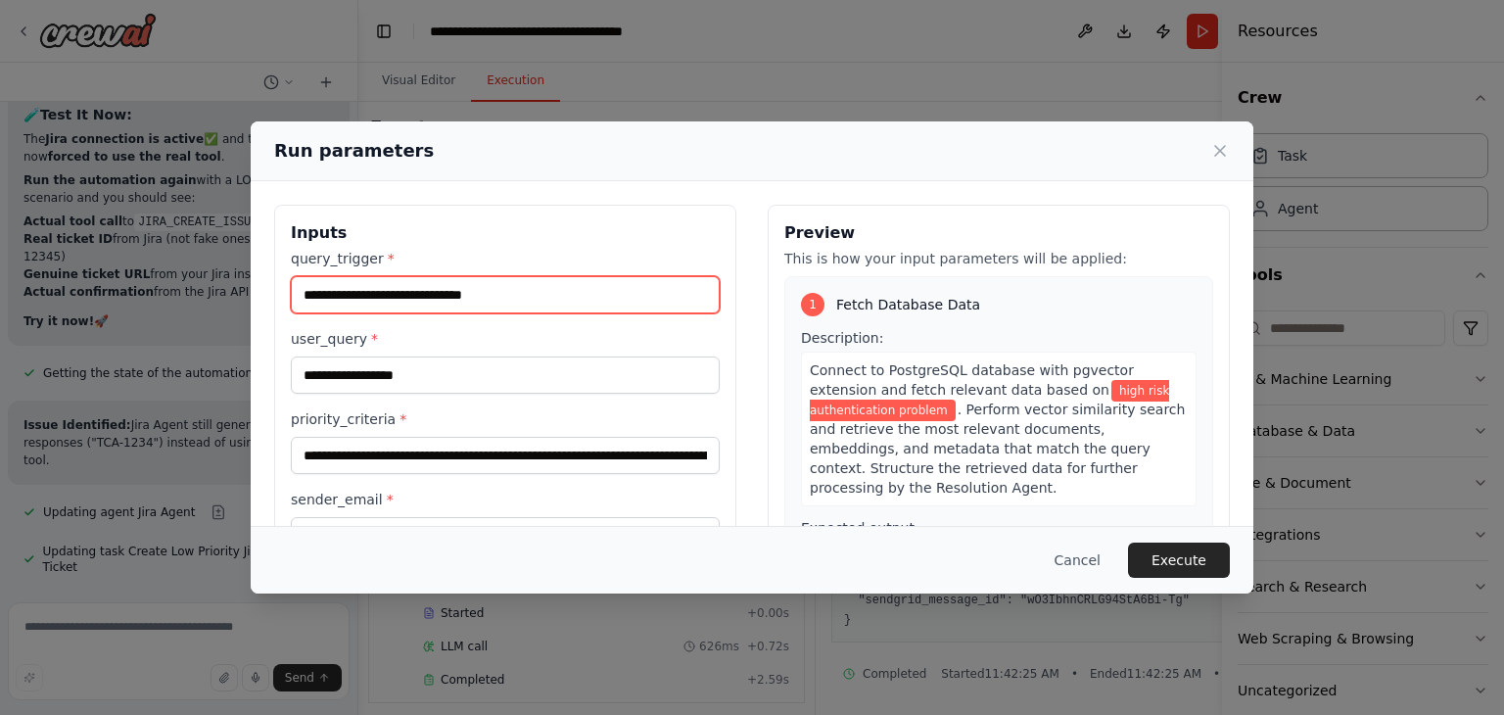
drag, startPoint x: 356, startPoint y: 294, endPoint x: 278, endPoint y: 280, distance: 79.5
click at [280, 281] on div "**********" at bounding box center [505, 468] width 462 height 527
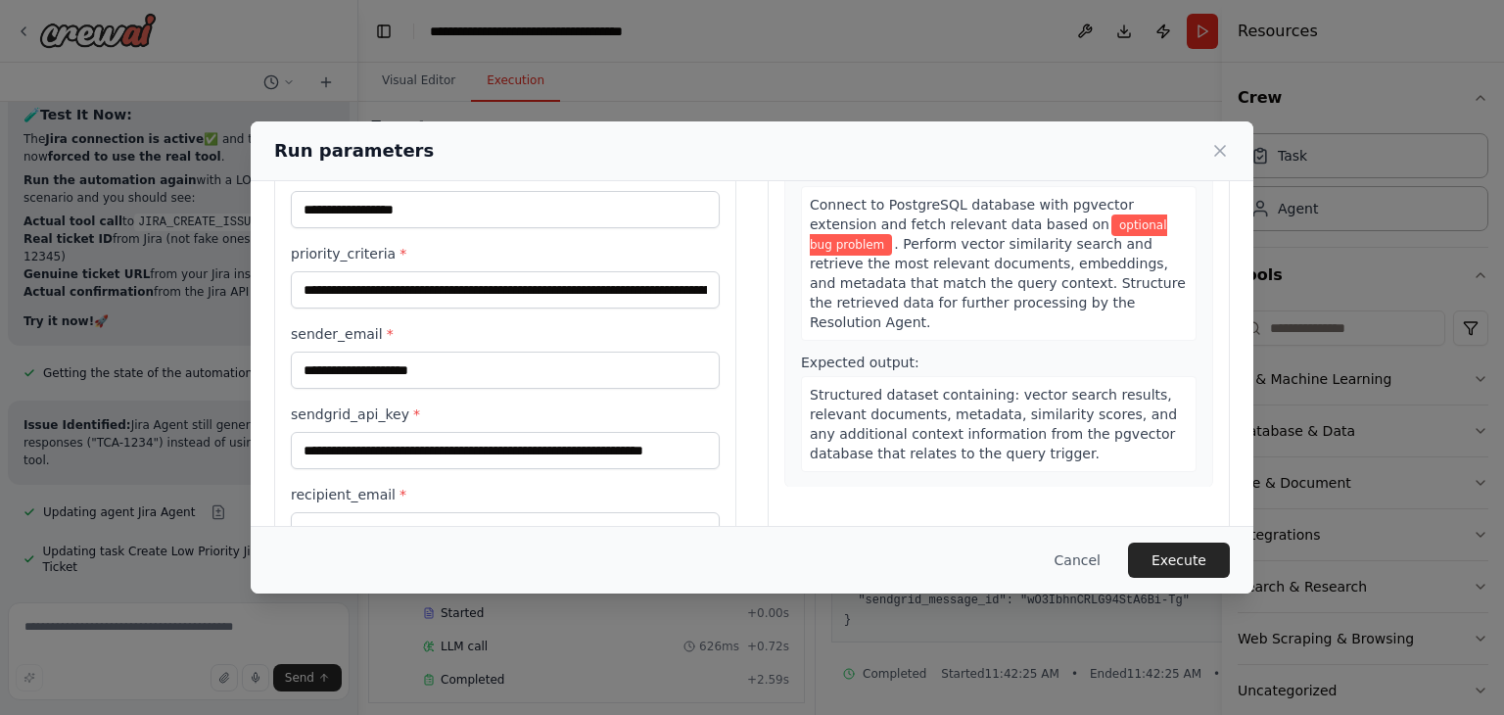
scroll to position [226, 0]
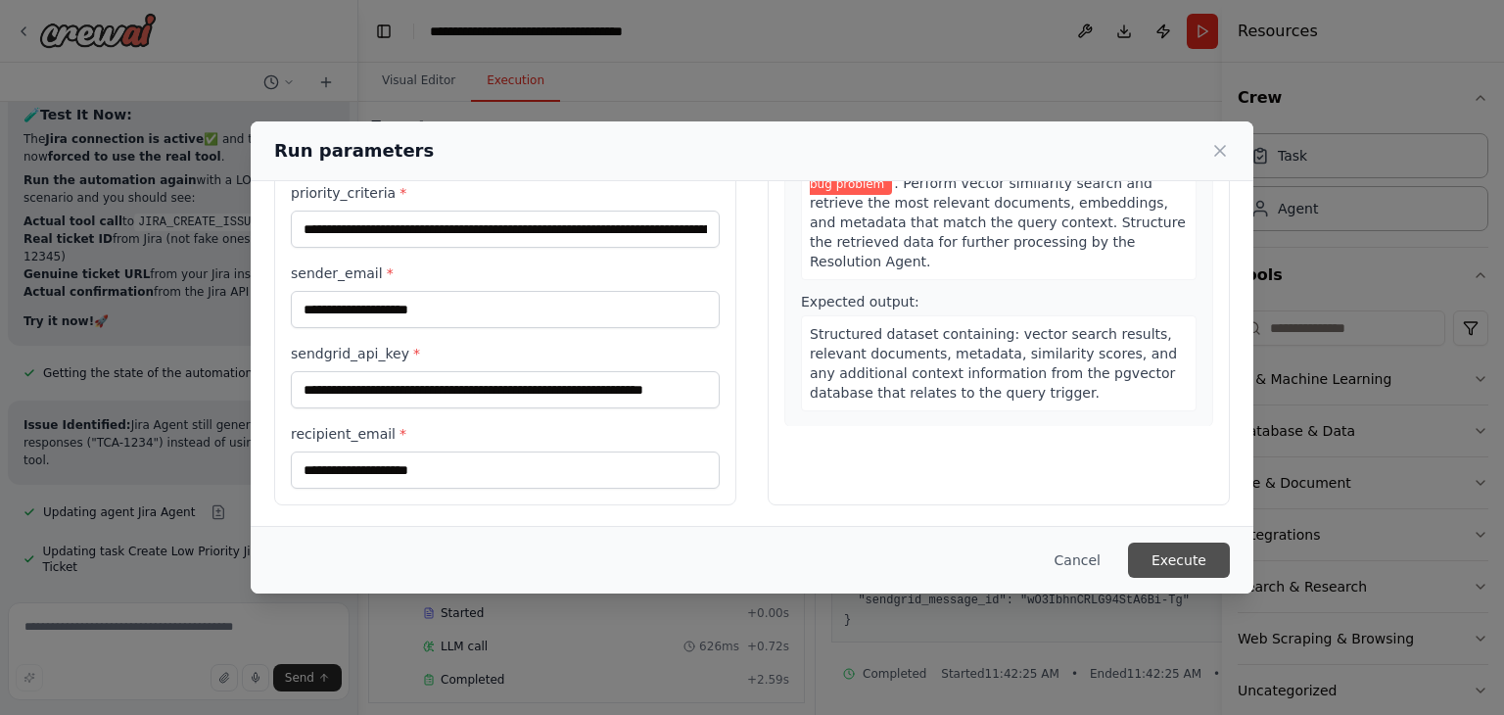
type input "**********"
click at [1173, 560] on button "Execute" at bounding box center [1179, 559] width 102 height 35
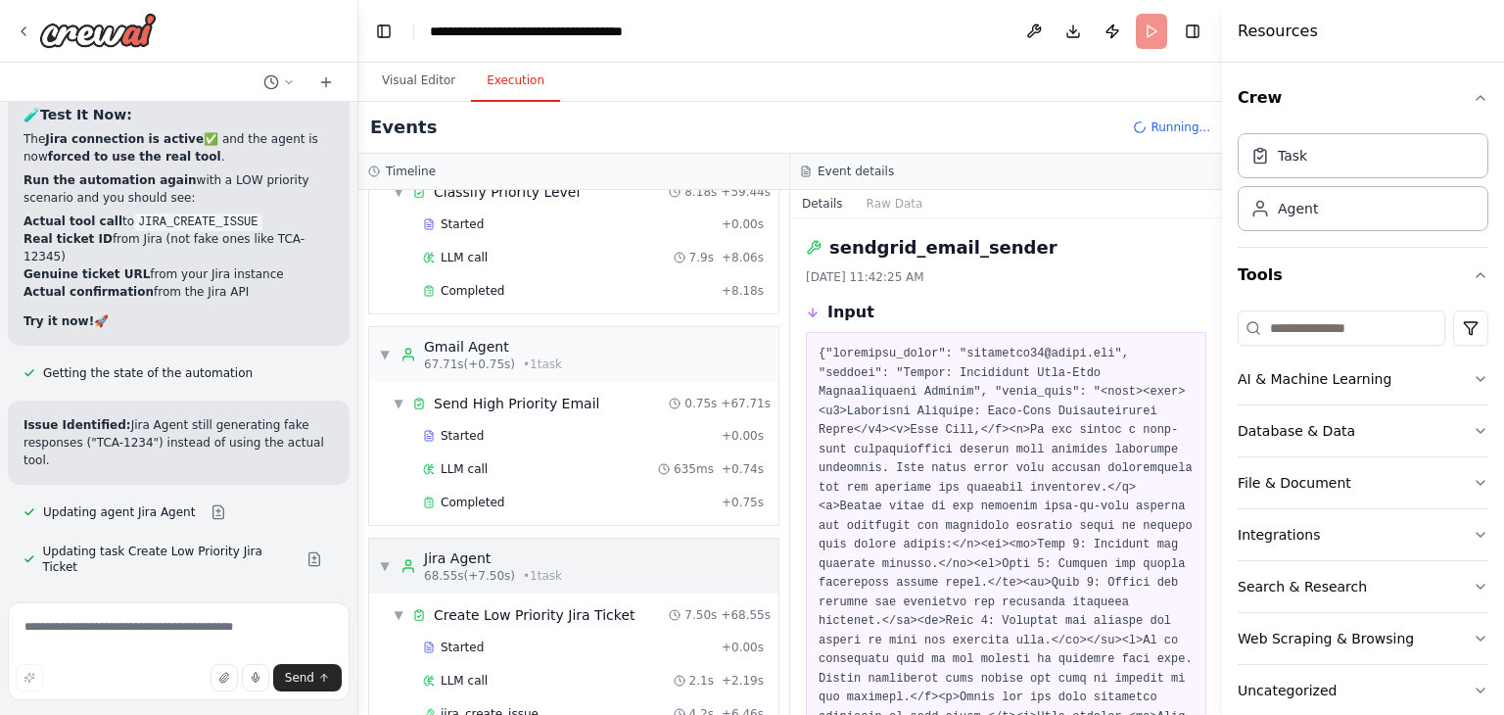
scroll to position [711, 0]
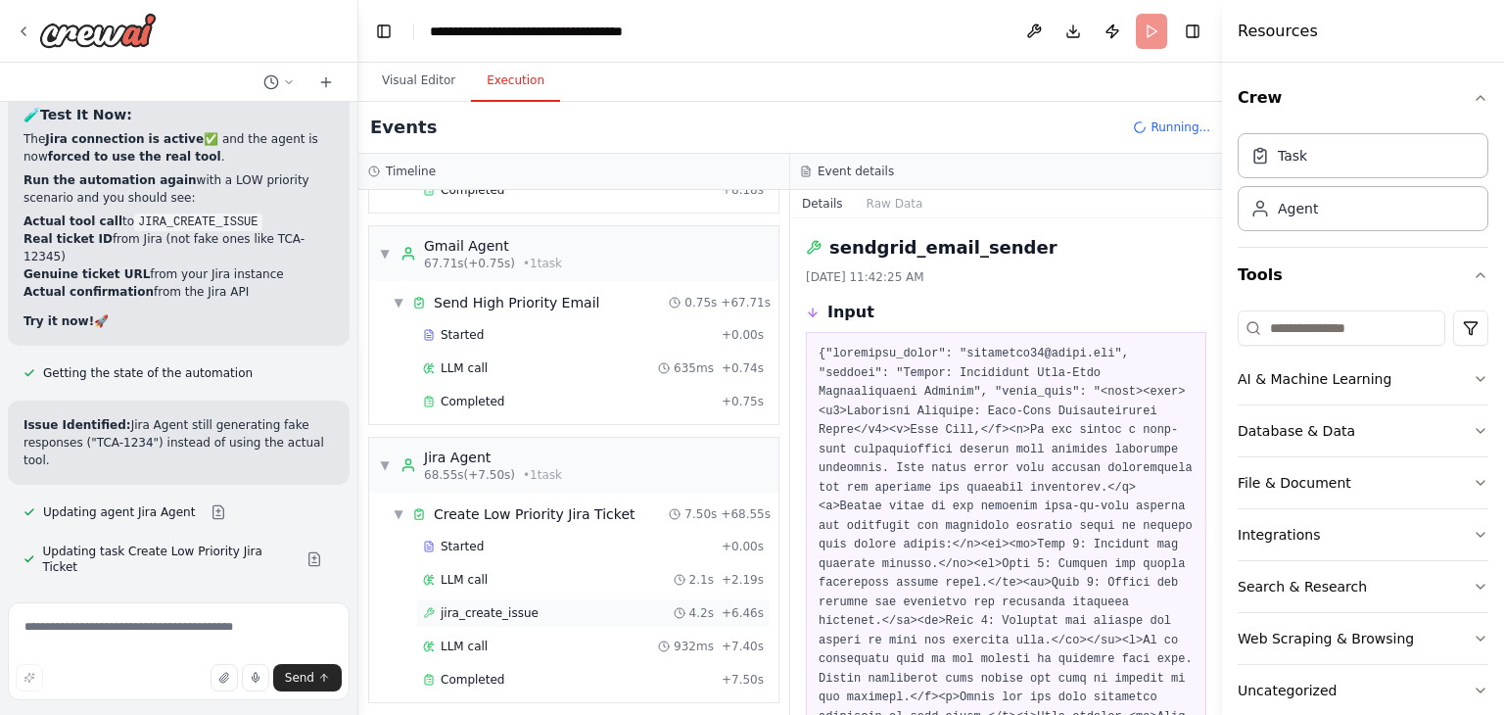
click at [532, 615] on div "jira_create_issue 4.2s + 6.46s" at bounding box center [593, 612] width 354 height 29
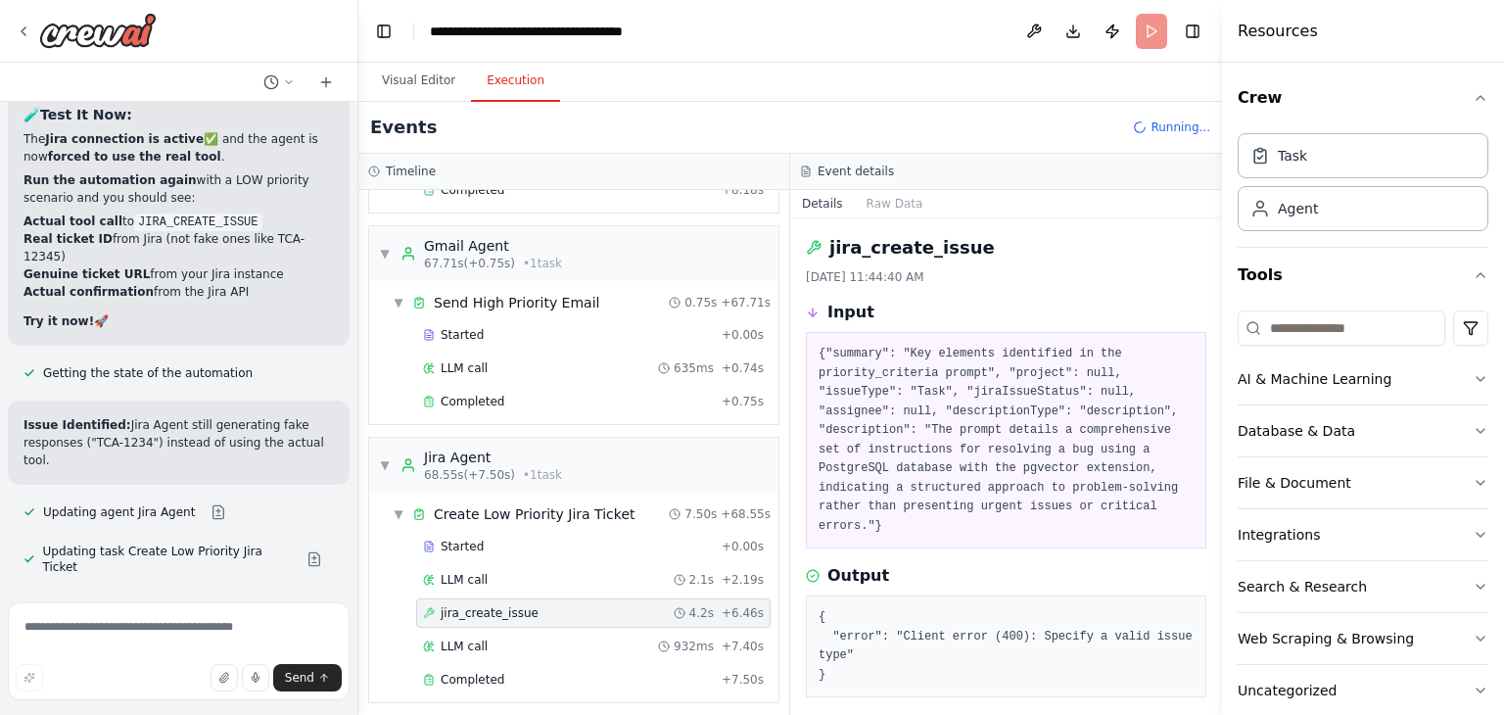
scroll to position [36, 0]
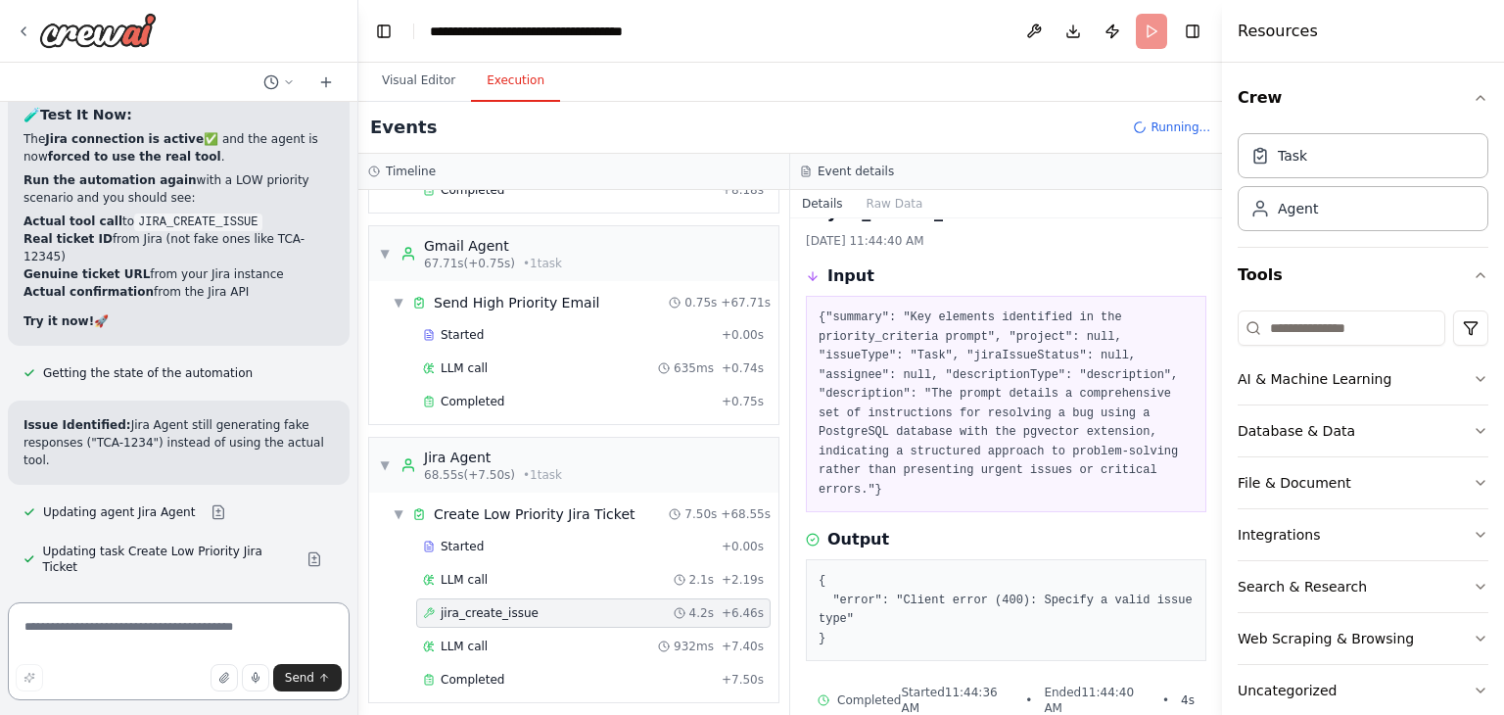
click at [223, 626] on textarea at bounding box center [179, 651] width 342 height 98
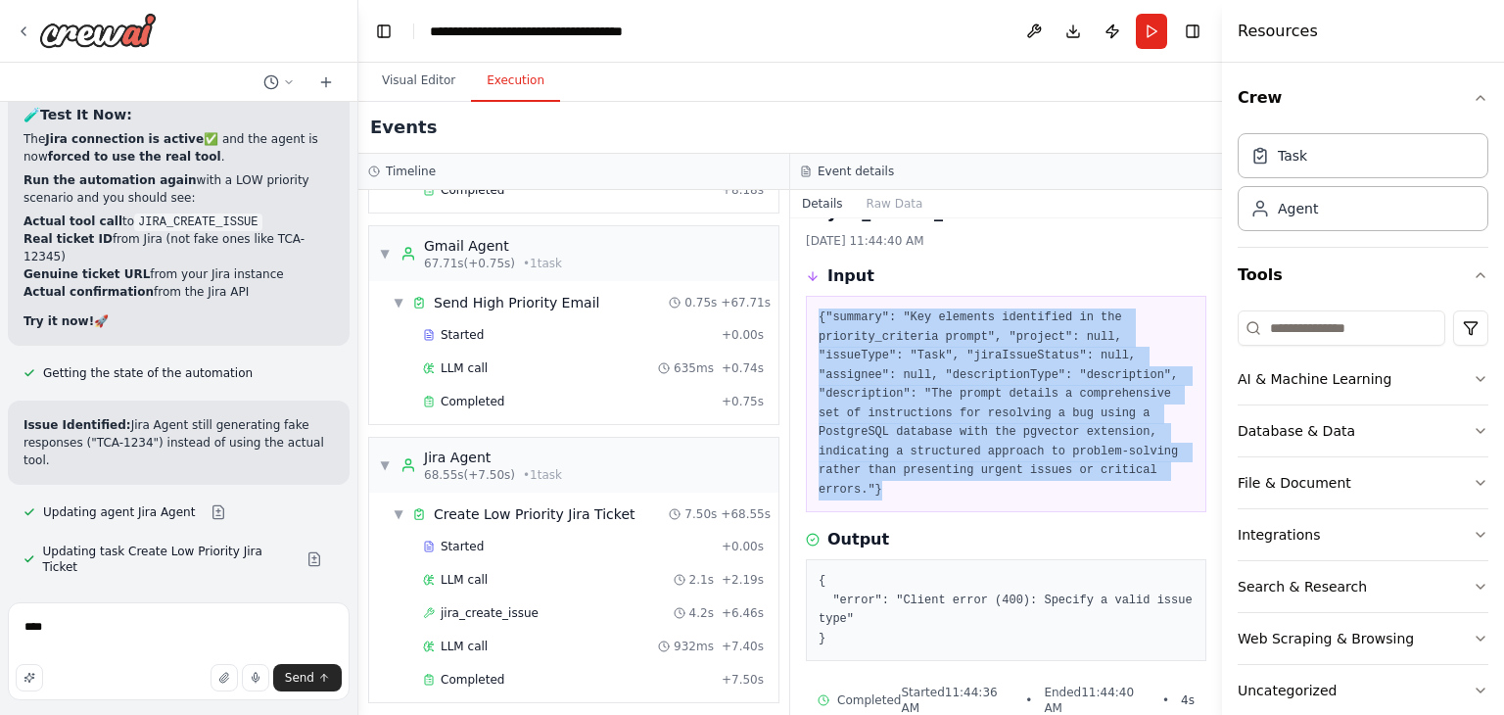
drag, startPoint x: 1133, startPoint y: 467, endPoint x: 813, endPoint y: 310, distance: 356.5
click at [813, 310] on div "{"summary": "Key elements identified in the priority_criteria prompt", "project…" at bounding box center [1006, 404] width 400 height 216
copy pre "{"summary": "Key elements identified in the priority_criteria prompt", "project…"
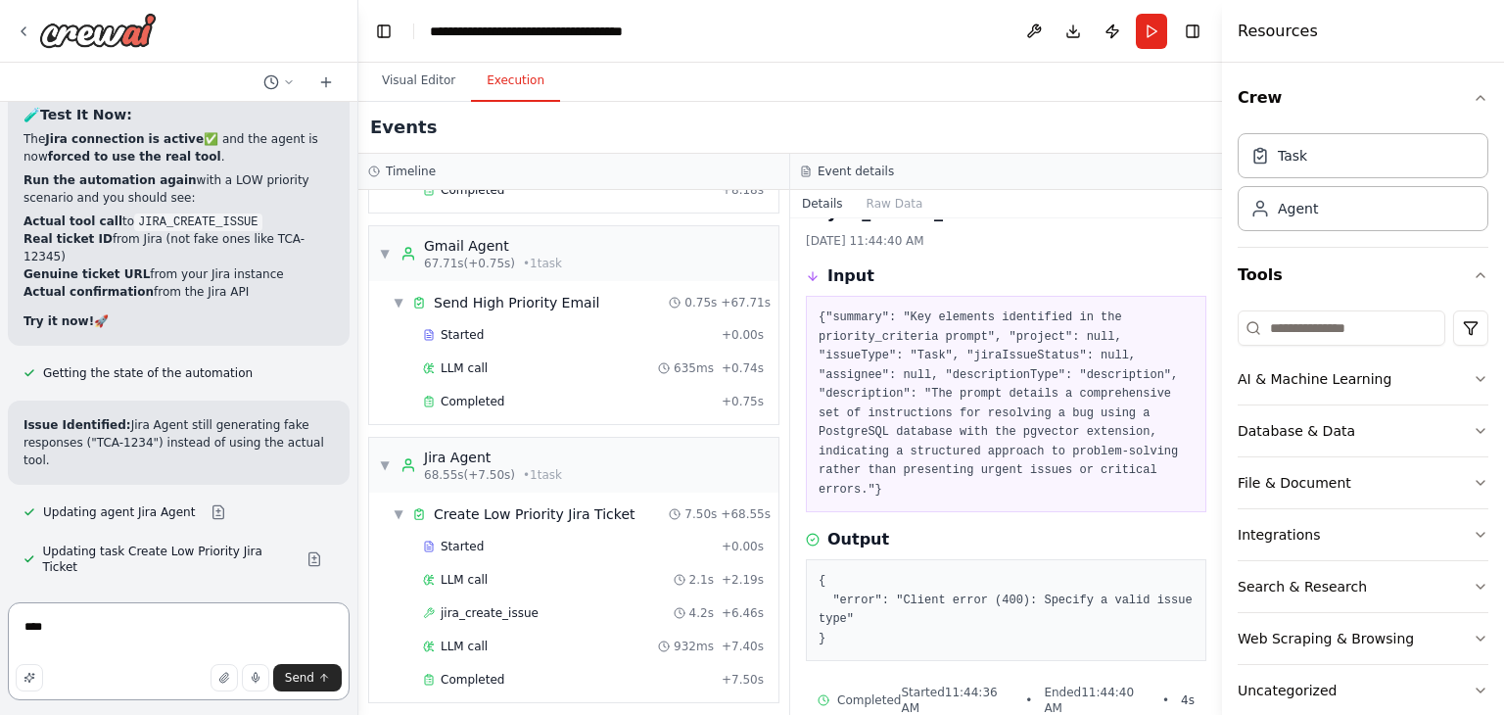
drag, startPoint x: 51, startPoint y: 616, endPoint x: 0, endPoint y: 616, distance: 50.9
click at [0, 616] on div "Hello! I'm the CrewAI assistant. What kind of automation do you want to build? …" at bounding box center [179, 357] width 358 height 715
paste textarea "**********"
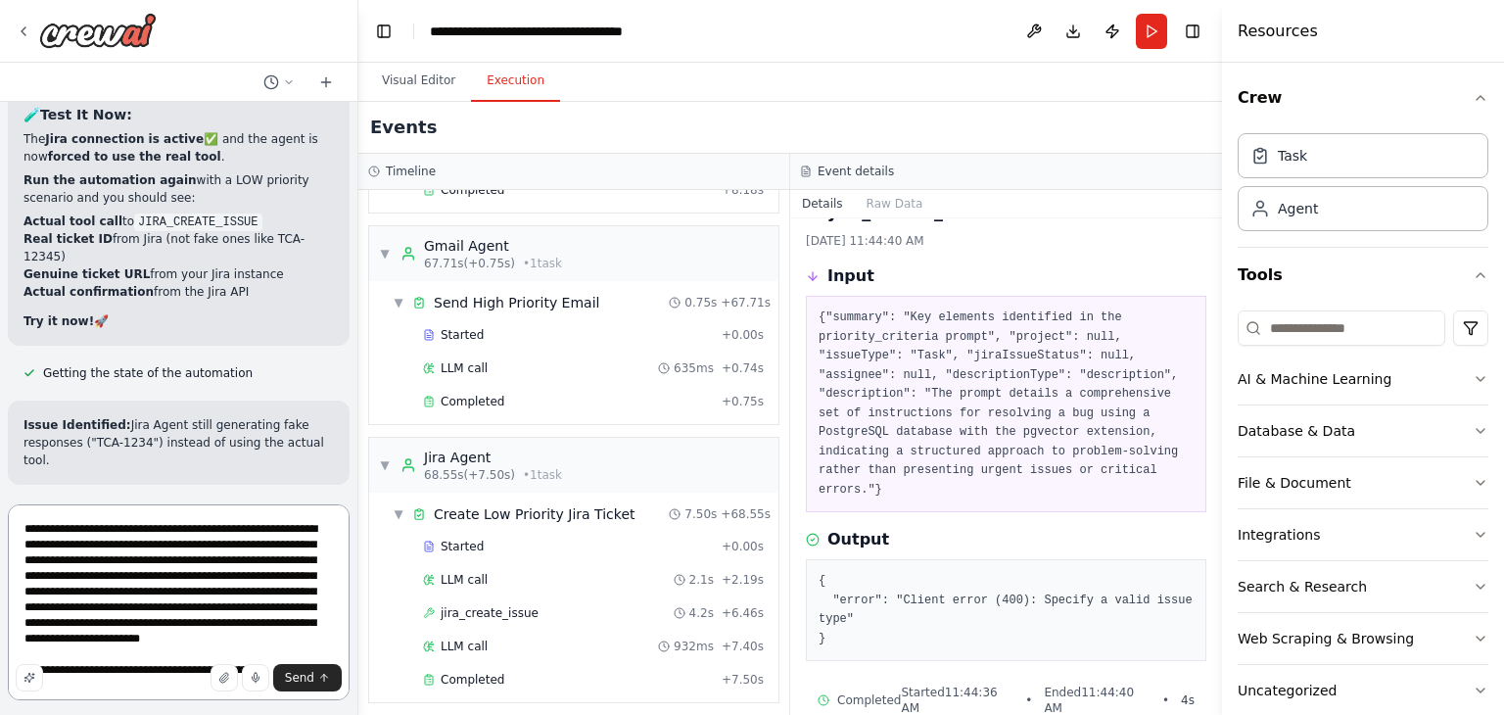
type textarea "**********"
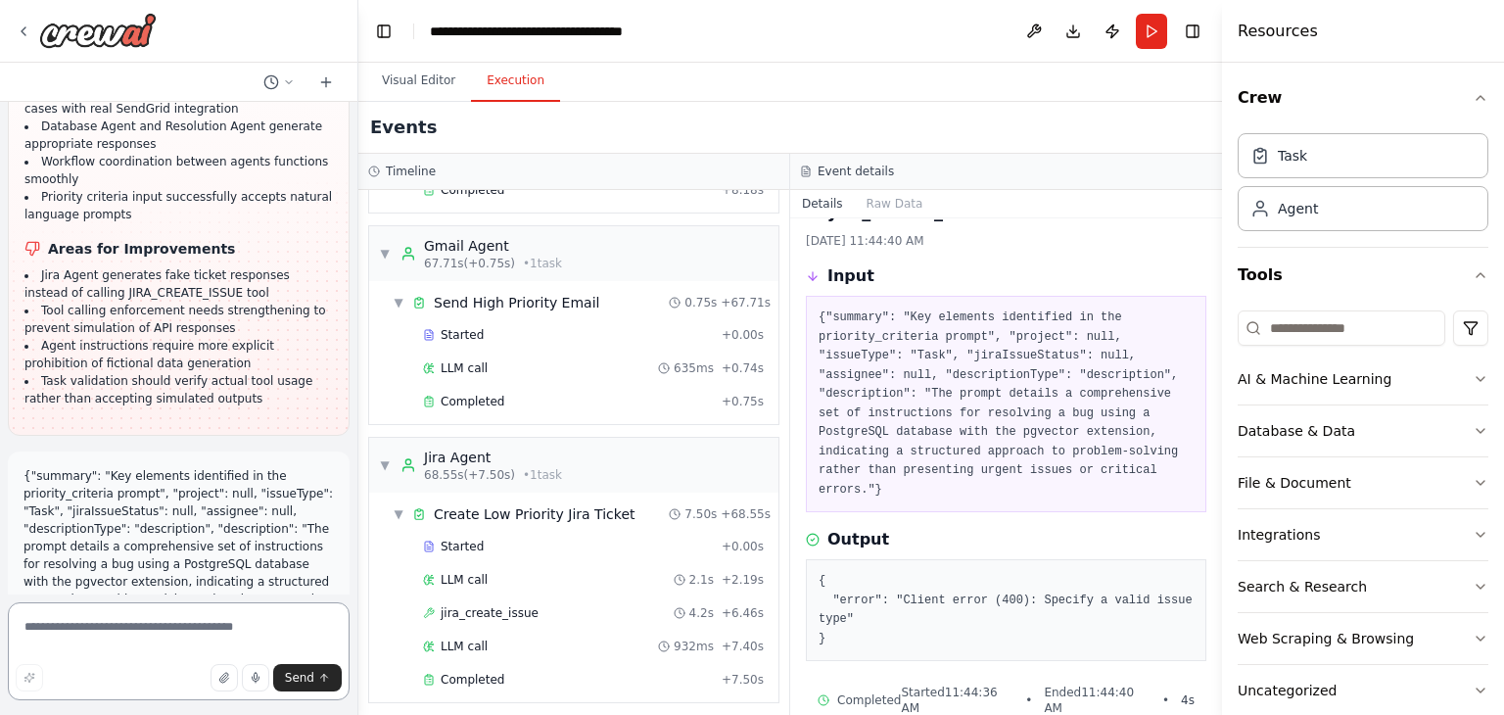
scroll to position [48040, 0]
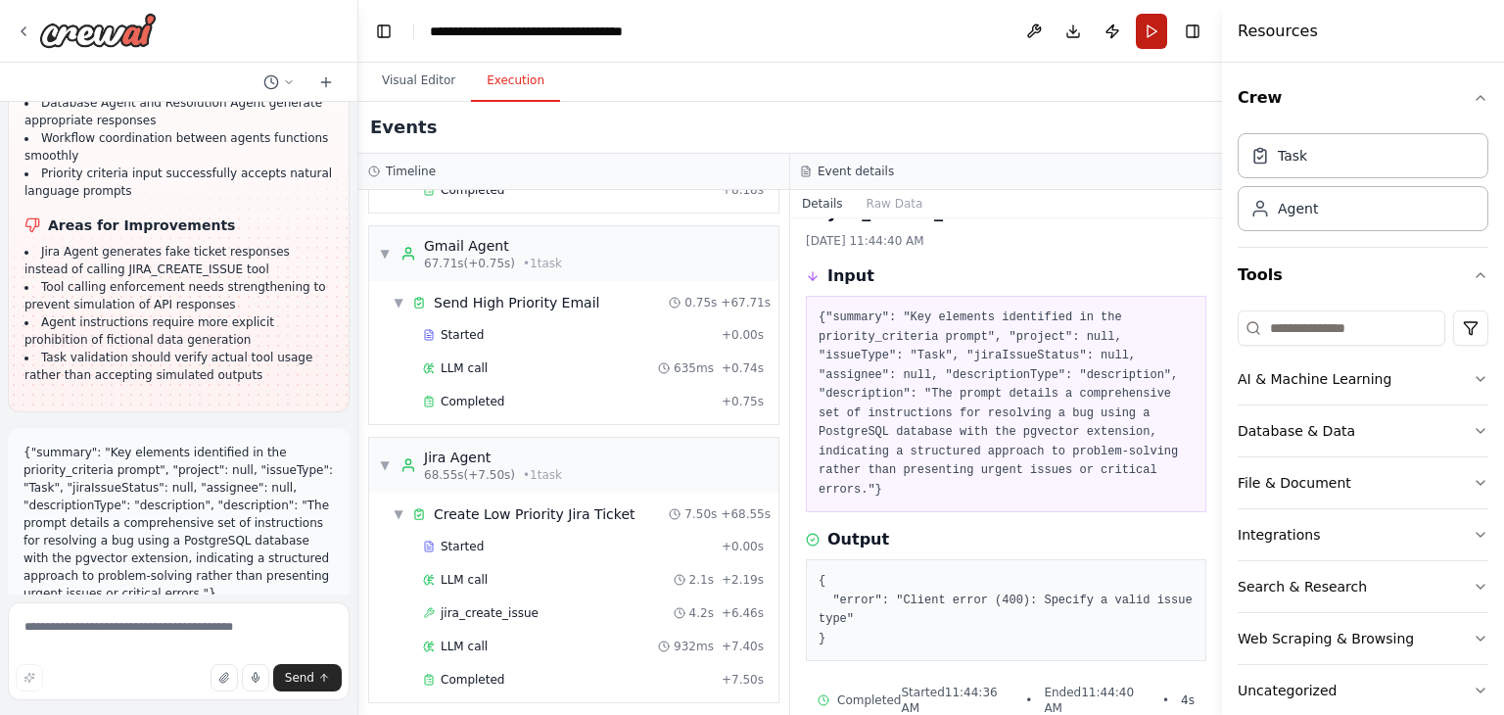
click at [1156, 23] on button "Run" at bounding box center [1151, 31] width 31 height 35
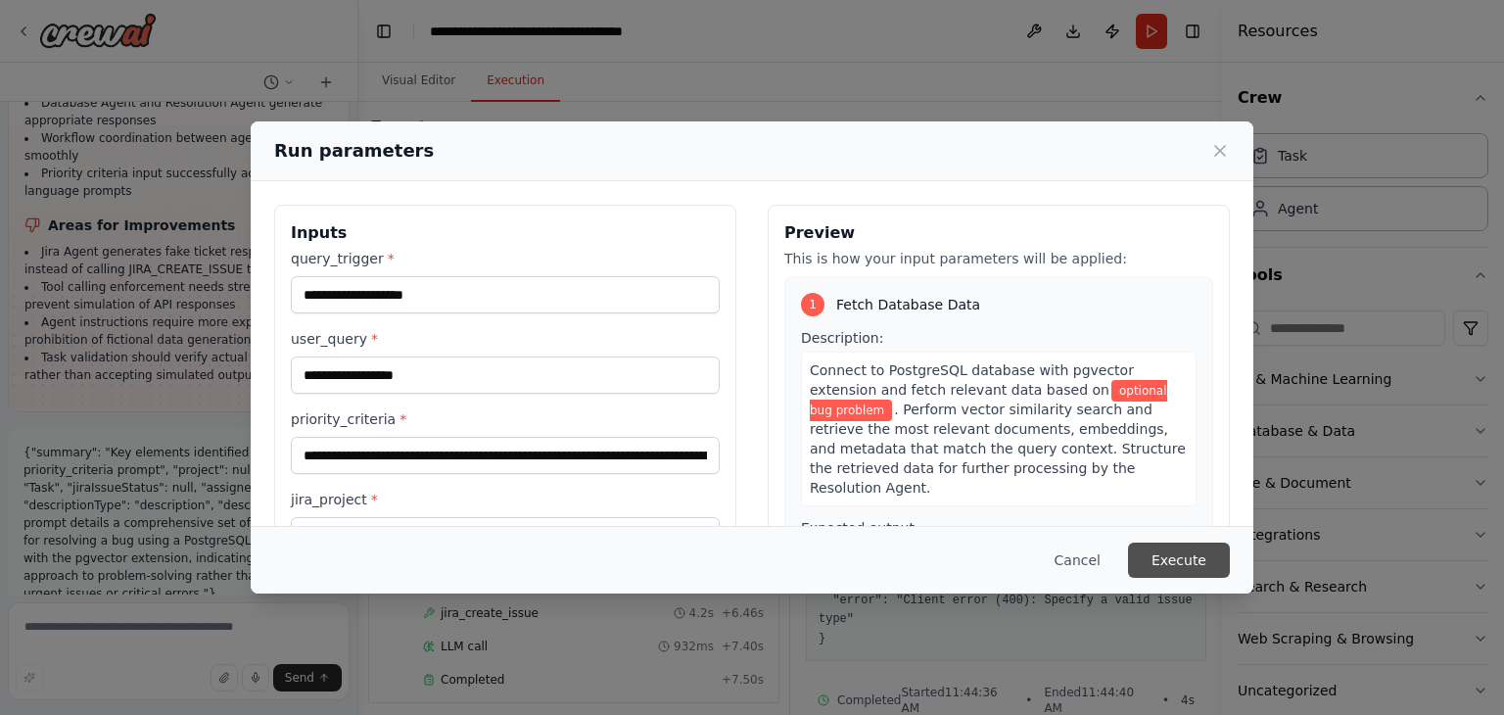
click at [1159, 553] on button "Execute" at bounding box center [1179, 559] width 102 height 35
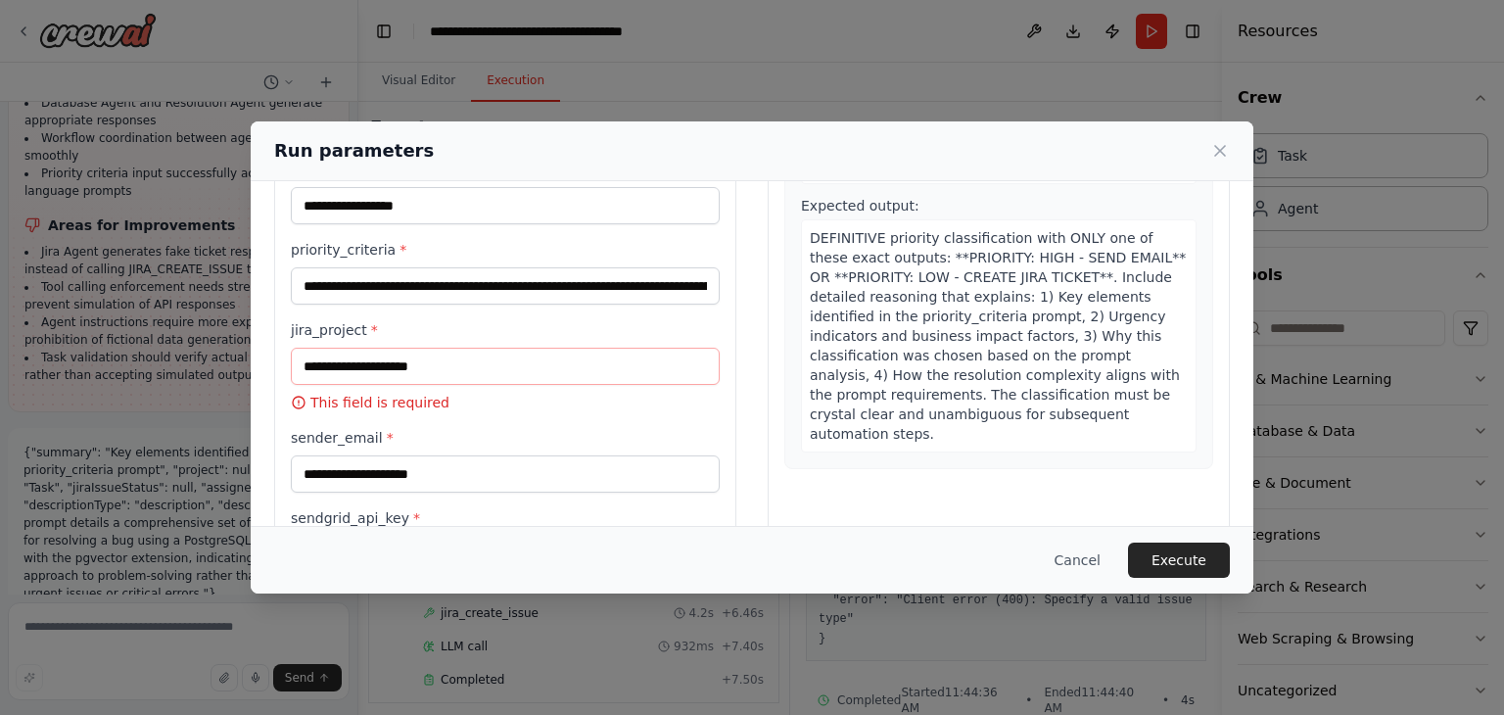
scroll to position [137, 0]
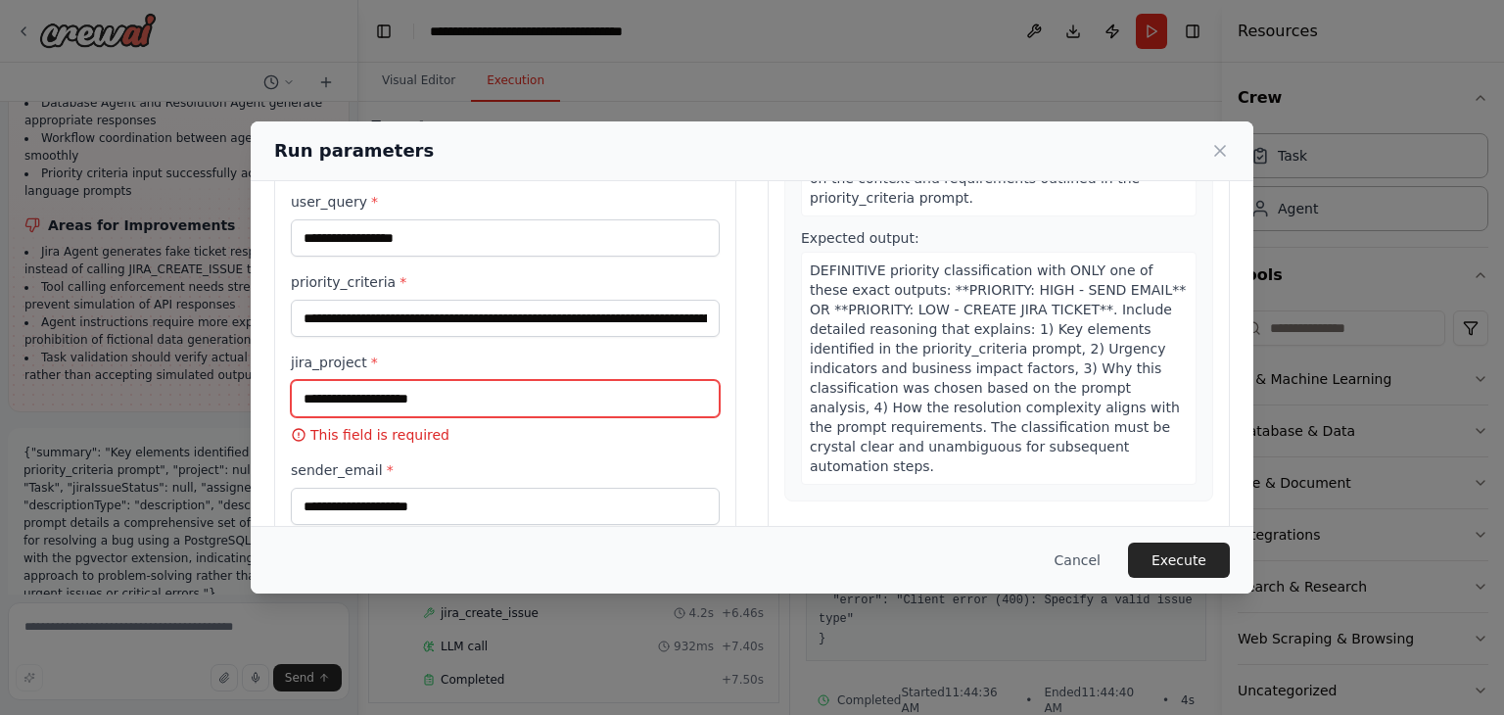
click at [446, 397] on input "jira_project *" at bounding box center [505, 398] width 429 height 37
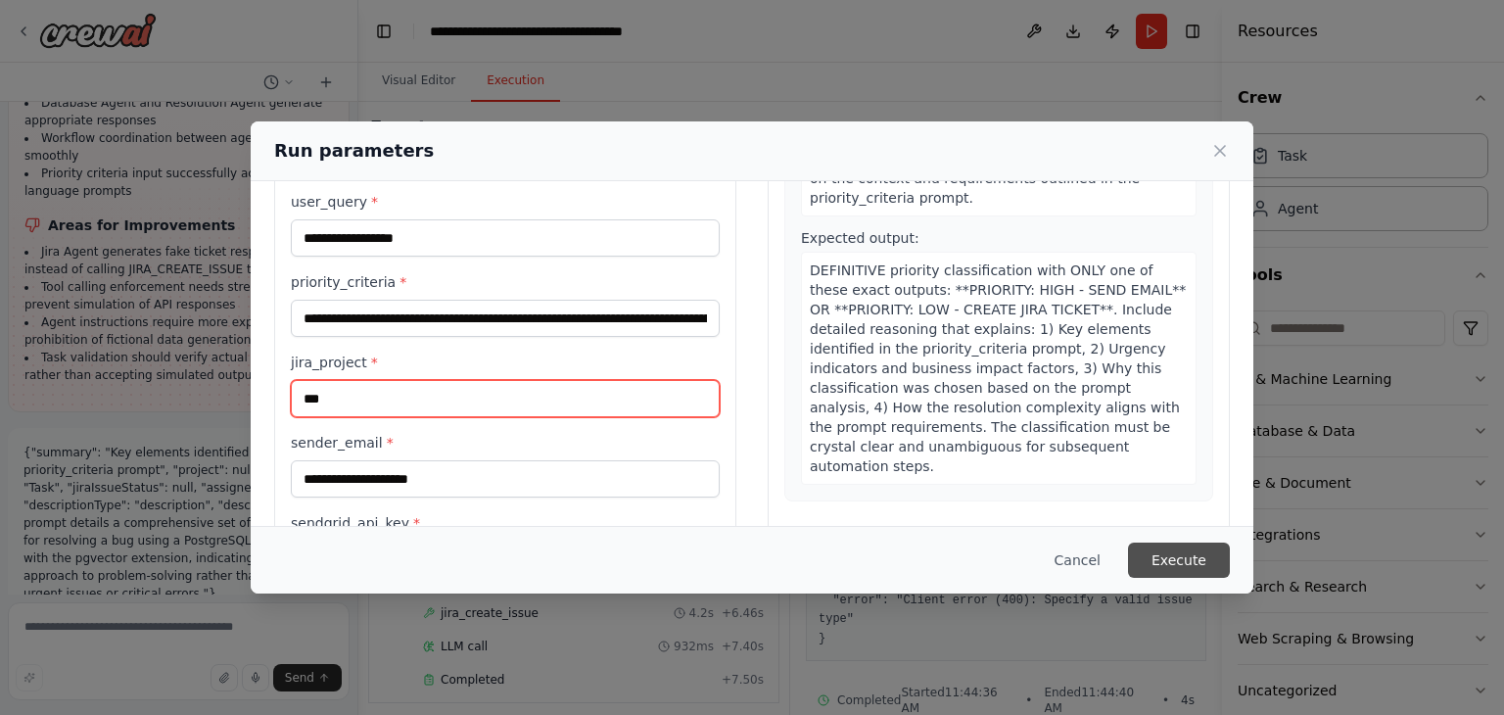
type input "***"
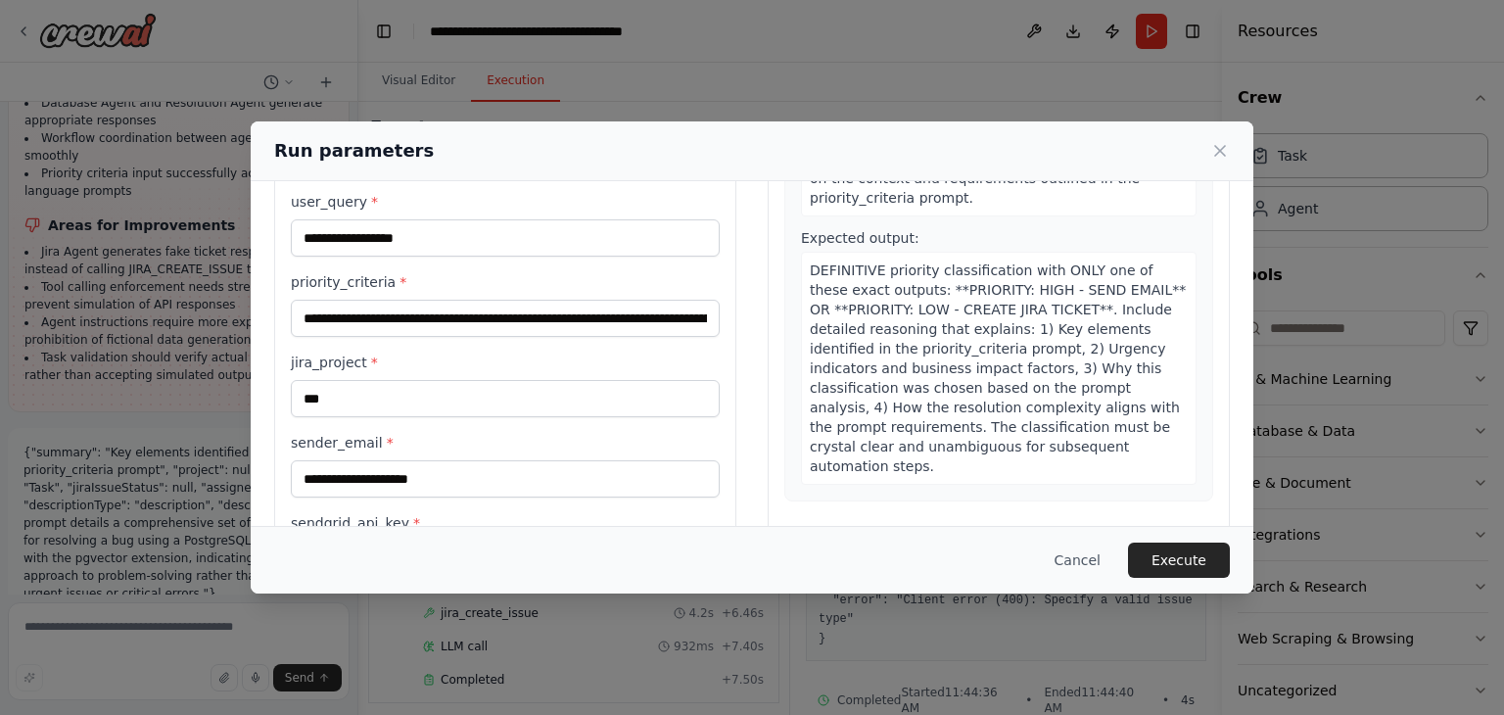
click at [1181, 571] on button "Execute" at bounding box center [1179, 559] width 102 height 35
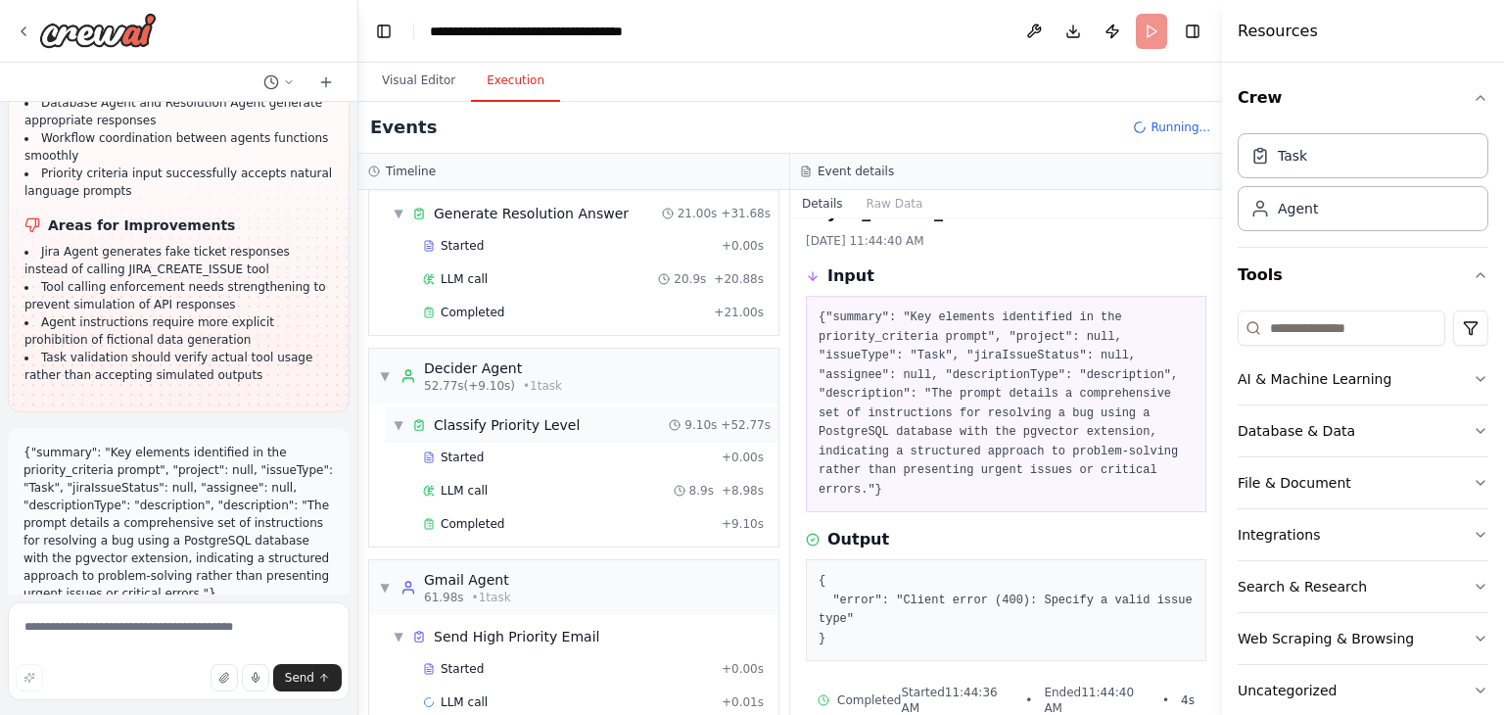
scroll to position [302, 0]
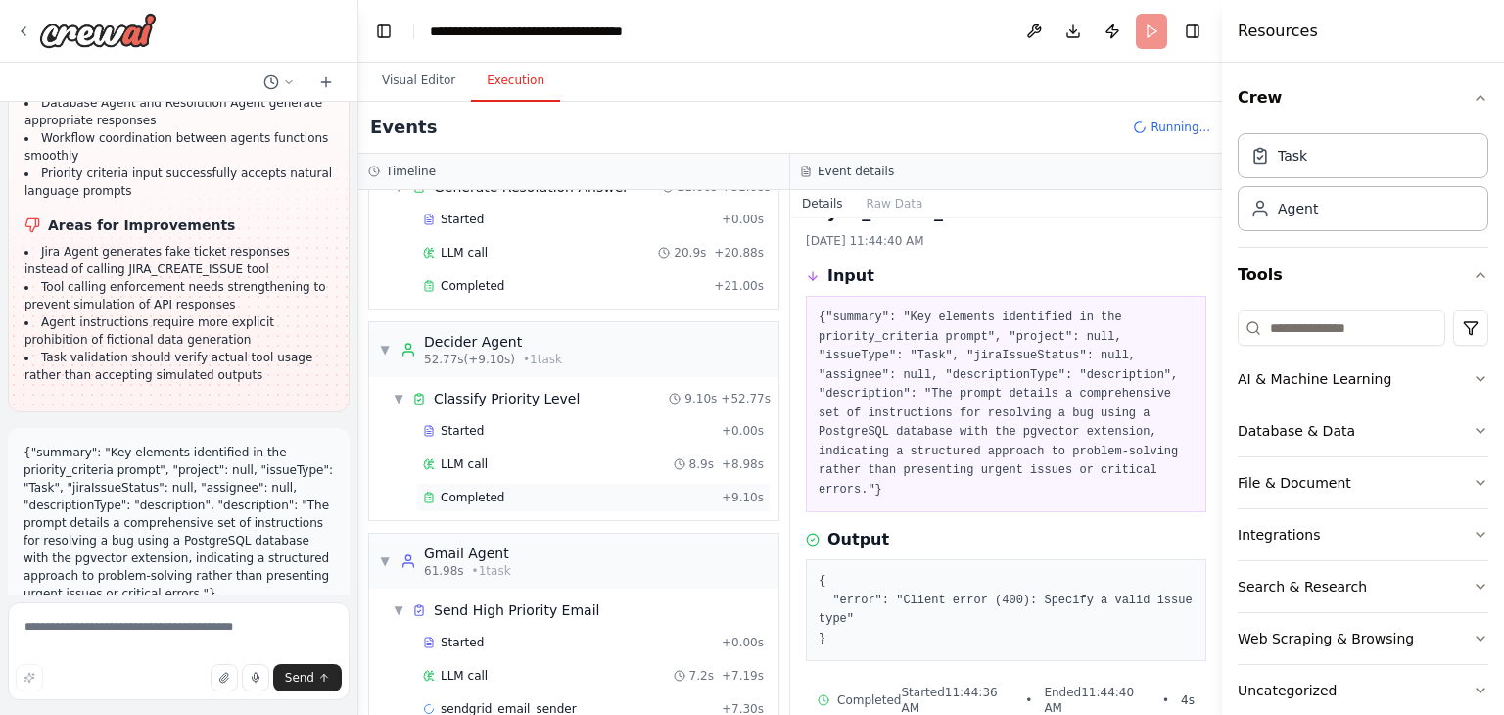
click at [492, 490] on span "Completed" at bounding box center [473, 498] width 64 height 16
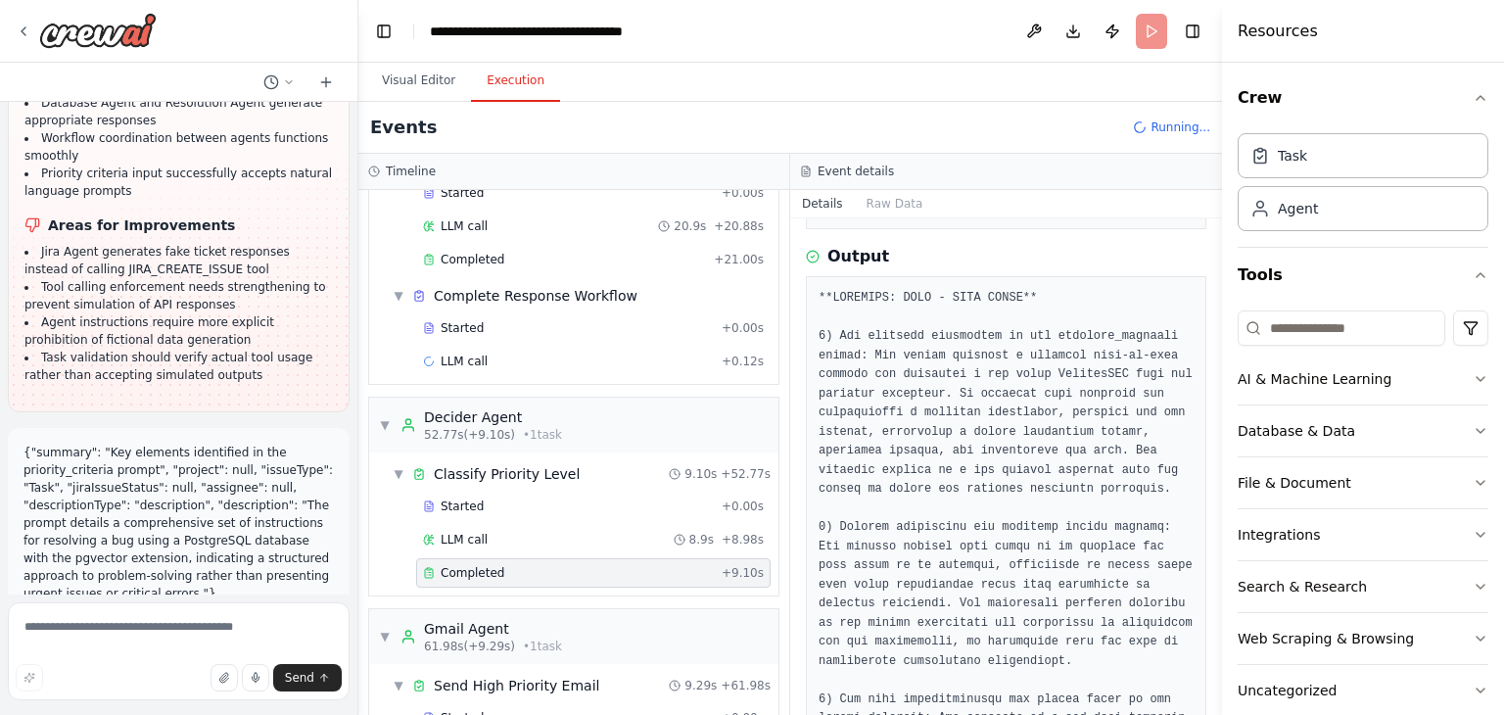
scroll to position [319, 0]
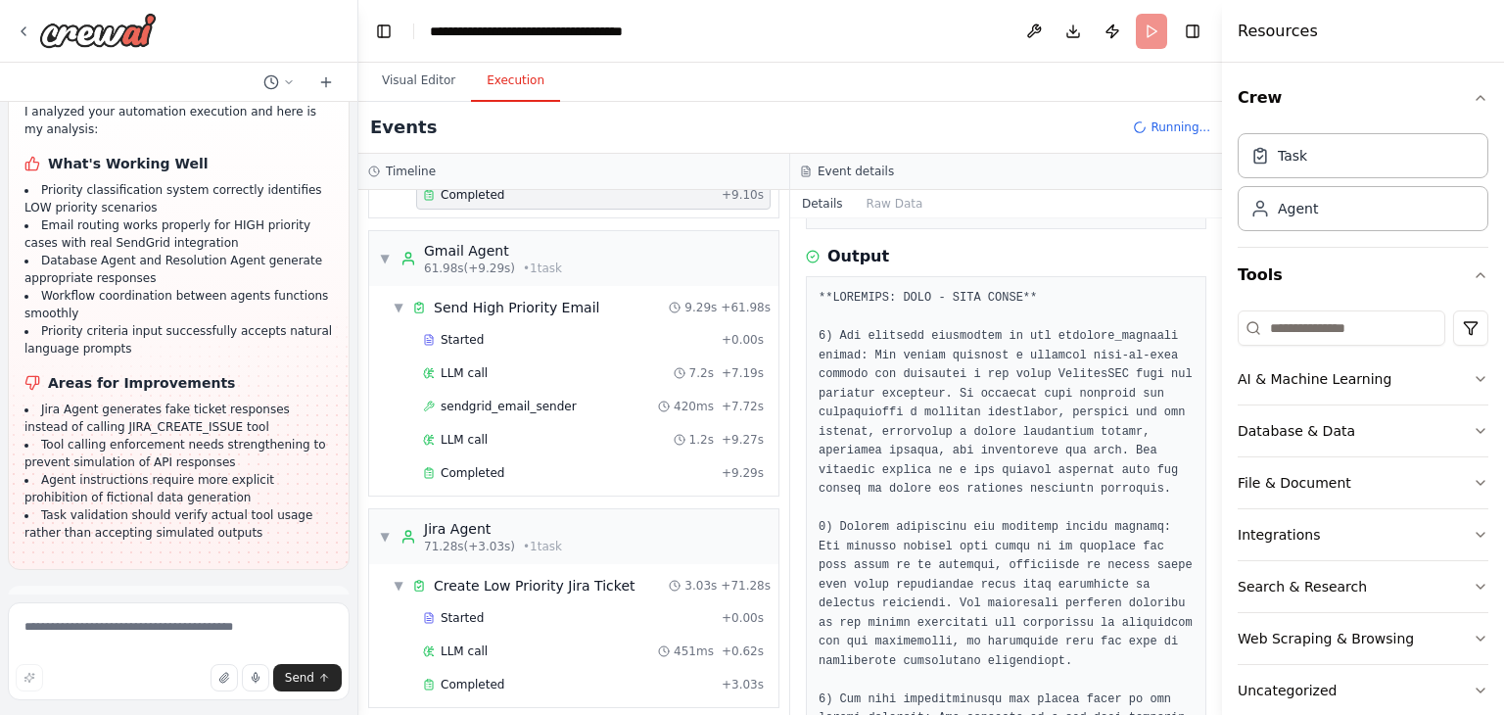
scroll to position [711, 0]
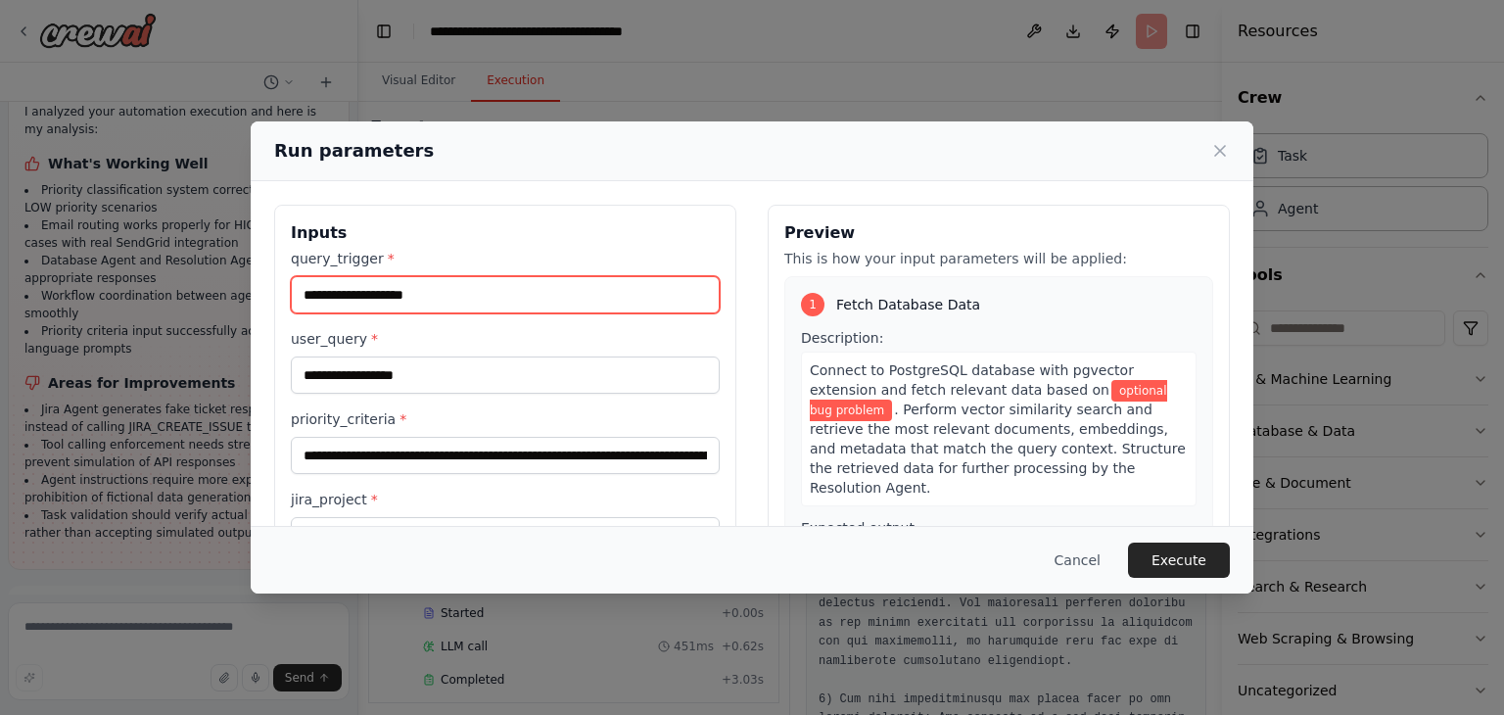
click at [446, 299] on input "**********" at bounding box center [505, 294] width 429 height 37
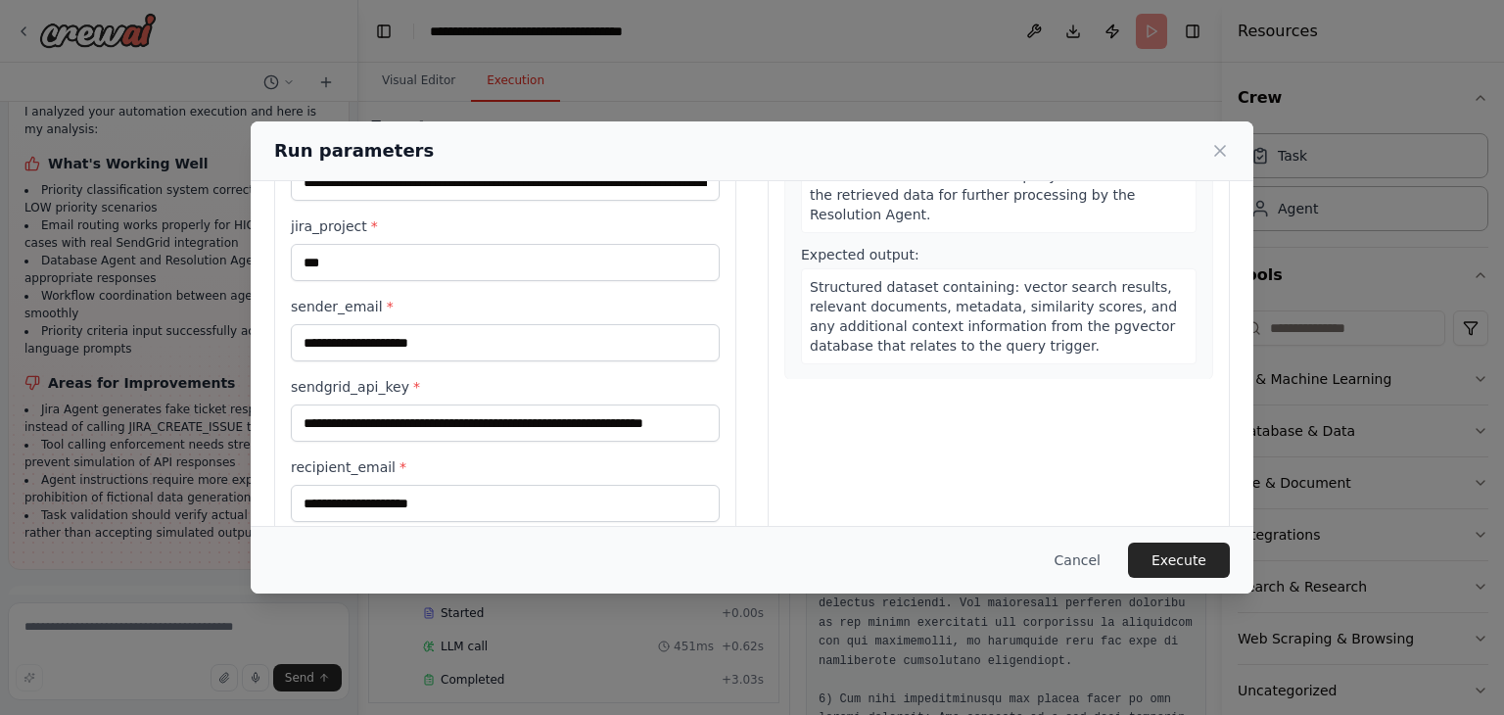
scroll to position [306, 0]
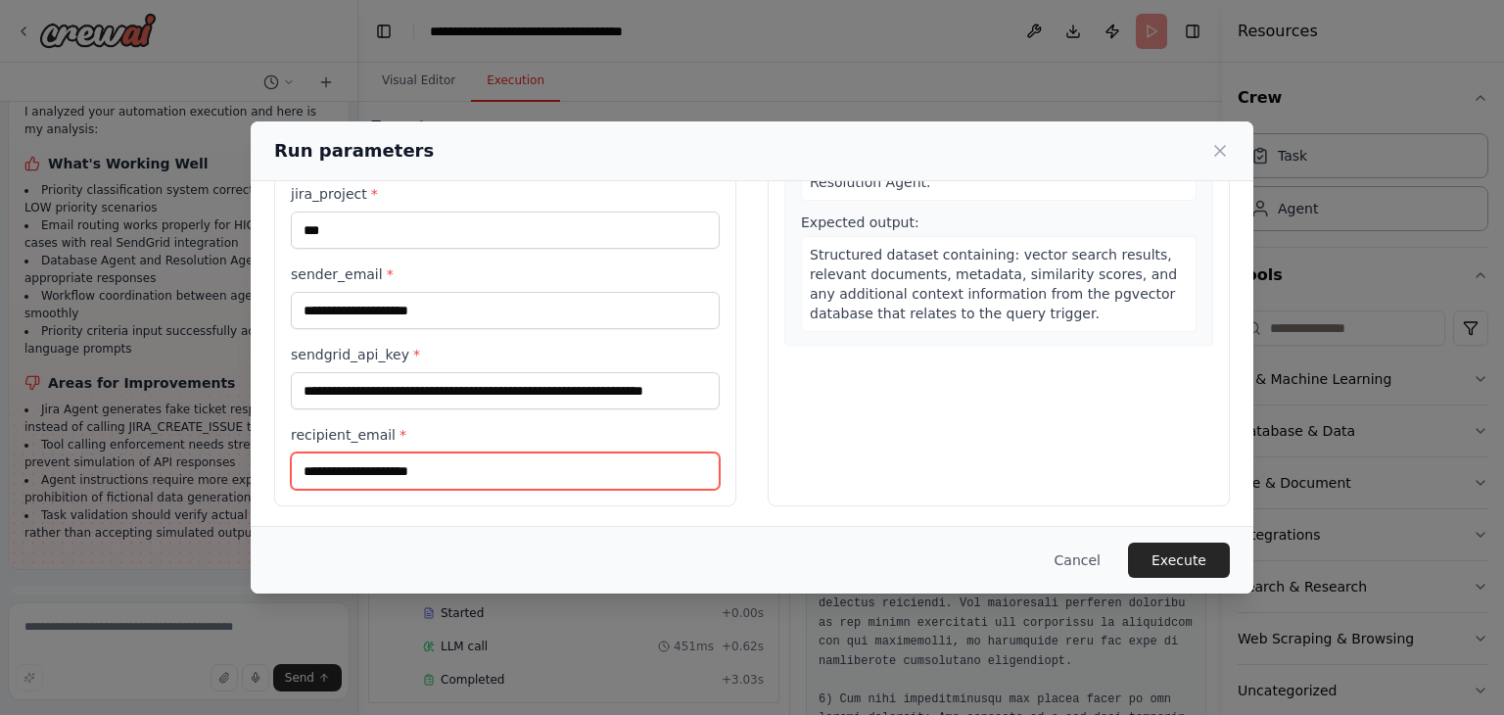
click at [490, 473] on input "**********" at bounding box center [505, 470] width 429 height 37
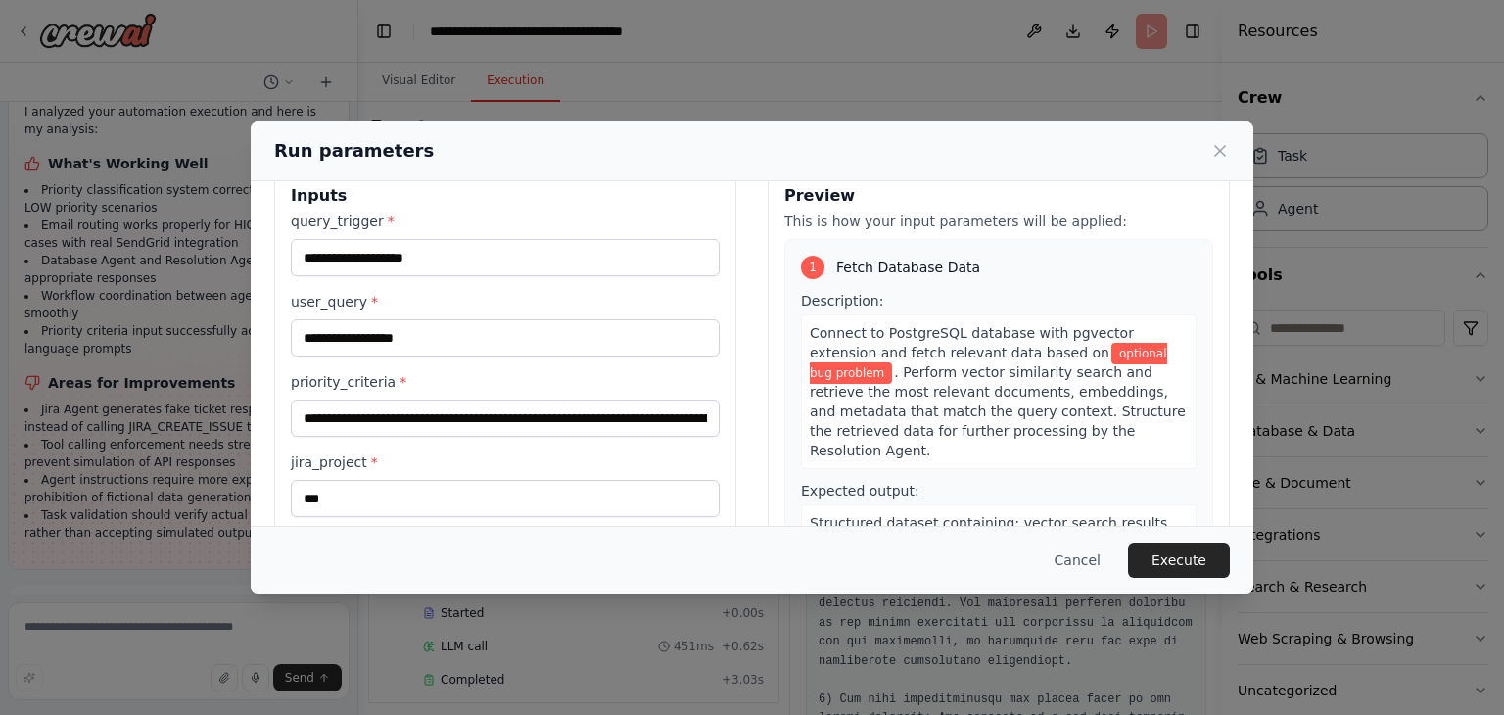
scroll to position [0, 0]
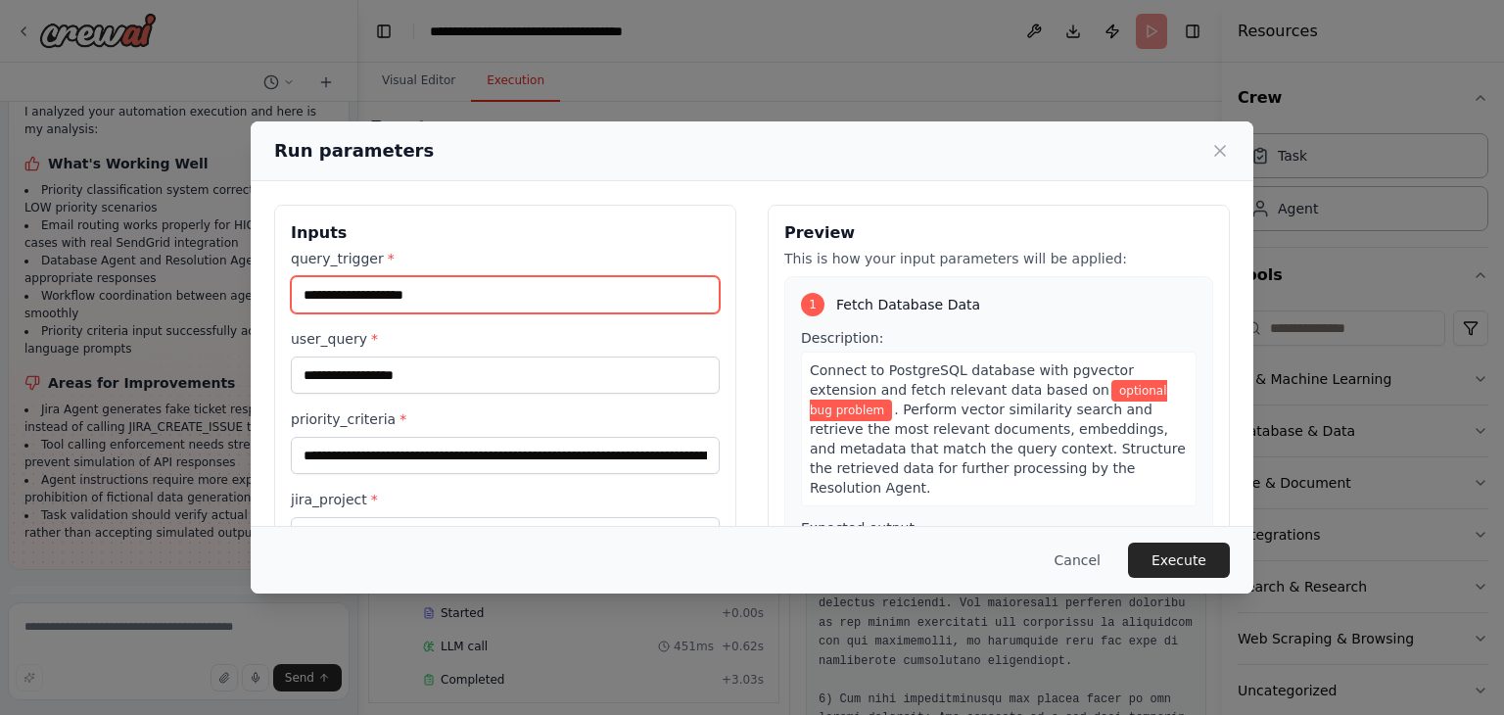
click at [366, 299] on input "**********" at bounding box center [505, 294] width 429 height 37
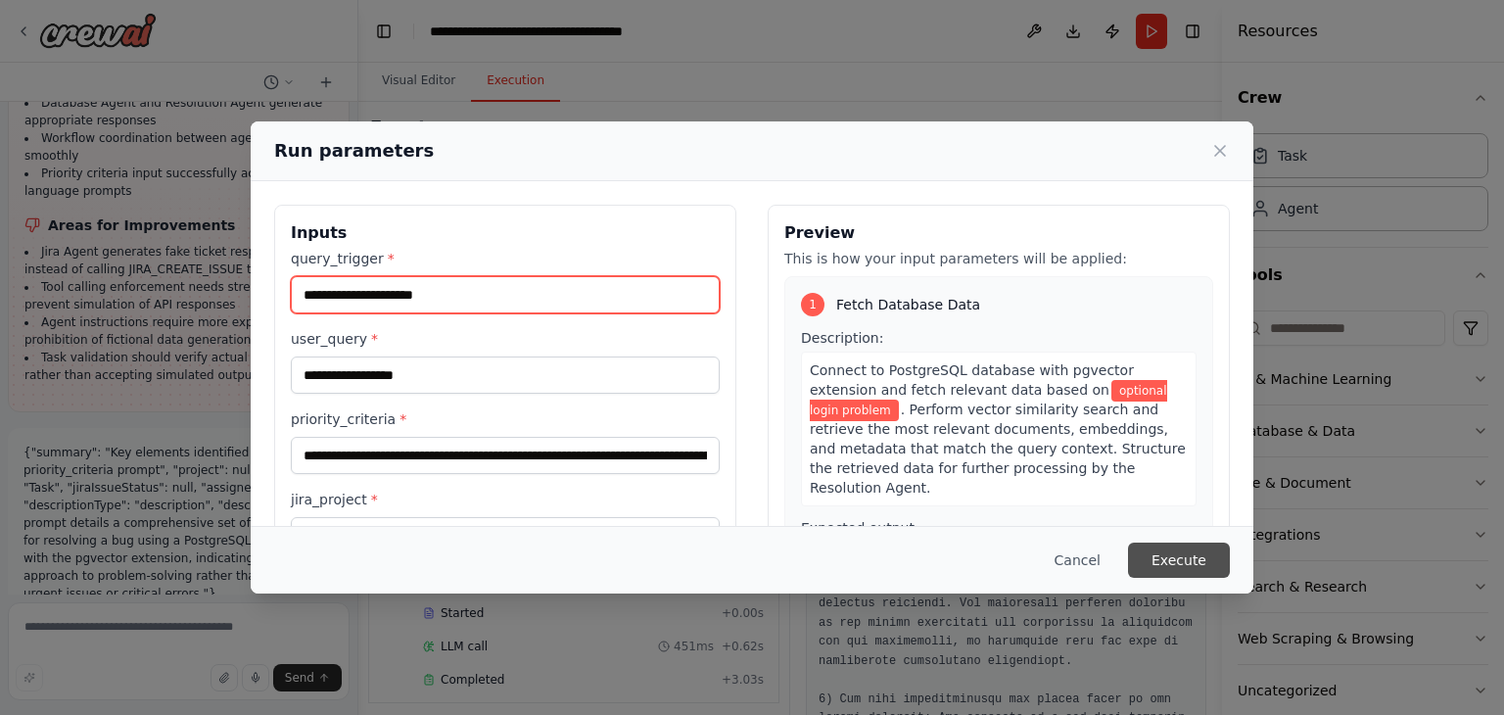
type input "**********"
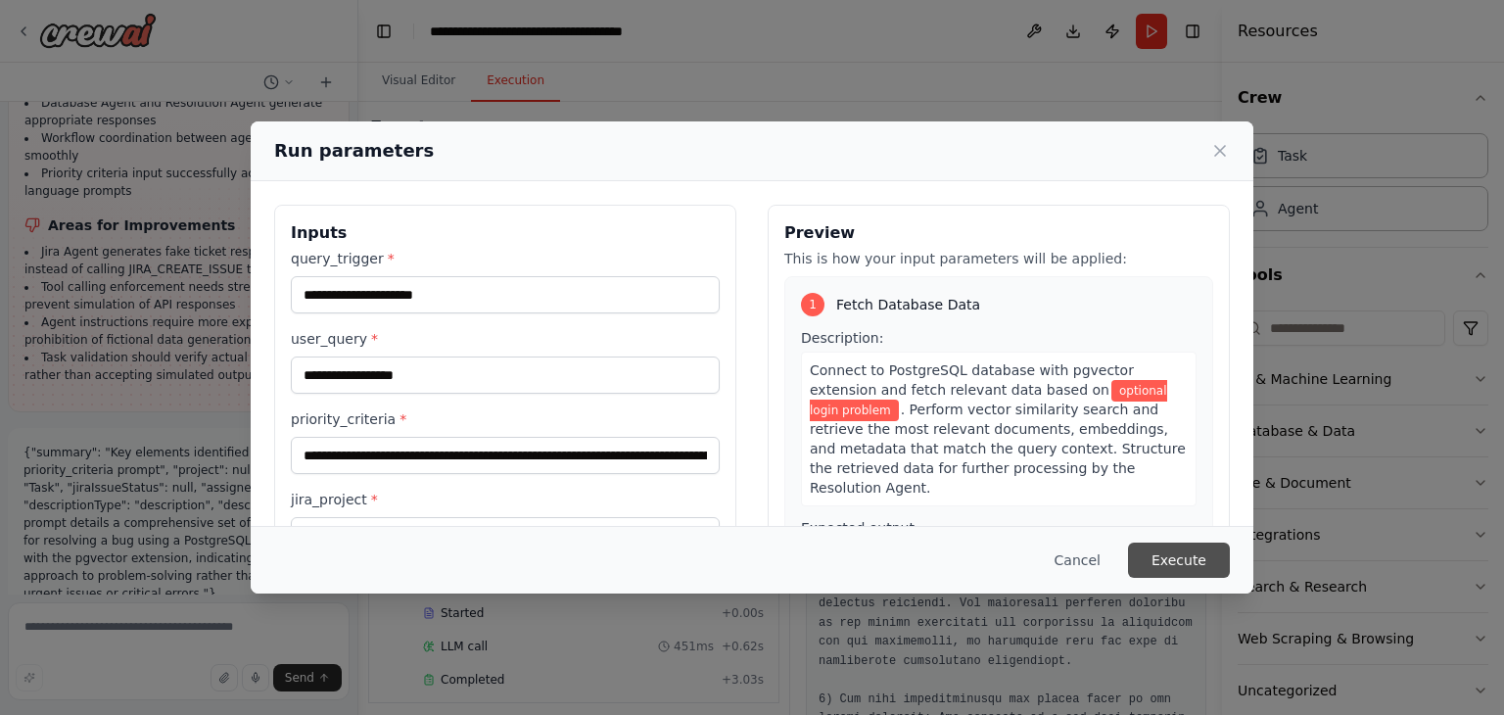
click at [1210, 553] on button "Execute" at bounding box center [1179, 559] width 102 height 35
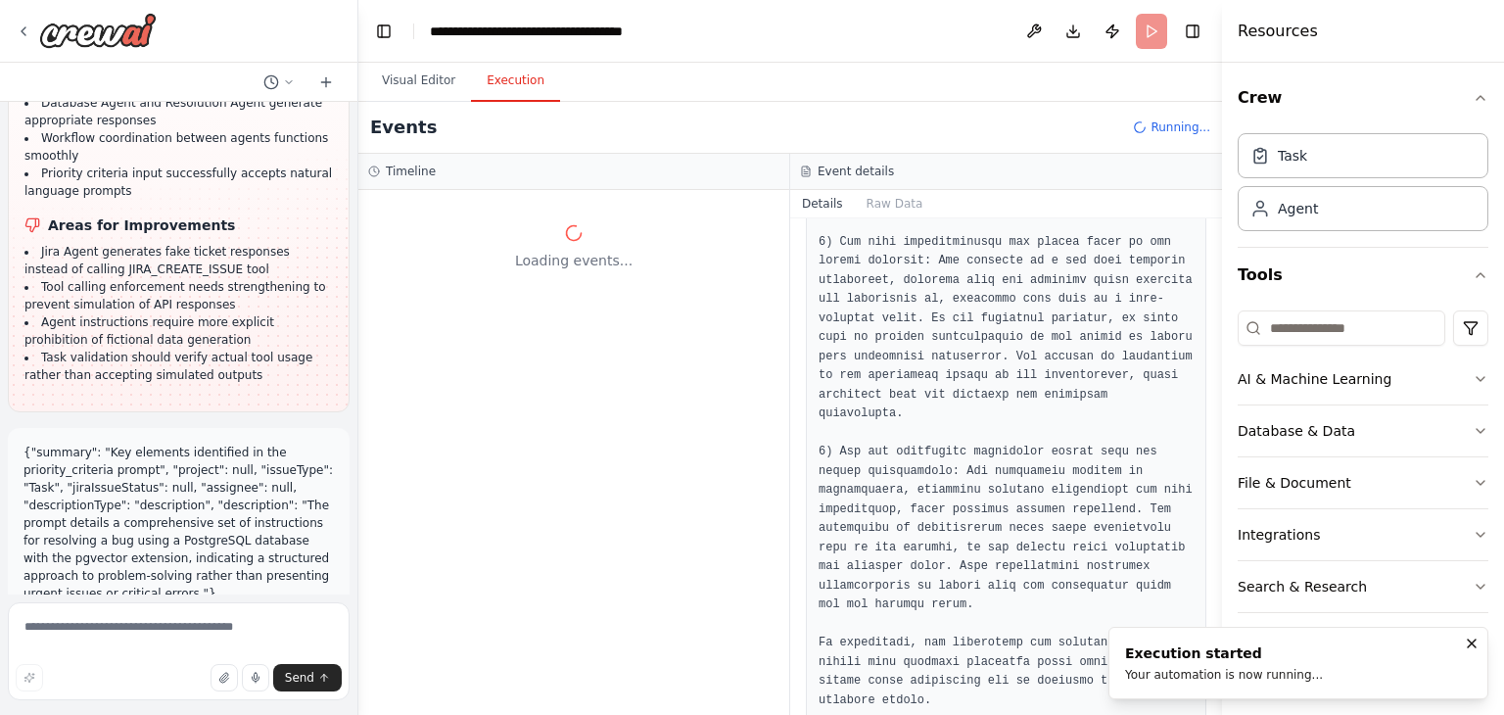
scroll to position [0, 0]
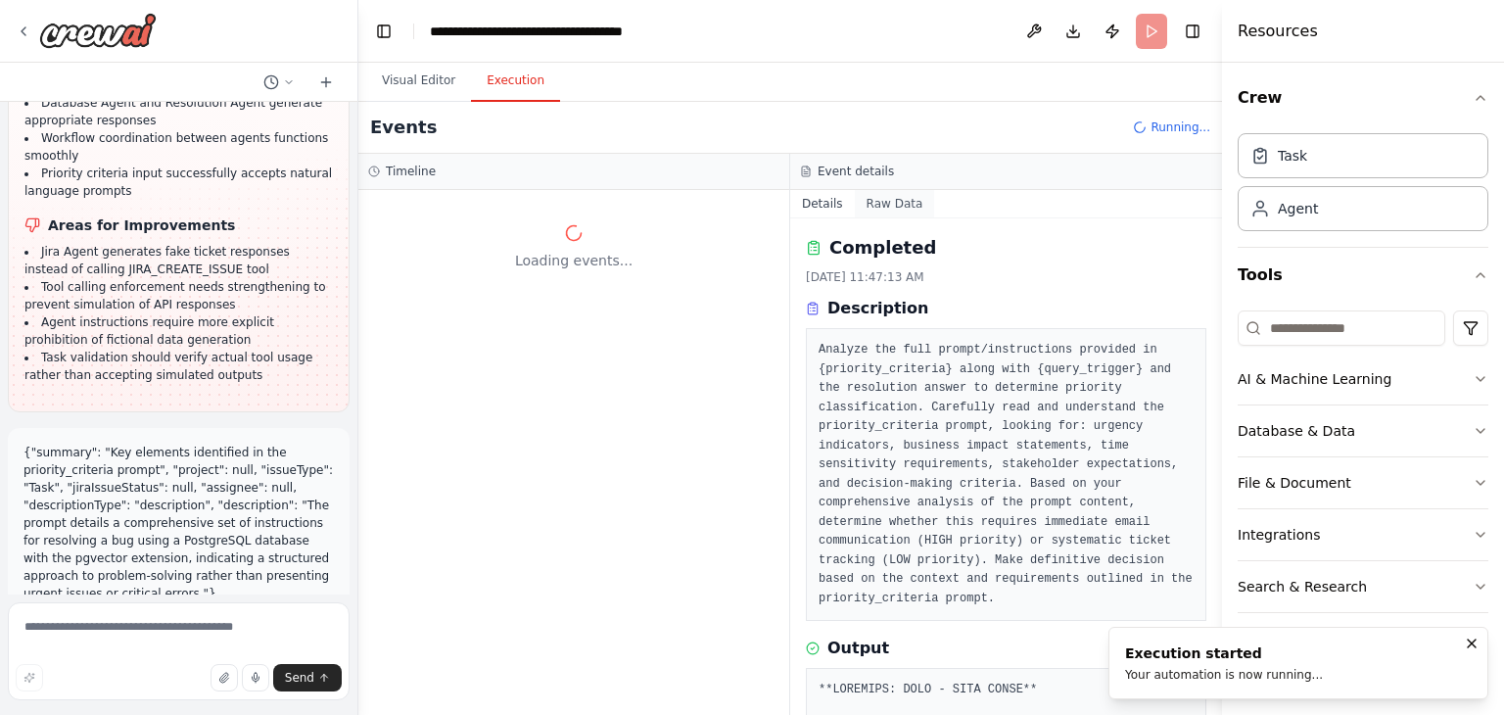
click at [887, 201] on button "Raw Data" at bounding box center [895, 203] width 80 height 27
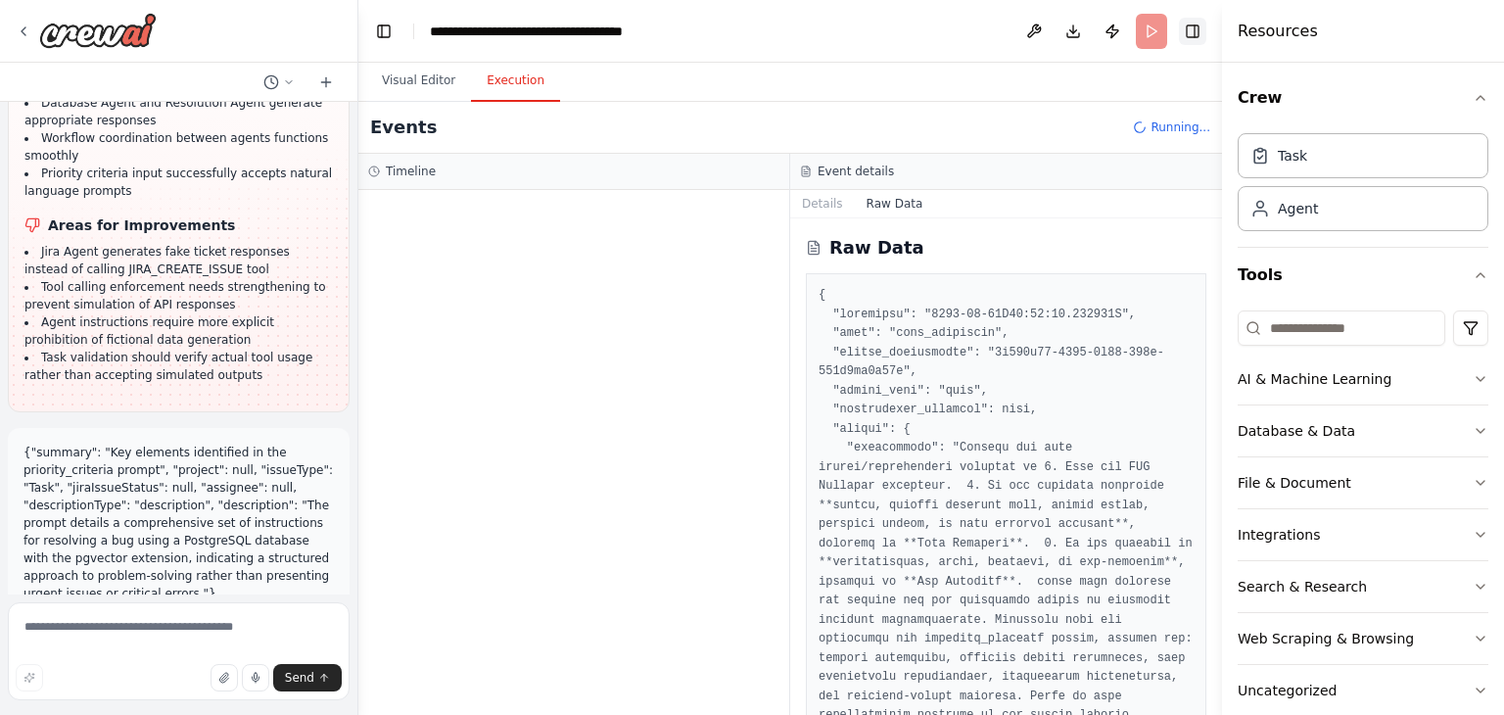
click at [1197, 28] on button "Toggle Right Sidebar" at bounding box center [1192, 31] width 27 height 27
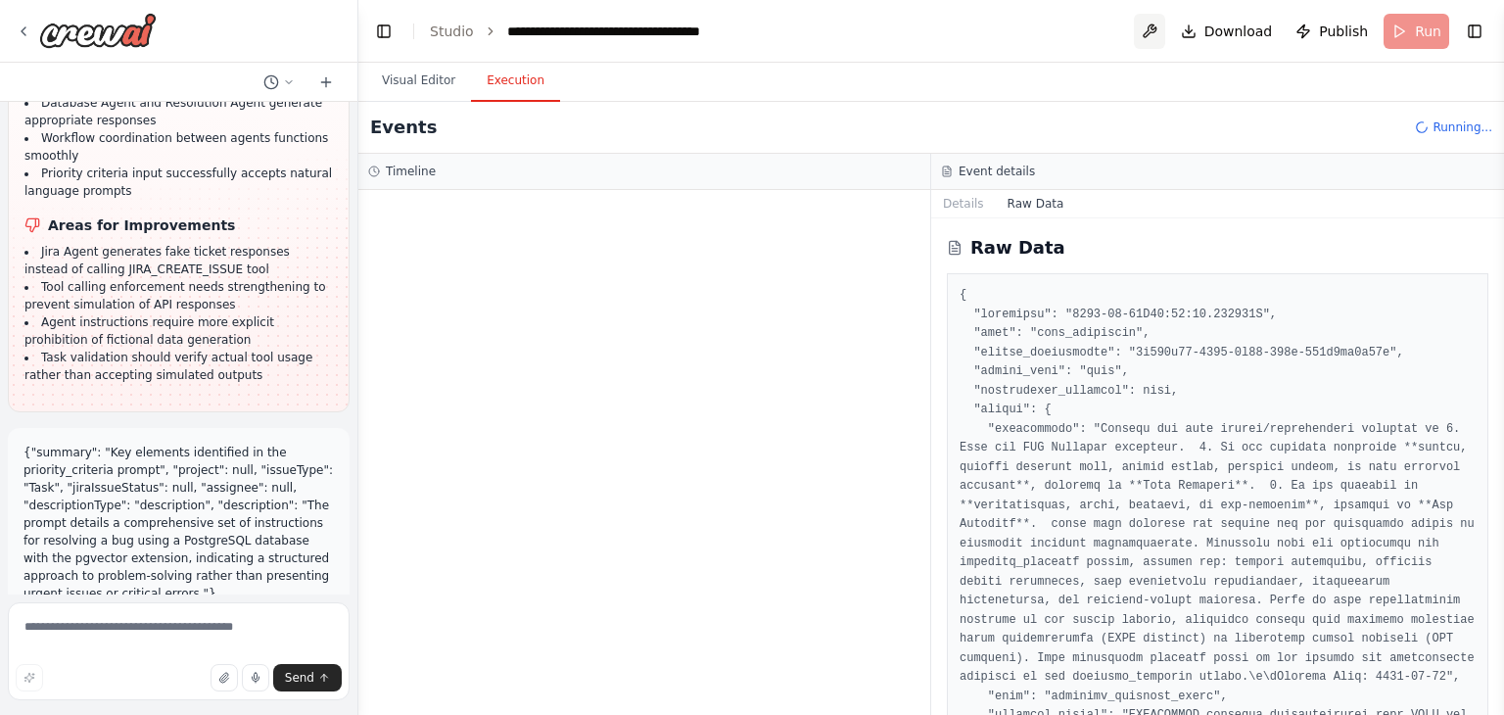
click at [1147, 32] on button at bounding box center [1149, 31] width 31 height 35
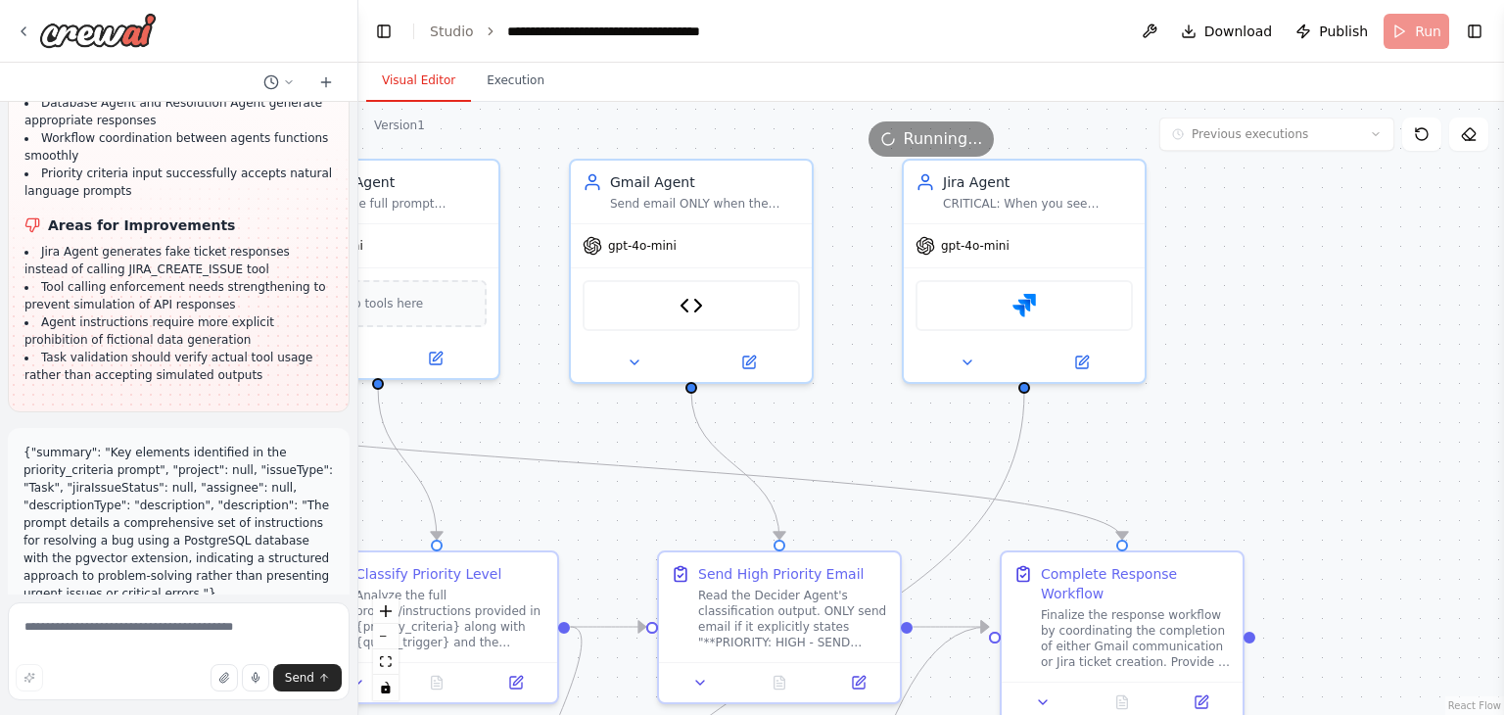
click at [414, 80] on button "Visual Editor" at bounding box center [418, 81] width 105 height 41
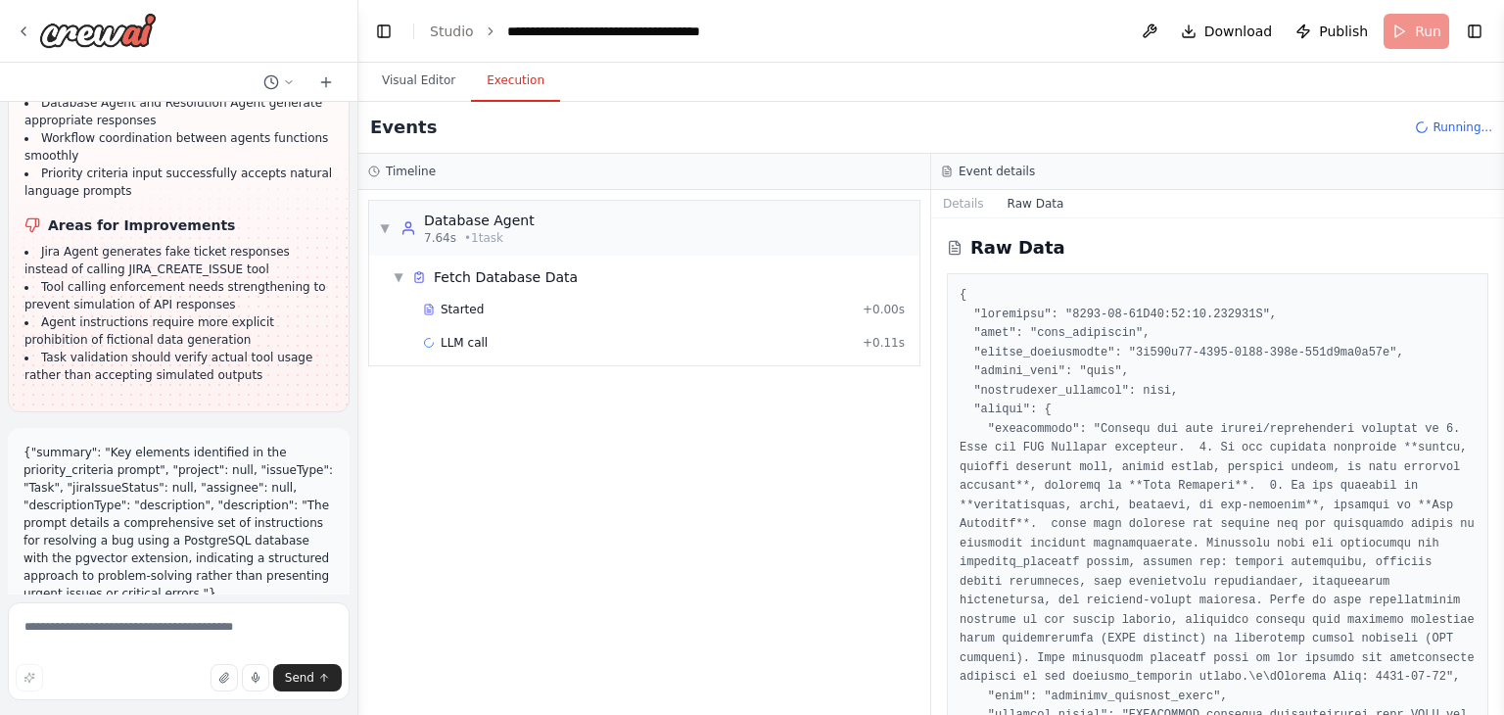
click at [511, 78] on button "Execution" at bounding box center [515, 81] width 89 height 41
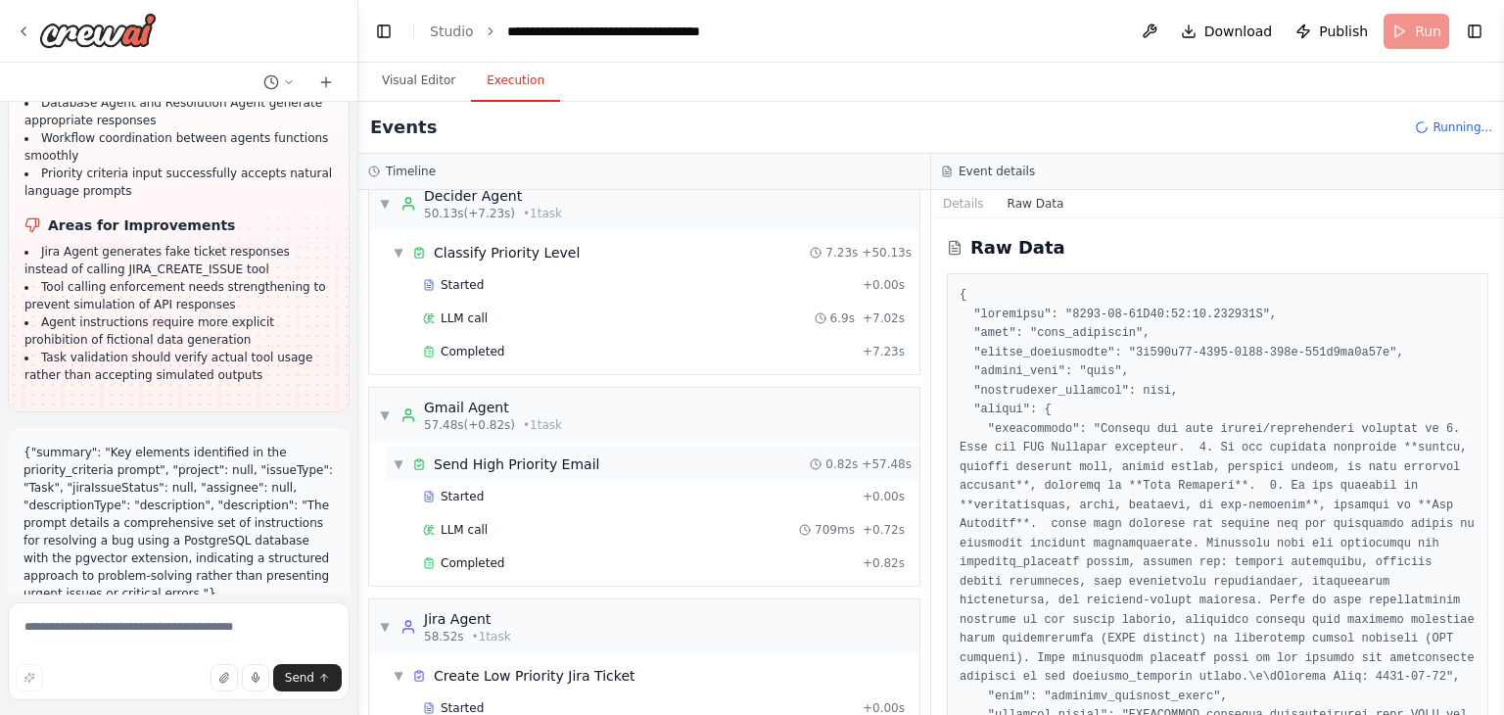
scroll to position [511, 0]
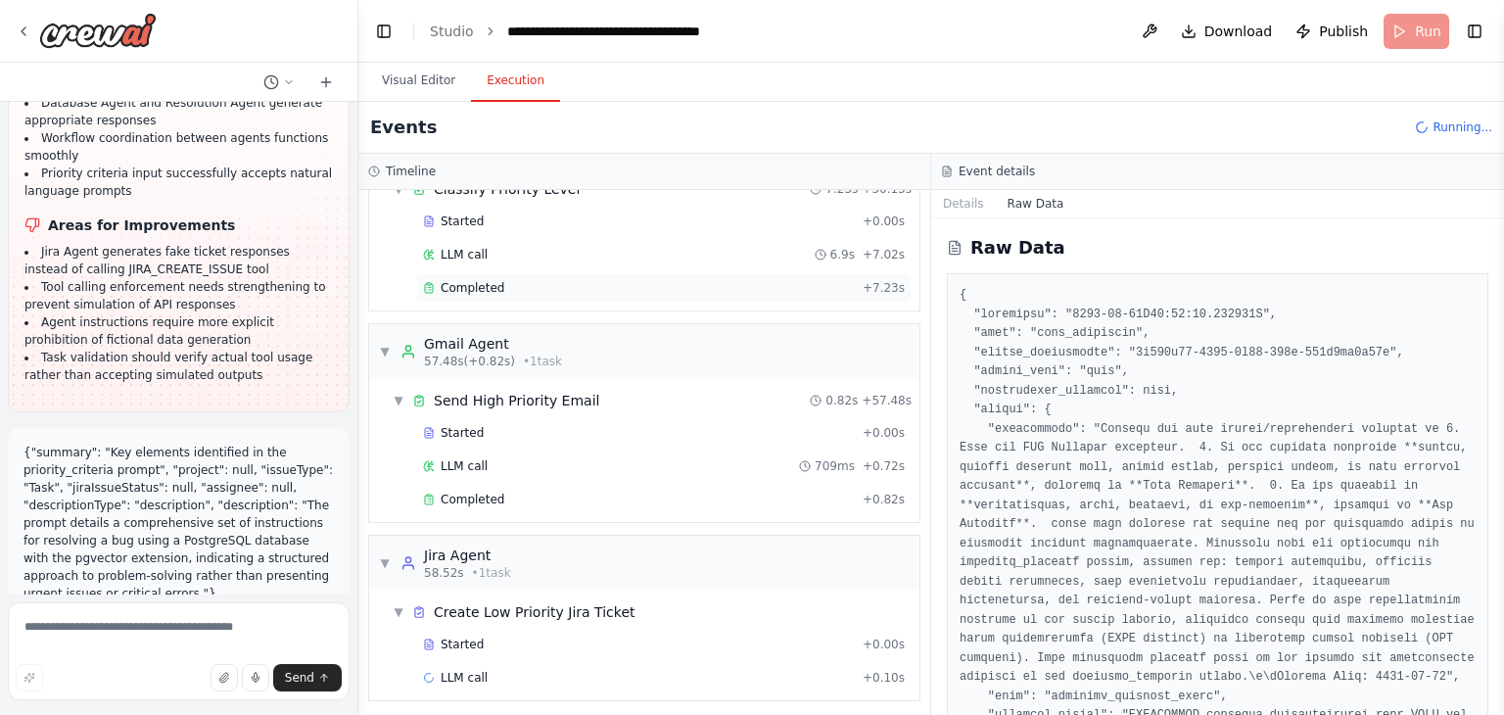
click at [505, 280] on div "Completed" at bounding box center [639, 288] width 432 height 16
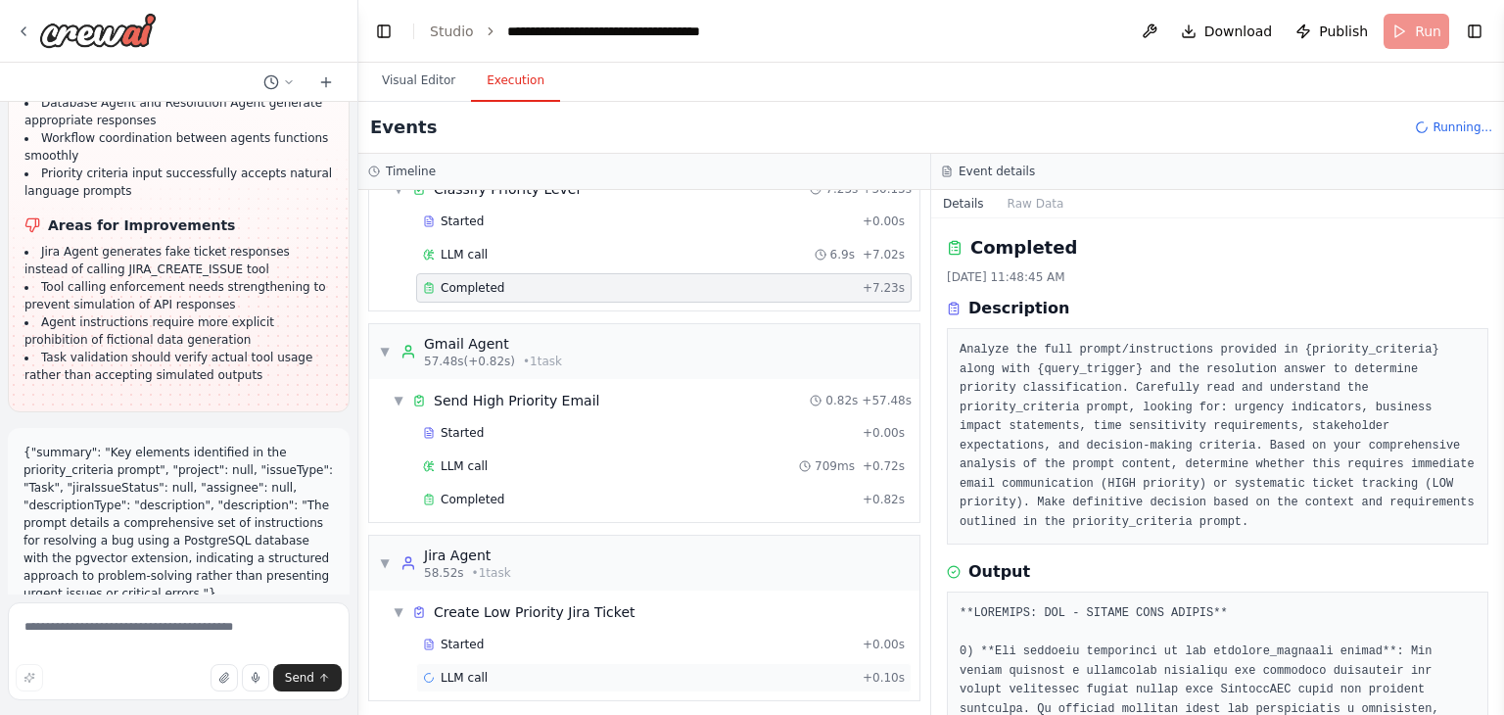
click at [472, 671] on span "LLM call" at bounding box center [464, 678] width 47 height 16
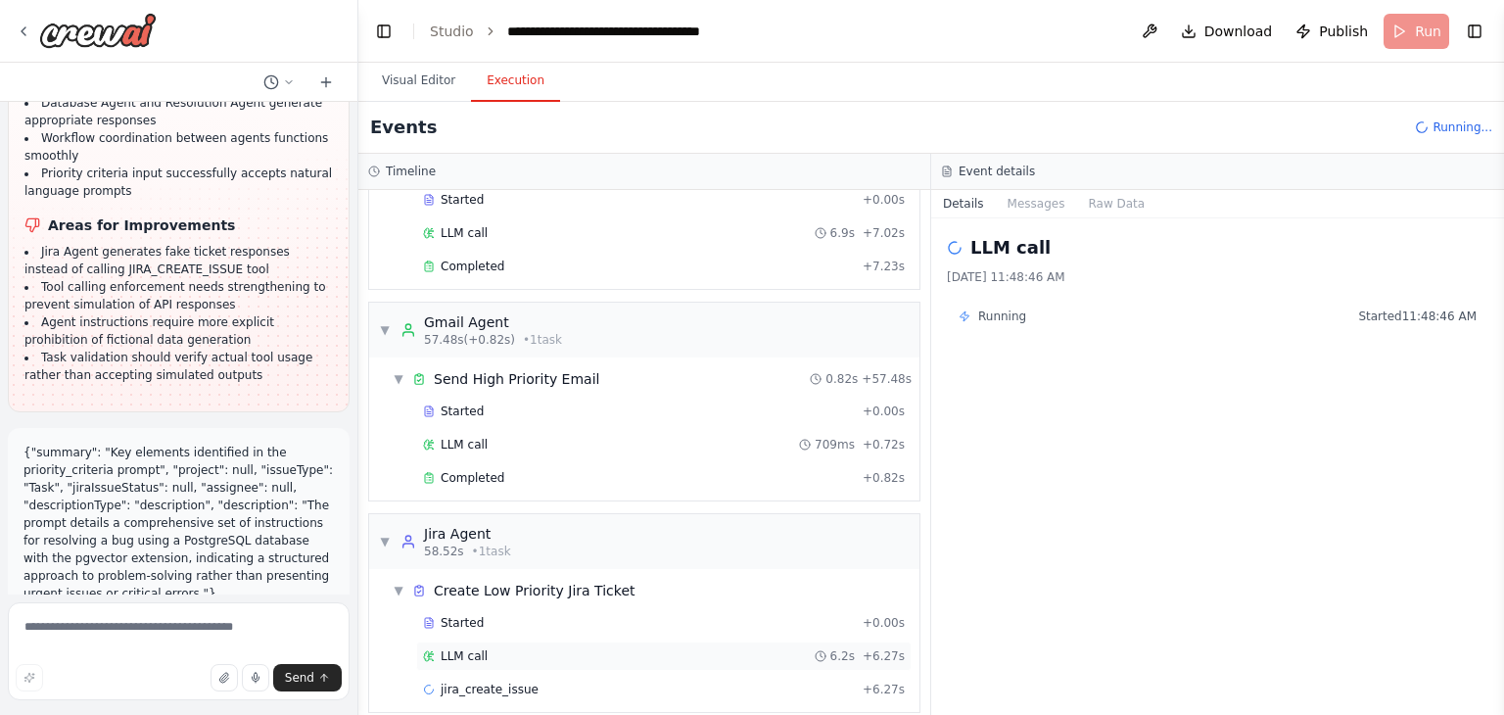
scroll to position [544, 0]
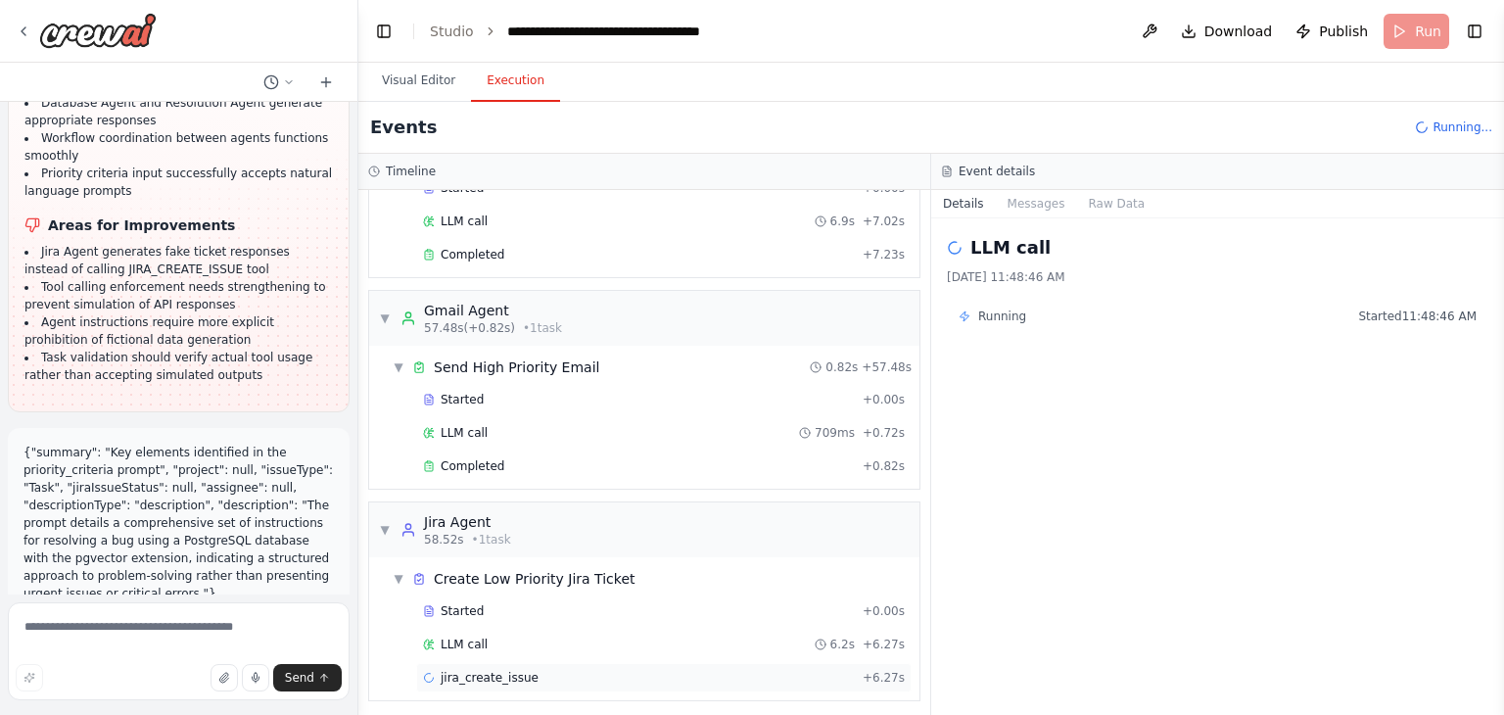
click at [480, 670] on span "jira_create_issue" at bounding box center [490, 678] width 98 height 16
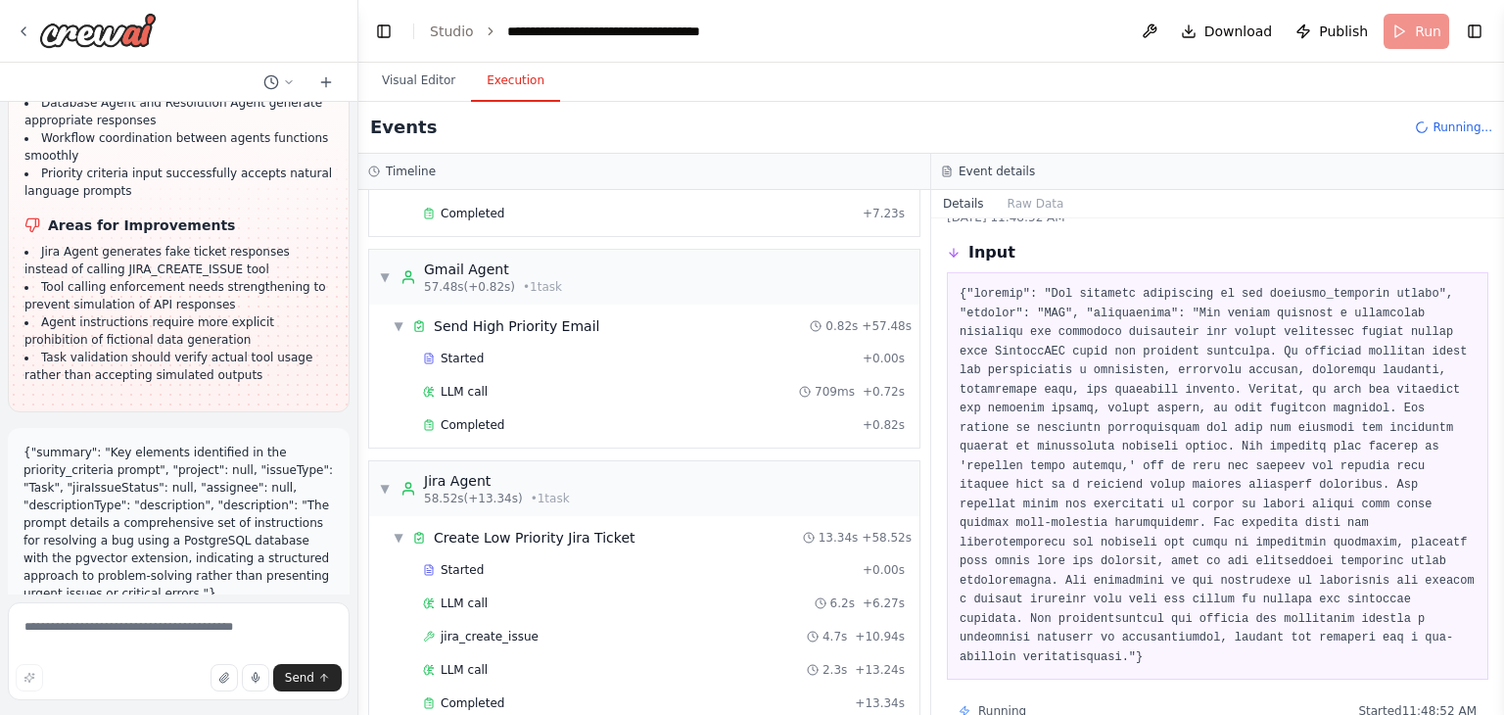
scroll to position [711, 0]
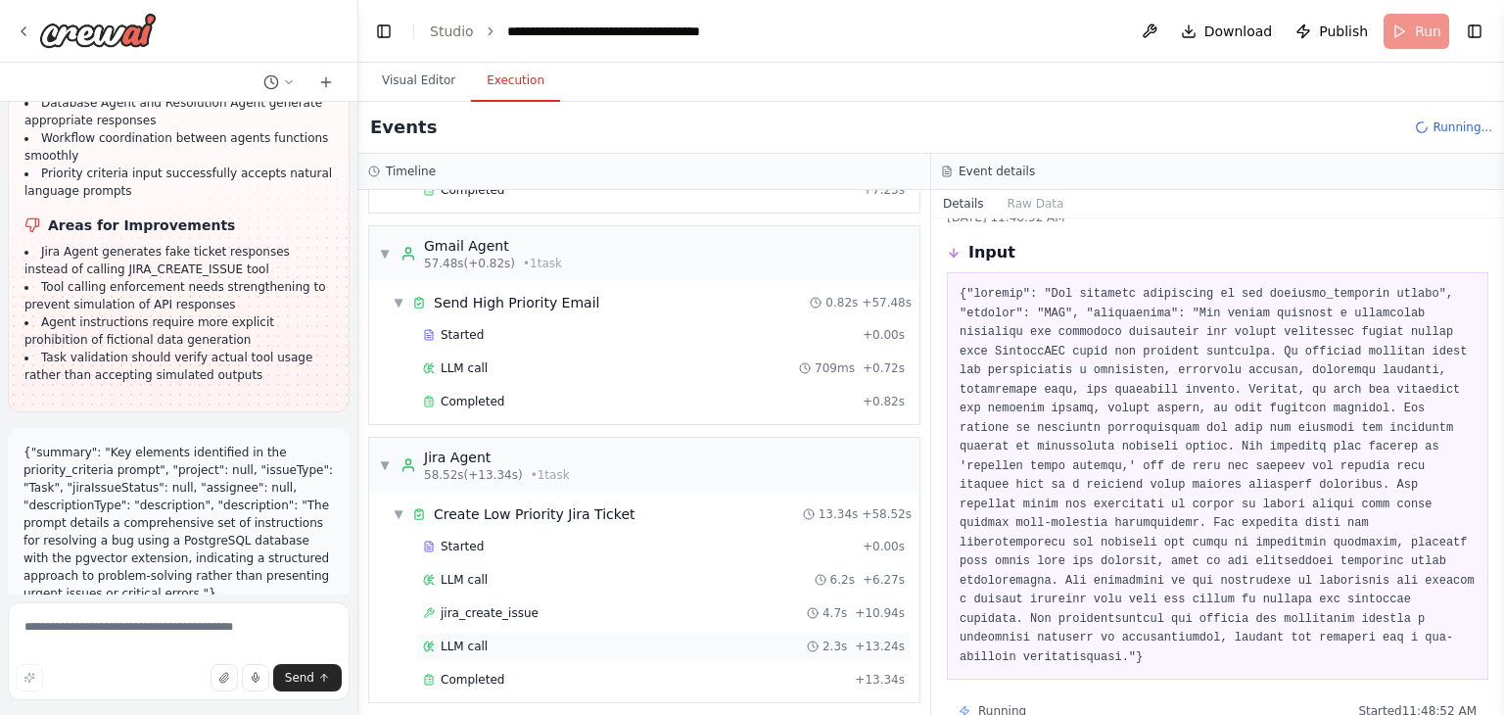
click at [509, 643] on div "LLM call 2.3s + 13.24s" at bounding box center [664, 646] width 482 height 16
